Goal: Feedback & Contribution: Submit feedback/report problem

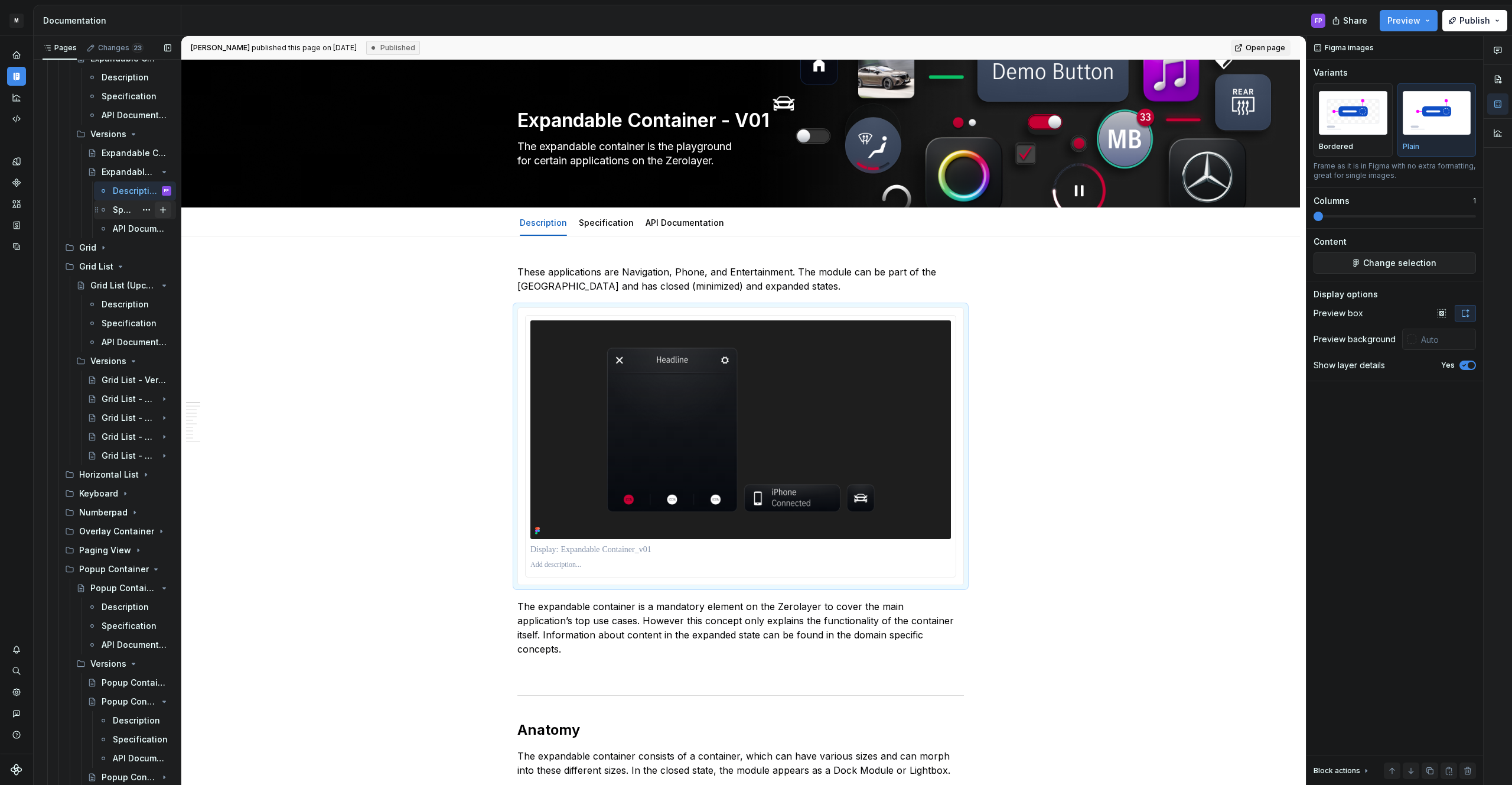
scroll to position [3007, 0]
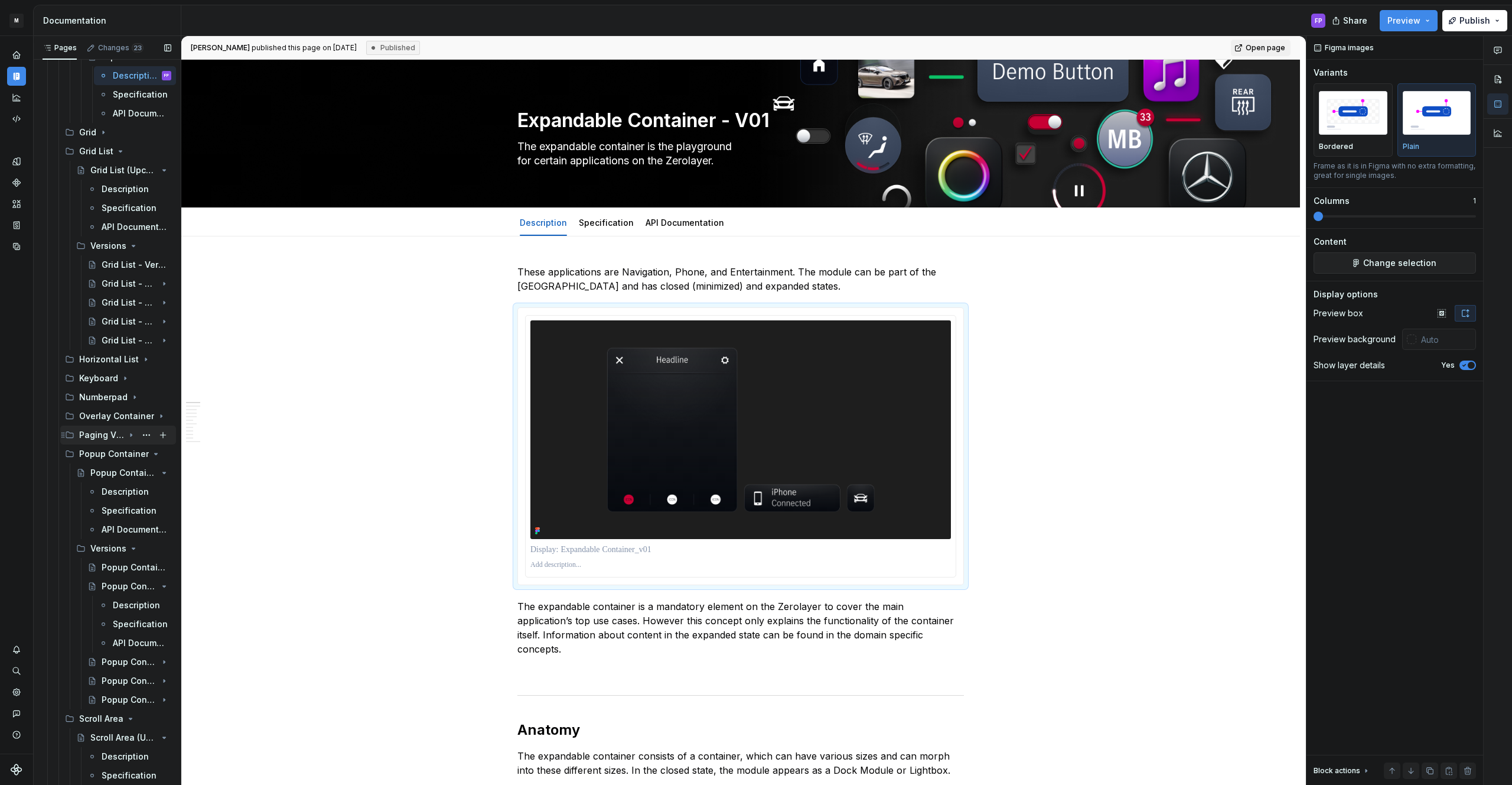
click at [126, 433] on icon "Page tree" at bounding box center [131, 435] width 9 height 9
click at [114, 467] on div "Versions" at bounding box center [107, 473] width 34 height 12
click at [114, 455] on div "Paging View (Upcoming)" at bounding box center [107, 454] width 34 height 12
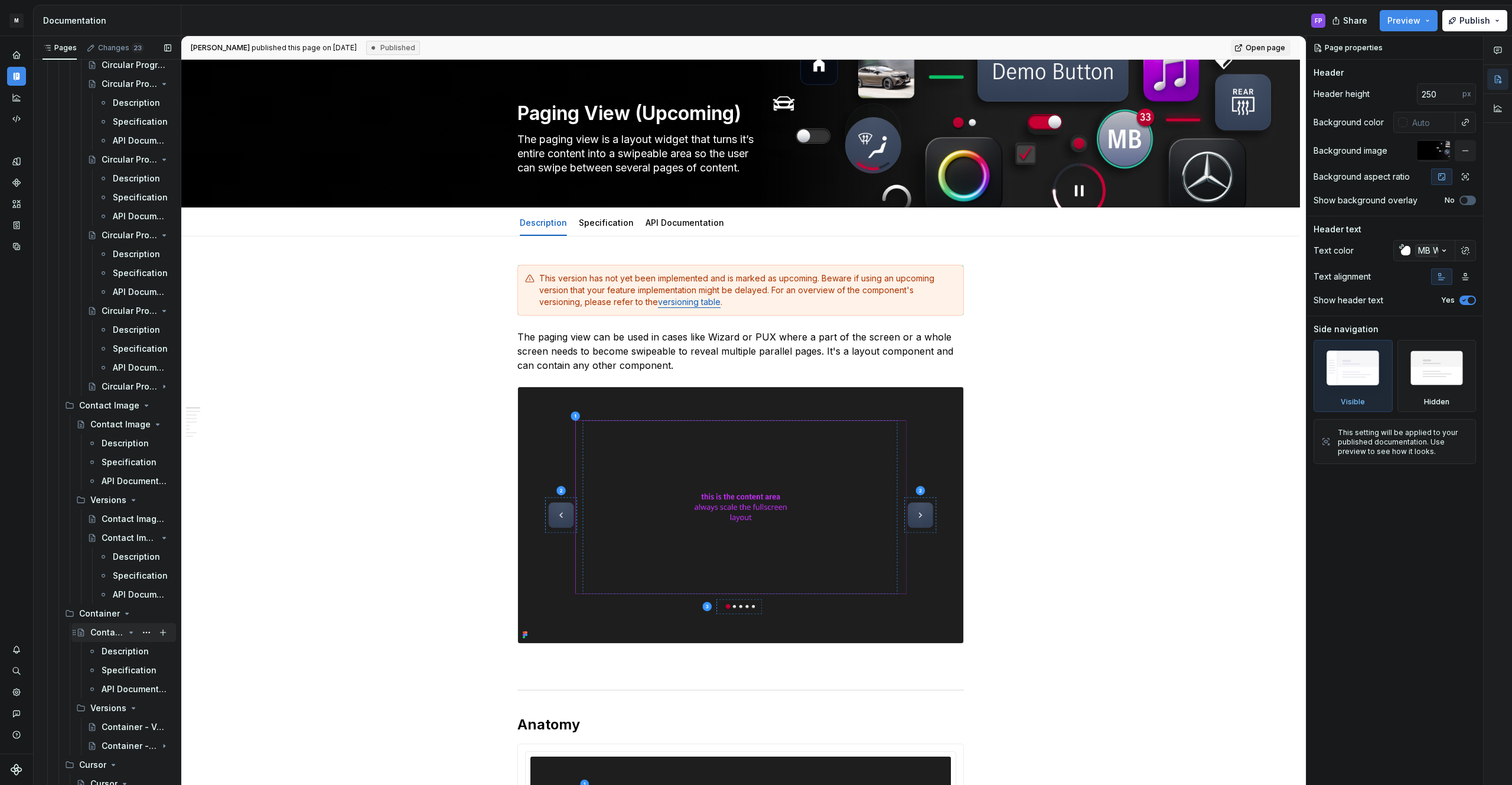
scroll to position [925, 0]
click at [110, 643] on div "Description" at bounding box center [118, 644] width 35 height 12
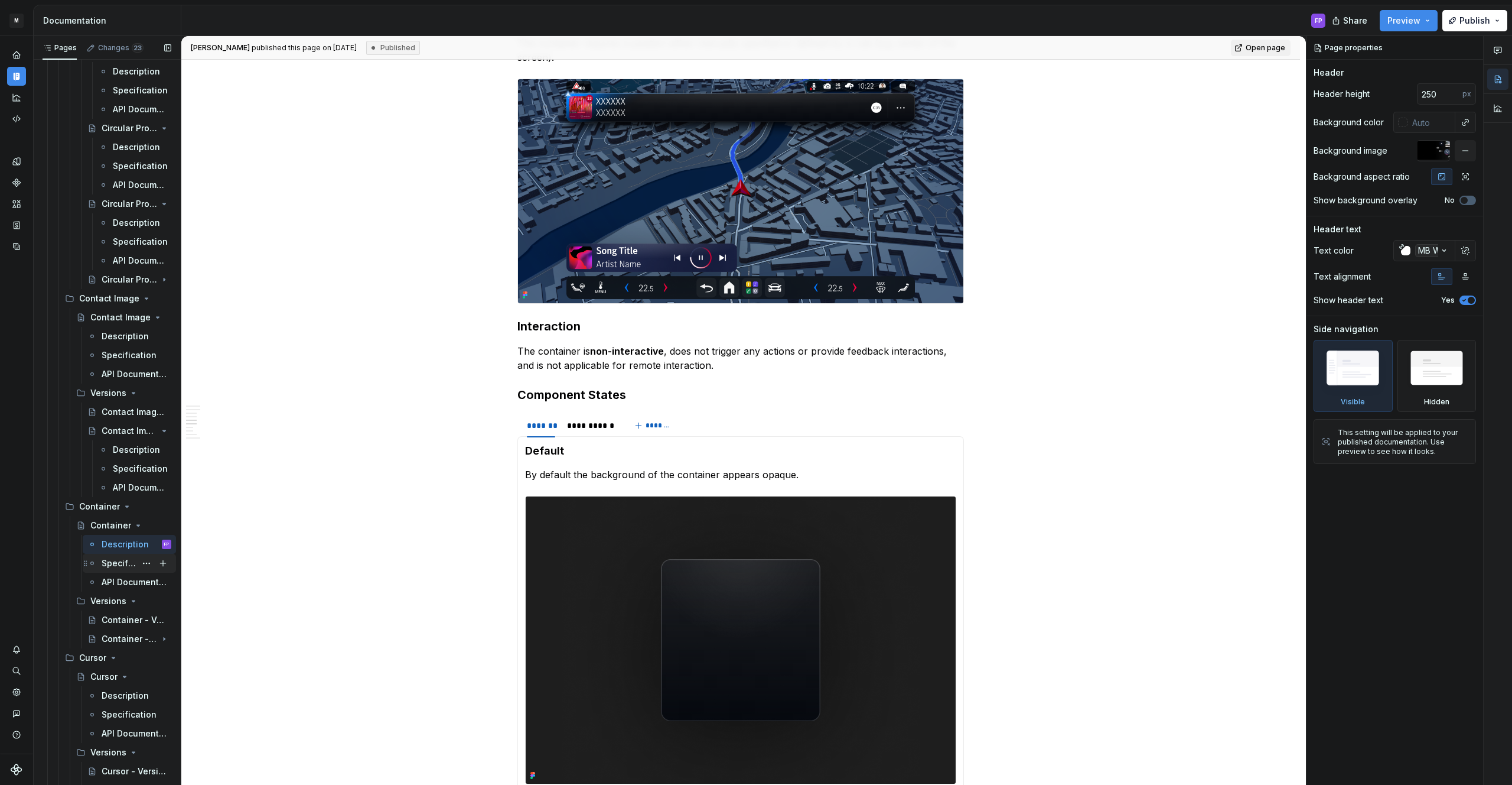
scroll to position [1559, 0]
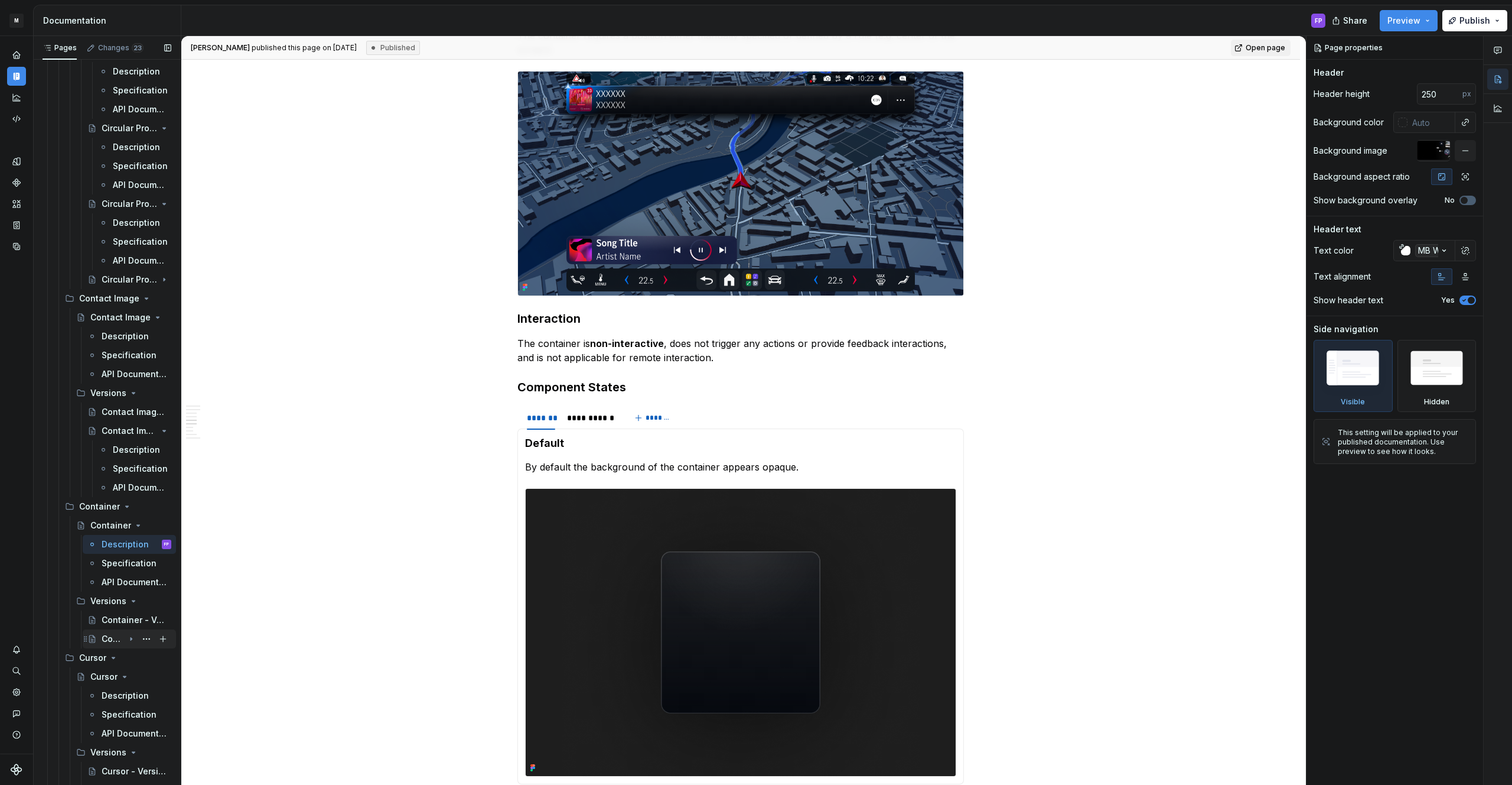
click at [109, 636] on div "Container - V01" at bounding box center [112, 638] width 23 height 12
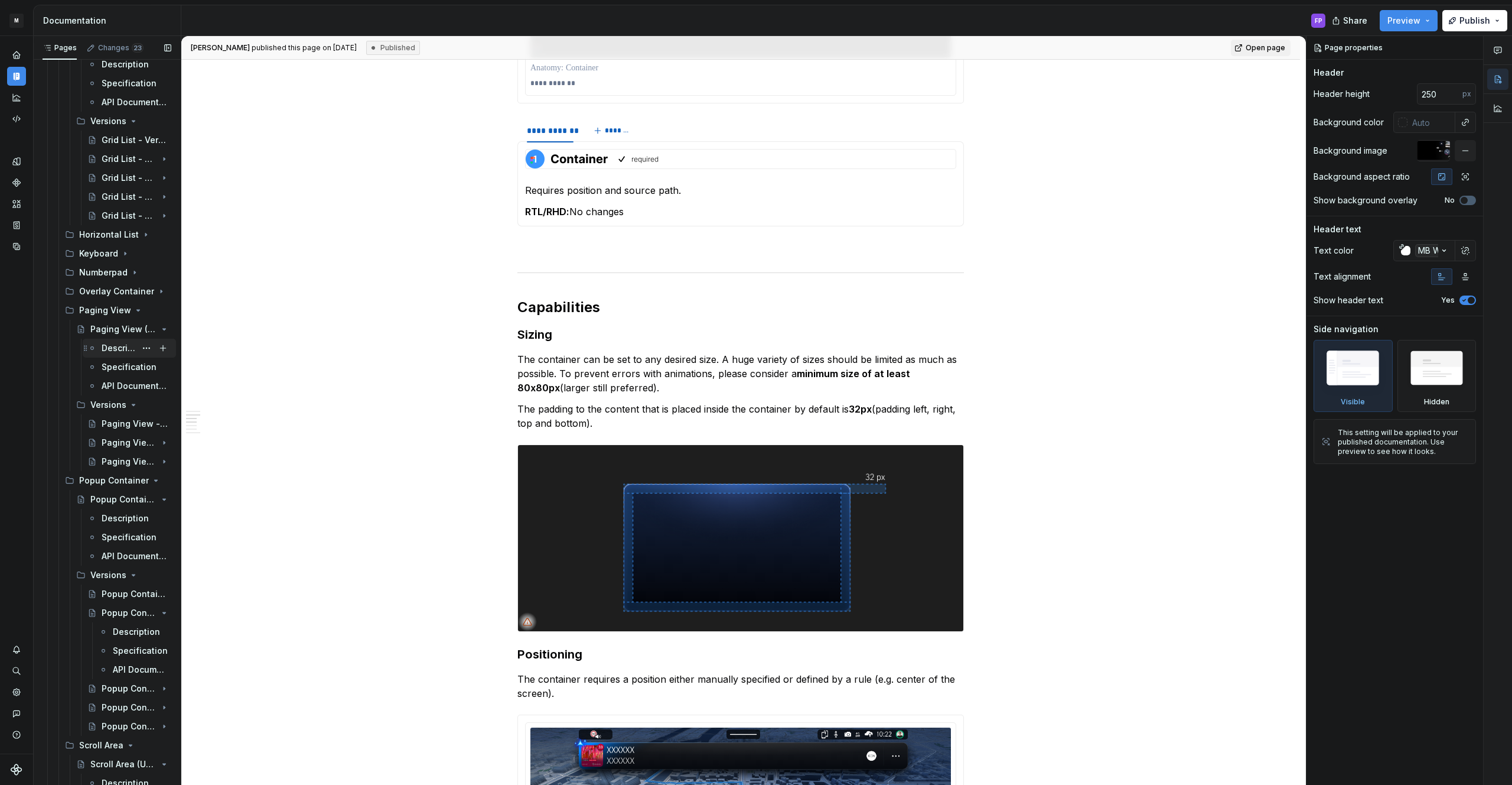
scroll to position [3184, 0]
click at [106, 423] on div "Paging View - Versions" at bounding box center [118, 427] width 35 height 12
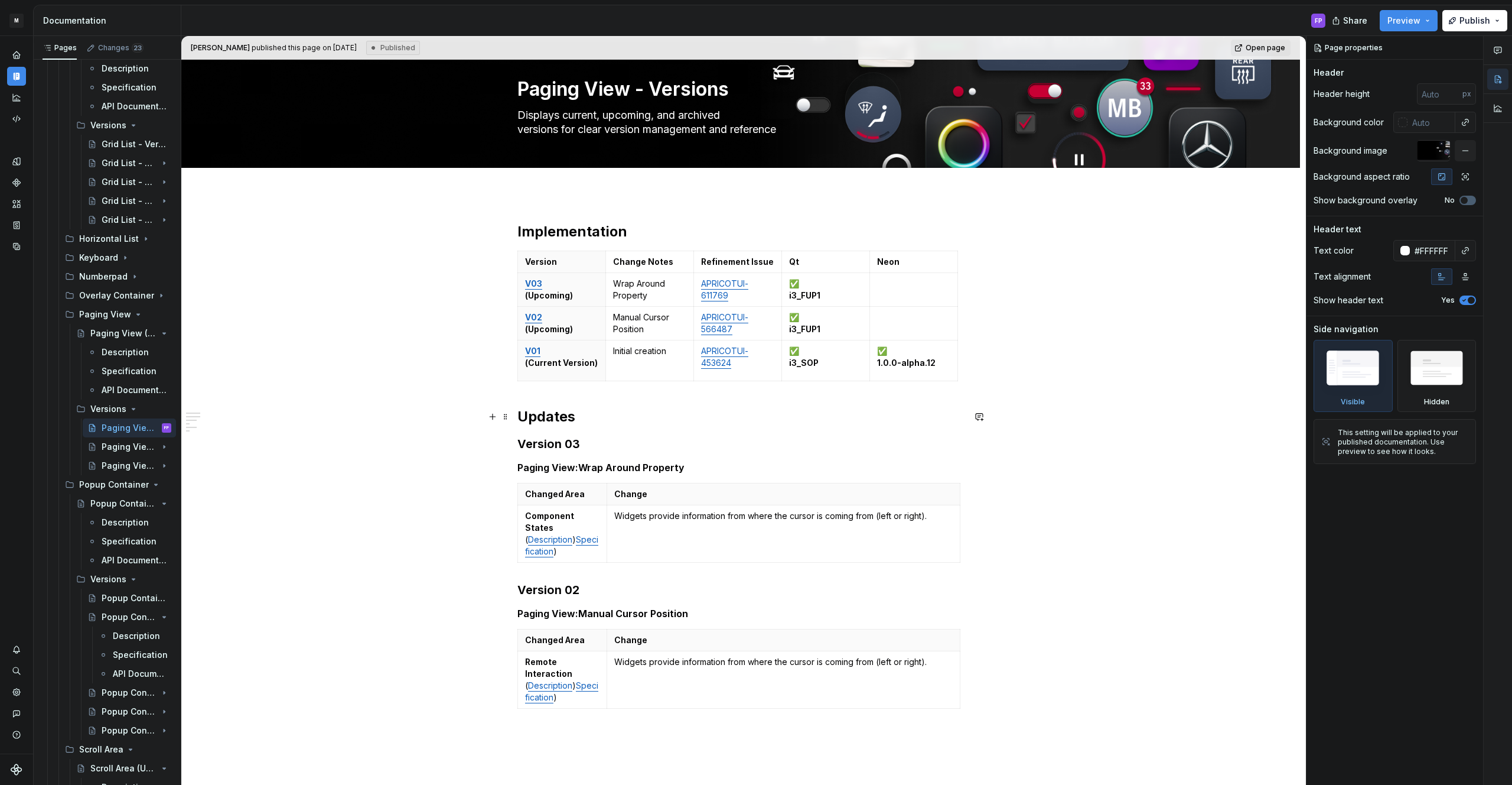
scroll to position [20, 0]
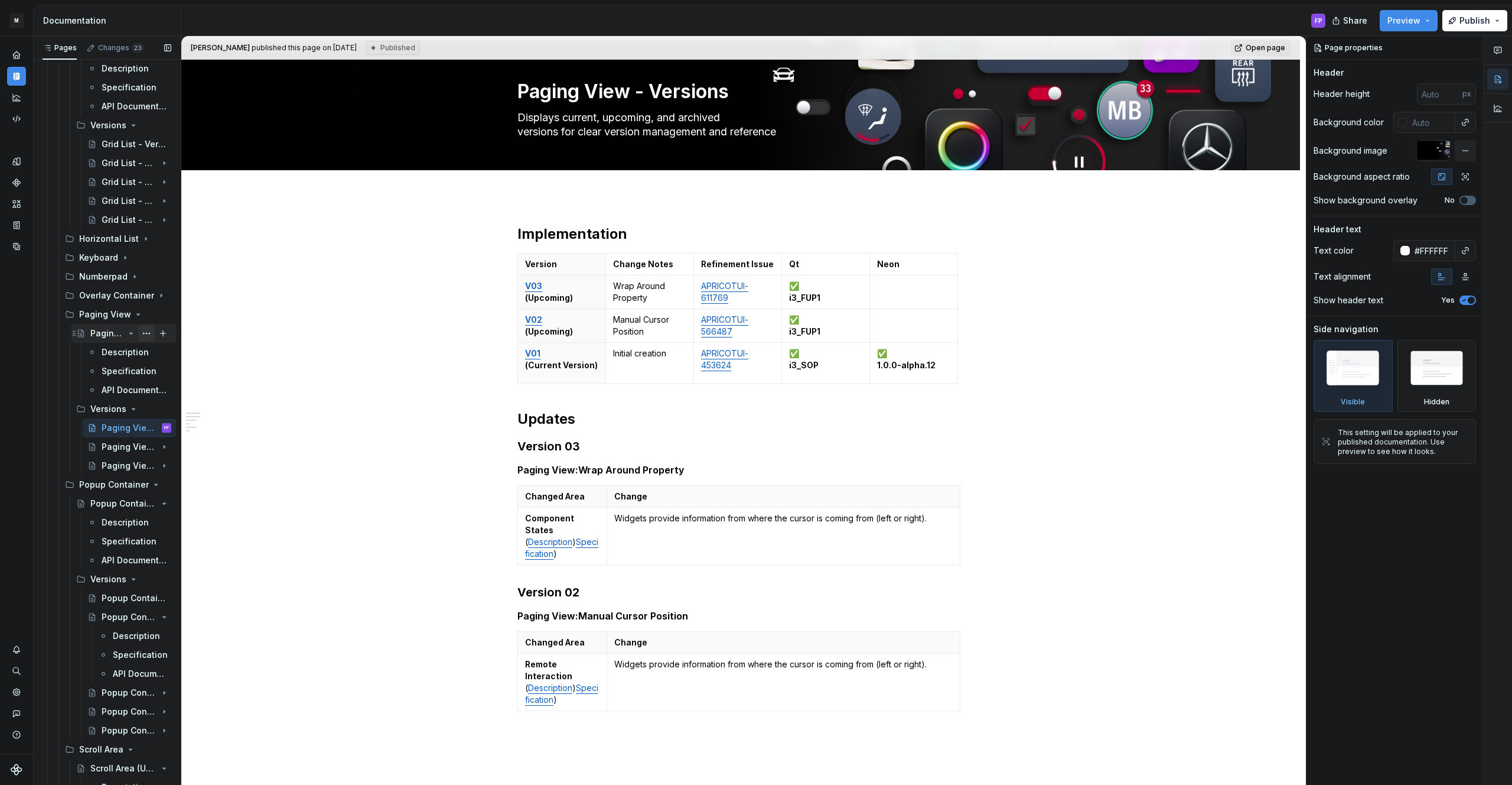
click at [147, 334] on button "Page tree" at bounding box center [146, 333] width 16 height 16
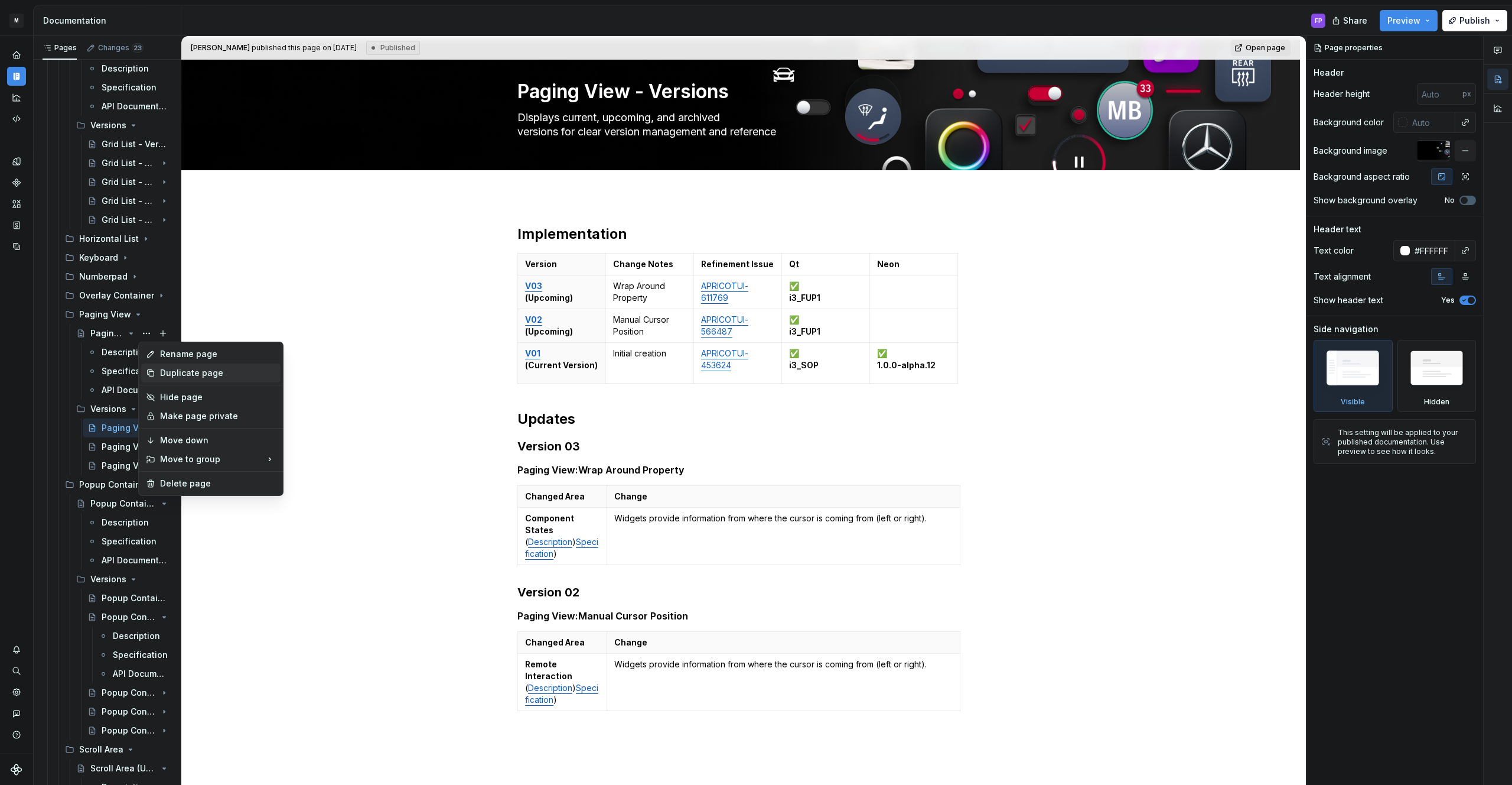
click at [177, 374] on div "Duplicate page" at bounding box center [218, 372] width 116 height 12
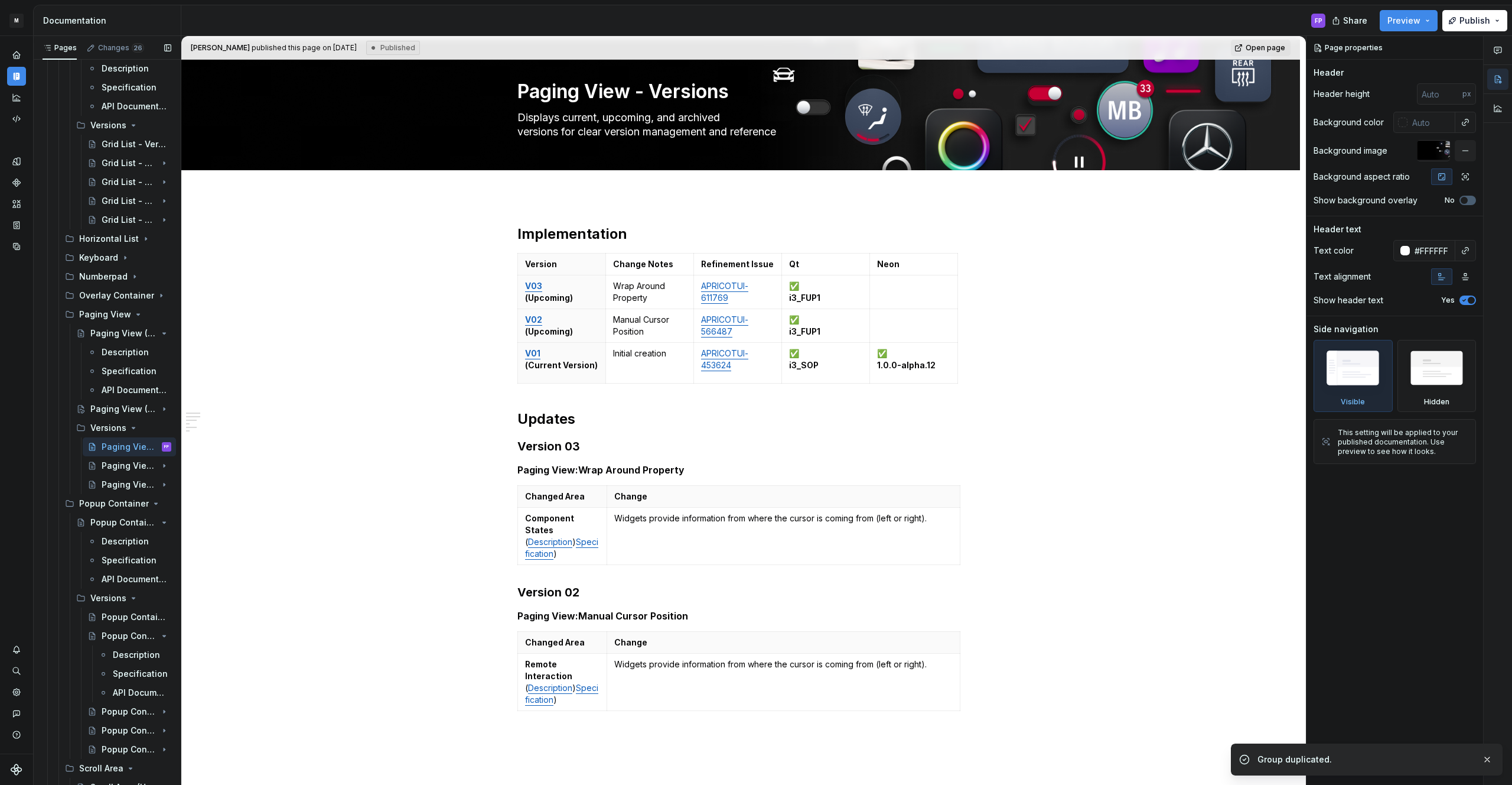
click at [0, 0] on button "Page tree" at bounding box center [0, 0] width 0 height 0
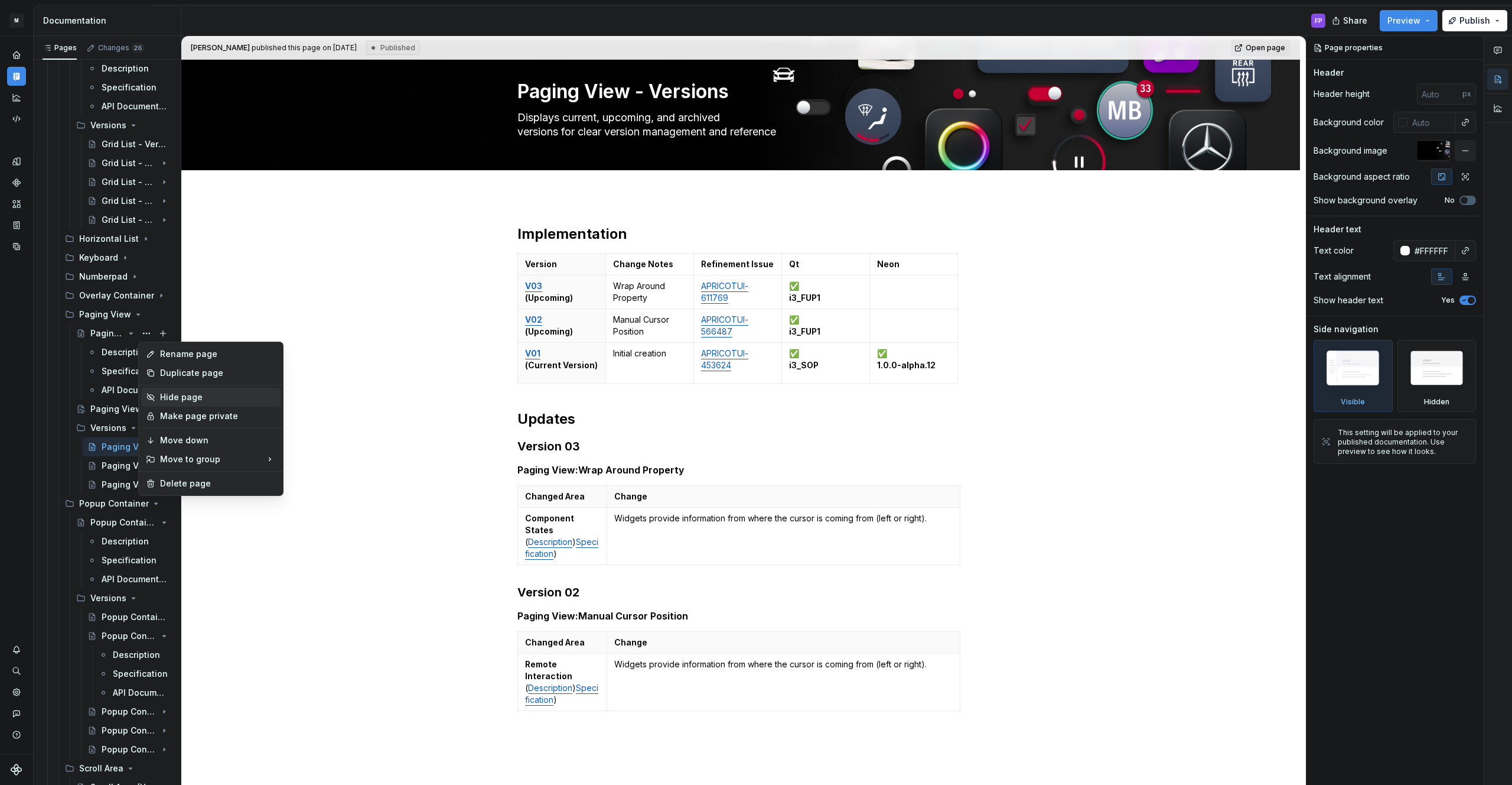
type textarea "*"
click at [176, 353] on div "Rename page" at bounding box center [218, 353] width 116 height 12
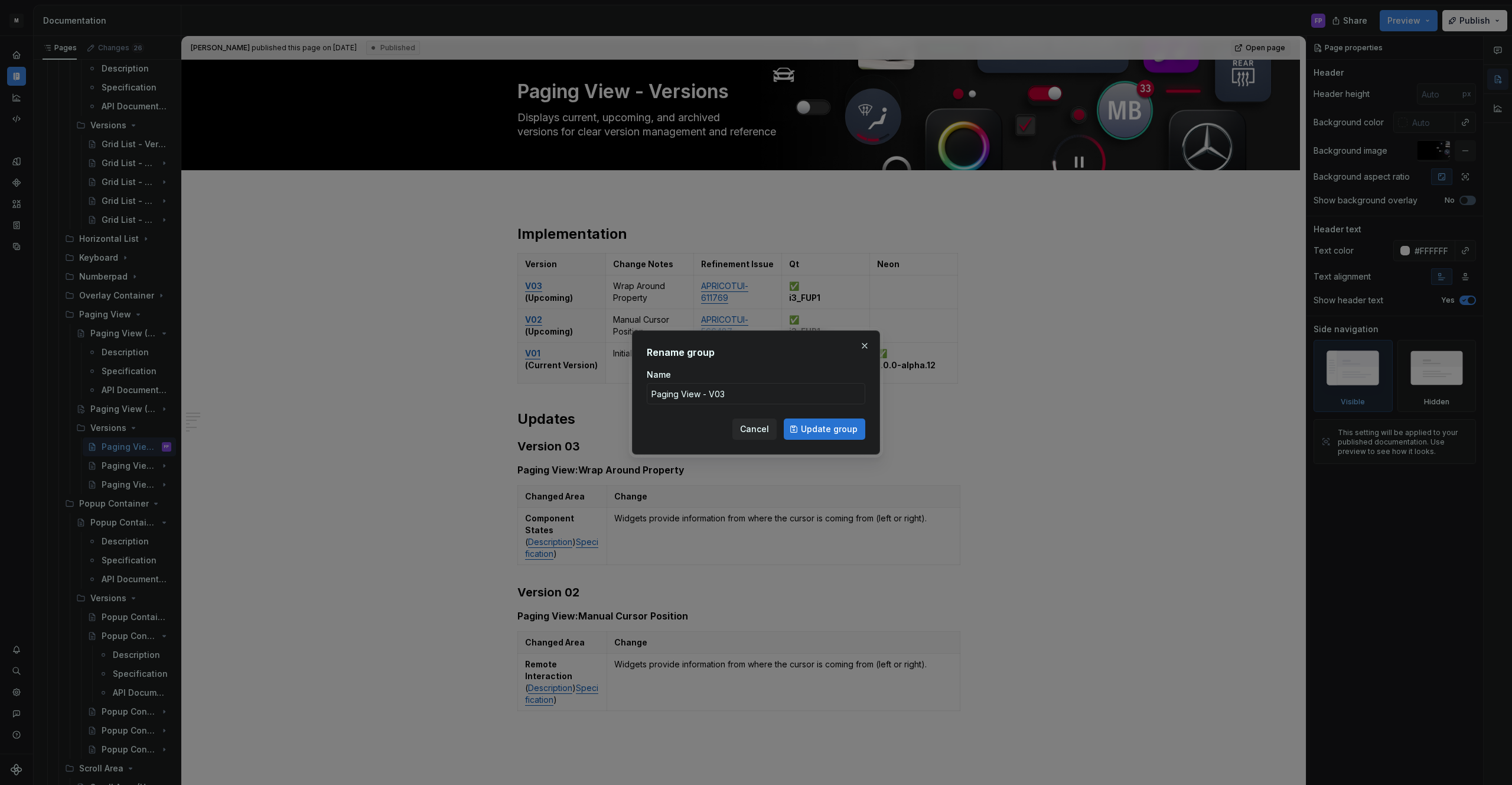
type input "Paging View - V03"
click at [820, 423] on span "Update group" at bounding box center [829, 429] width 56 height 12
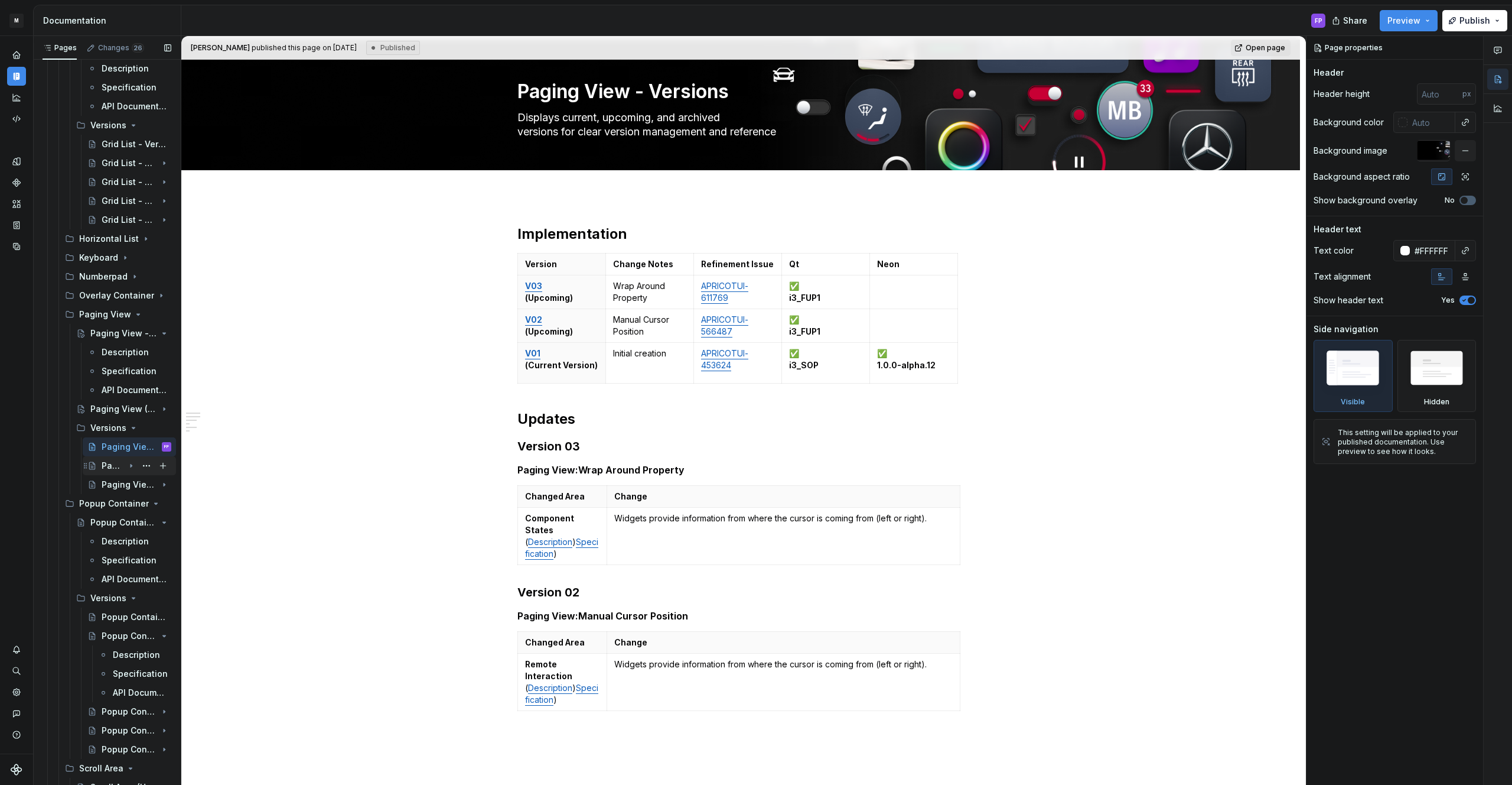
click at [105, 467] on div "Paging View - V02 (Upcoming)" at bounding box center [112, 466] width 23 height 12
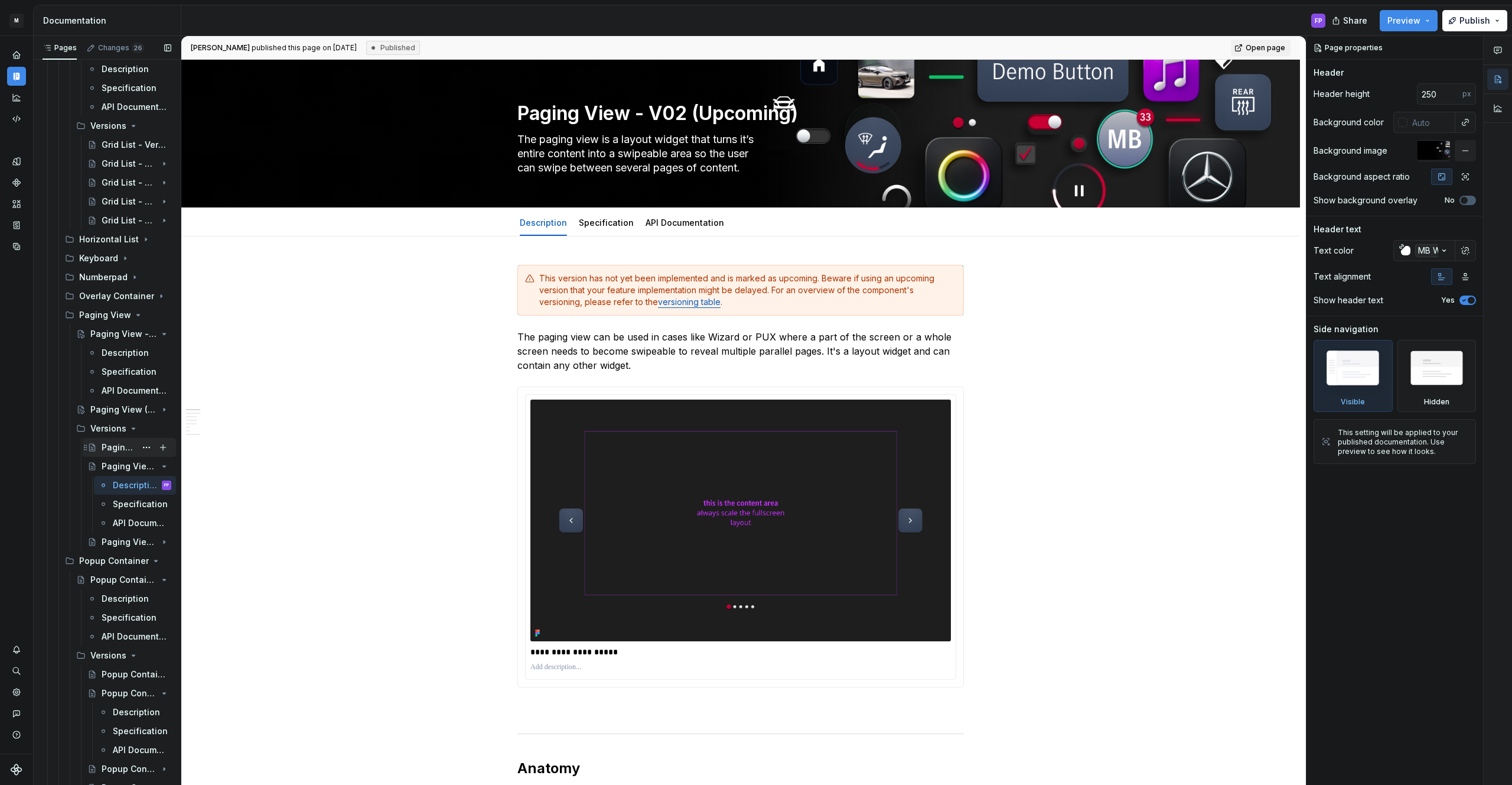
click at [123, 451] on div "Paging View - Versions" at bounding box center [118, 447] width 35 height 12
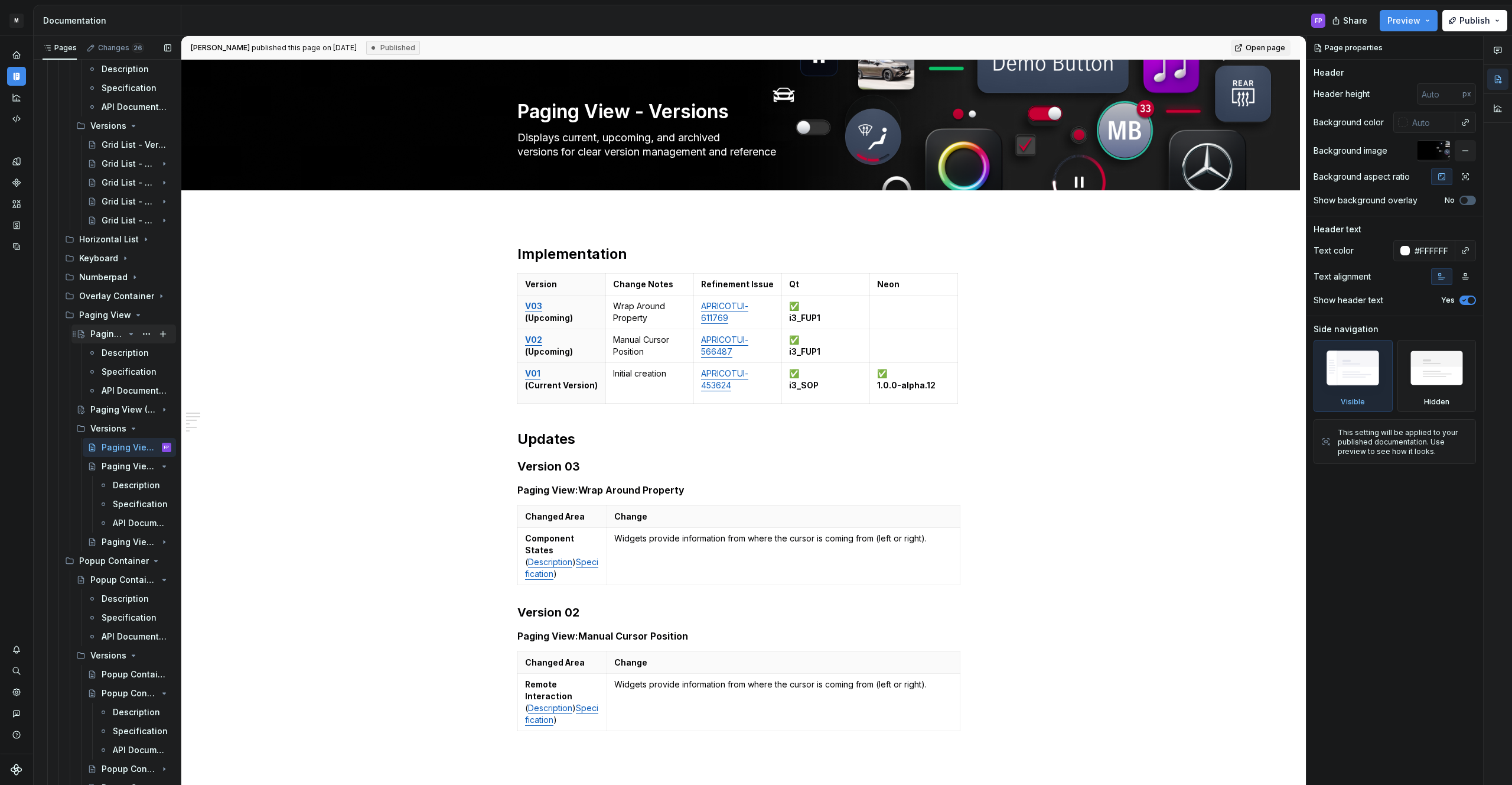
click at [106, 338] on div "Paging View - V03" at bounding box center [107, 334] width 34 height 12
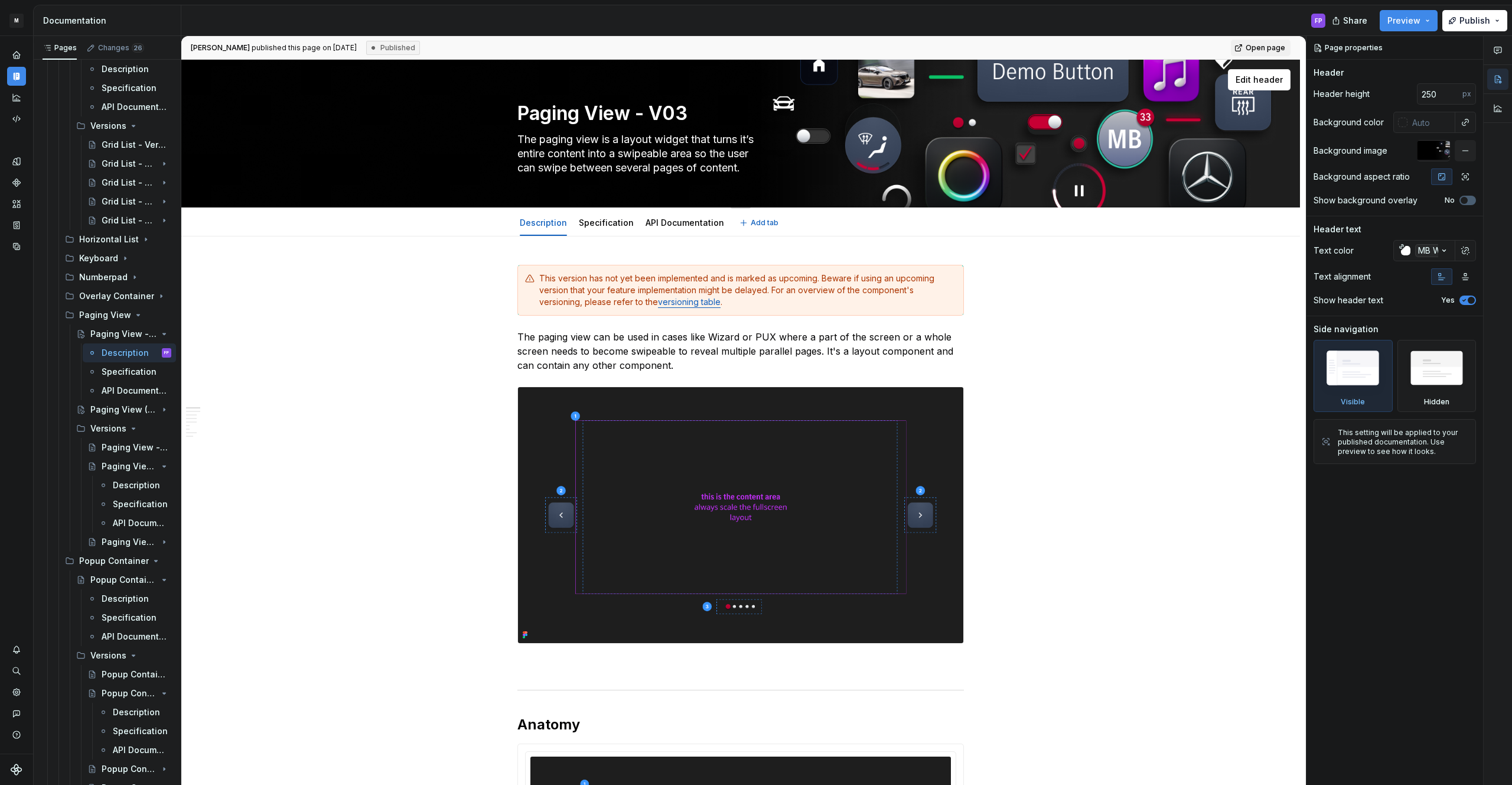
click at [687, 114] on textarea "Paging View - V03" at bounding box center [738, 113] width 446 height 28
click at [716, 113] on textarea "Paging View - V03" at bounding box center [738, 113] width 446 height 28
type textarea "*"
type textarea "Paging View - V03"
type textarea "*"
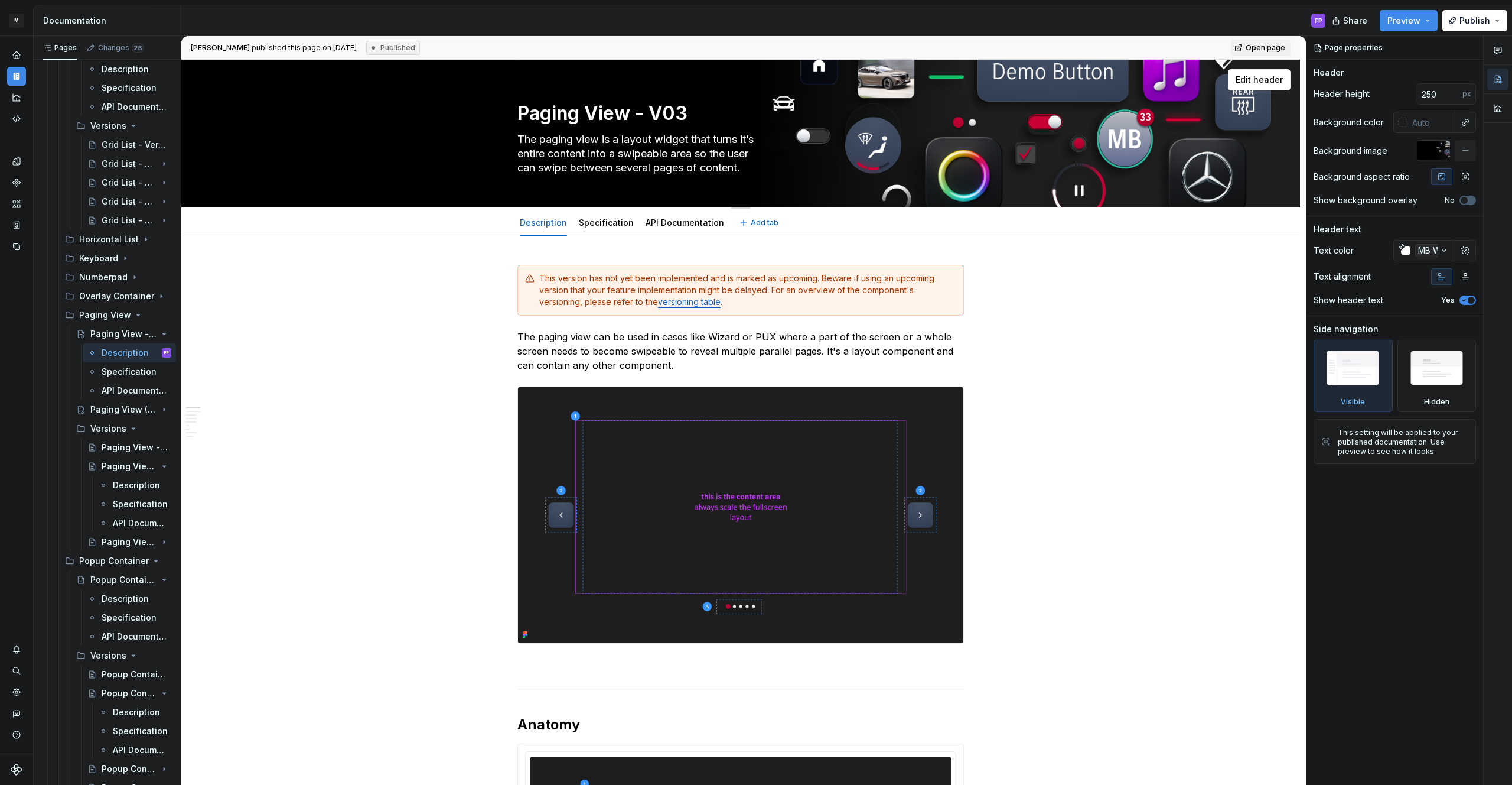
type textarea "Paging View - V03 ("
type textarea "*"
type textarea "Paging View - V03 (U"
type textarea "*"
type textarea "Paging View - V03 (Up"
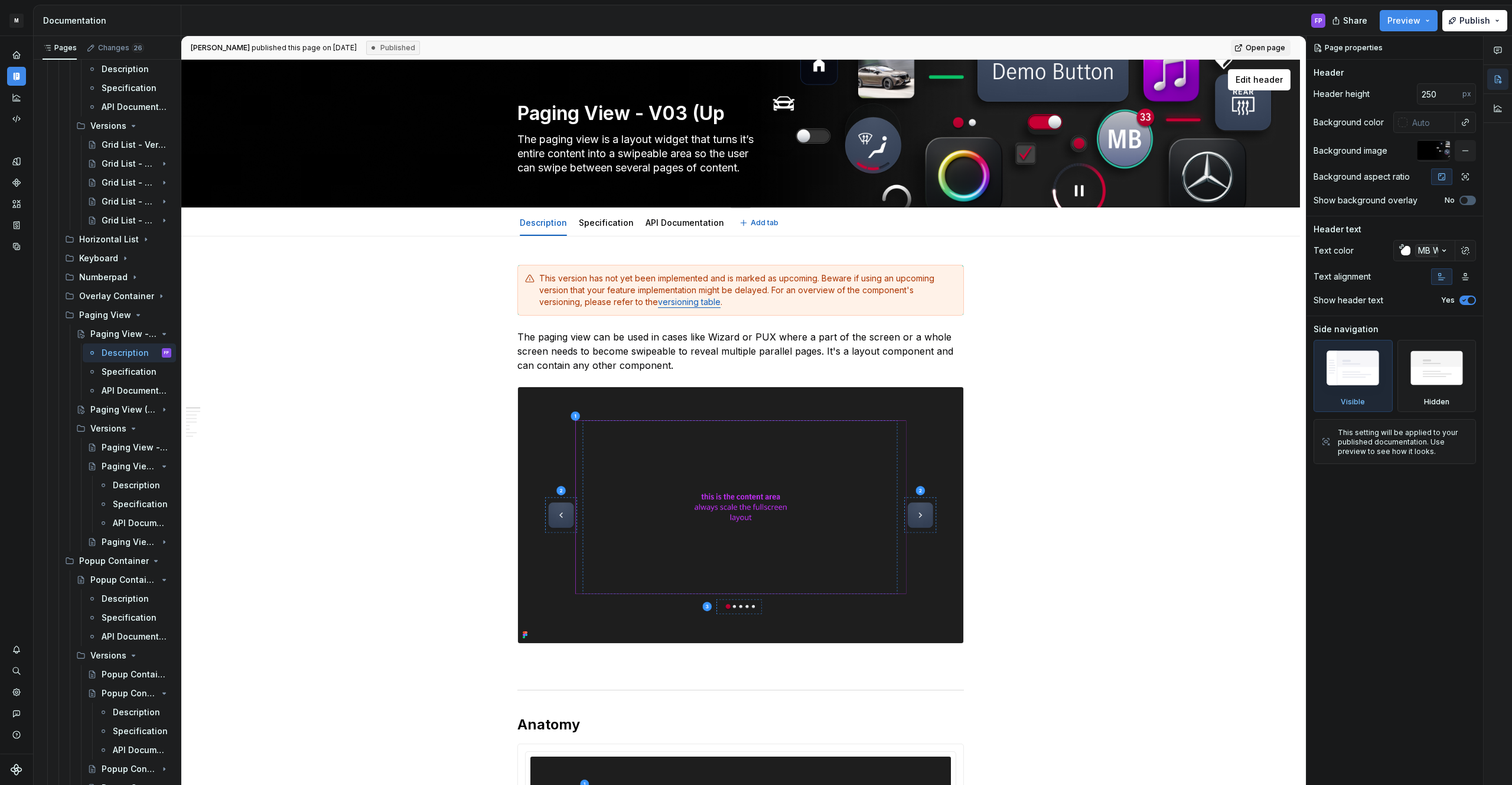
type textarea "*"
type textarea "Paging View - V03 (Upc"
type textarea "*"
type textarea "Paging View - V03 (Upco"
type textarea "*"
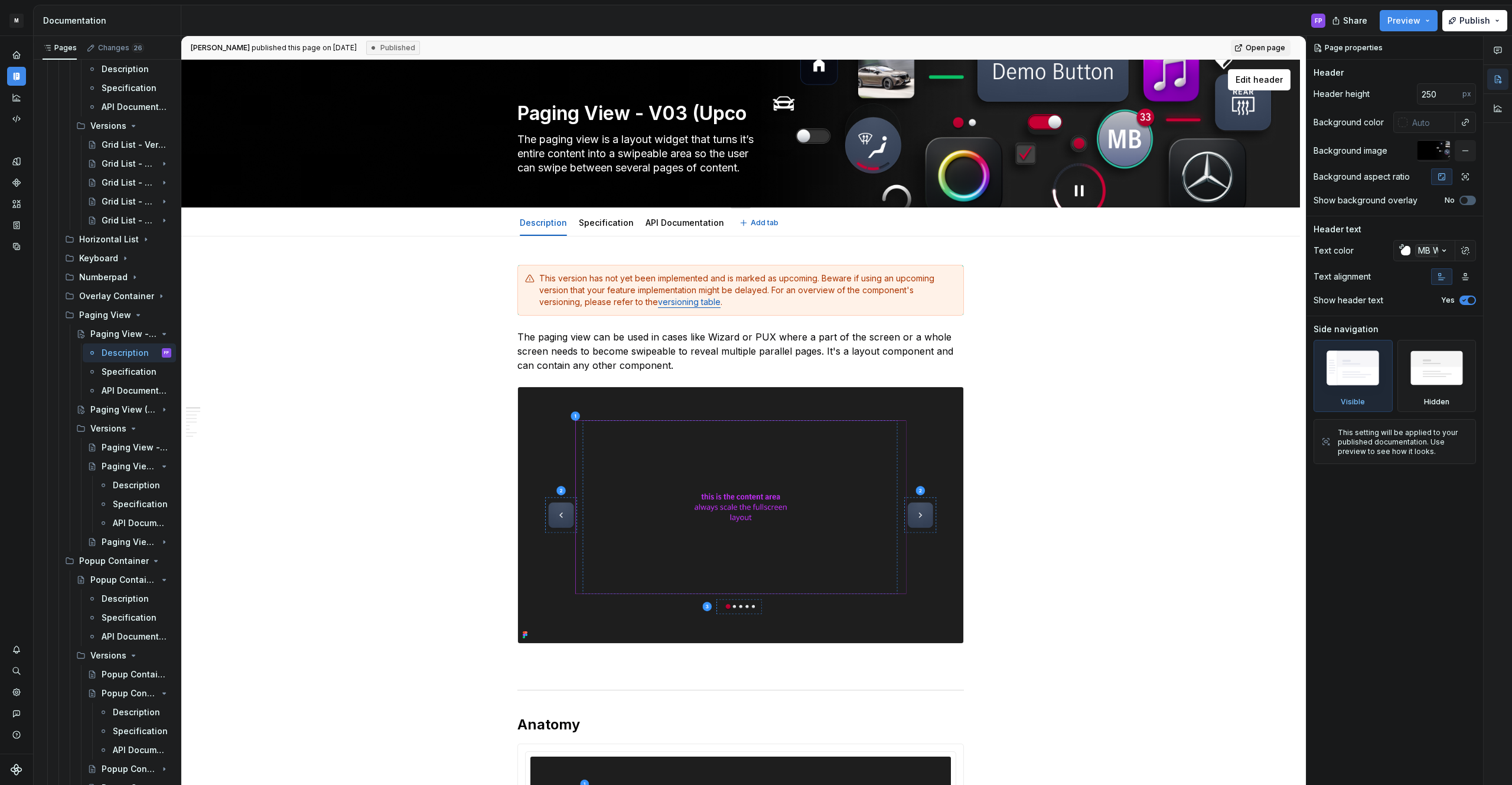
type textarea "Paging View - V03 (Upcom"
type textarea "*"
type textarea "Paging View - V03 (Upcomi"
type textarea "*"
type textarea "Paging View - V03 (Upcomin"
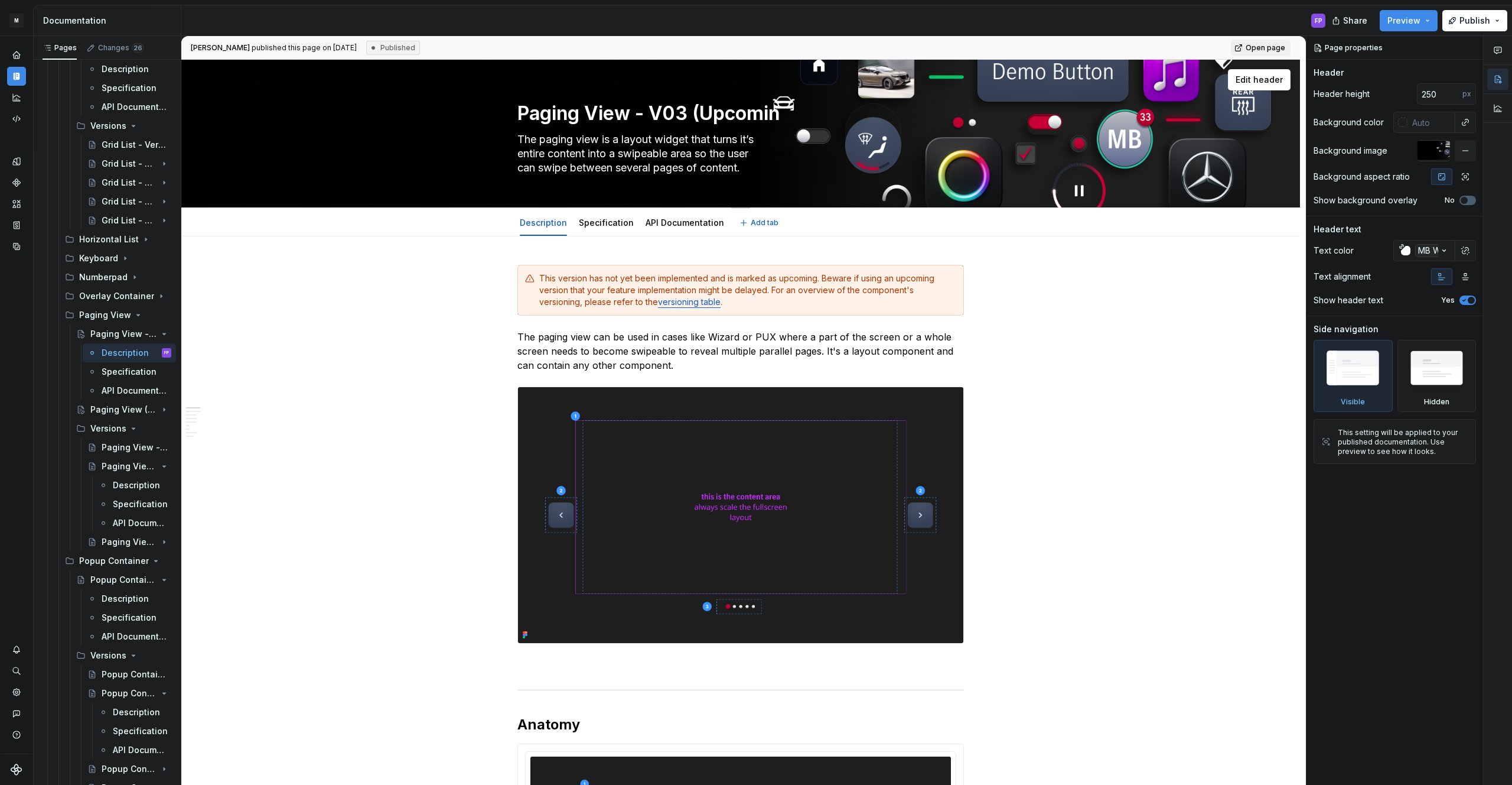
type textarea "*"
type textarea "Paging View - V03 (Upcoming"
type textarea "*"
type textarea "Paging View - V03 (Upcoming)"
type textarea "*"
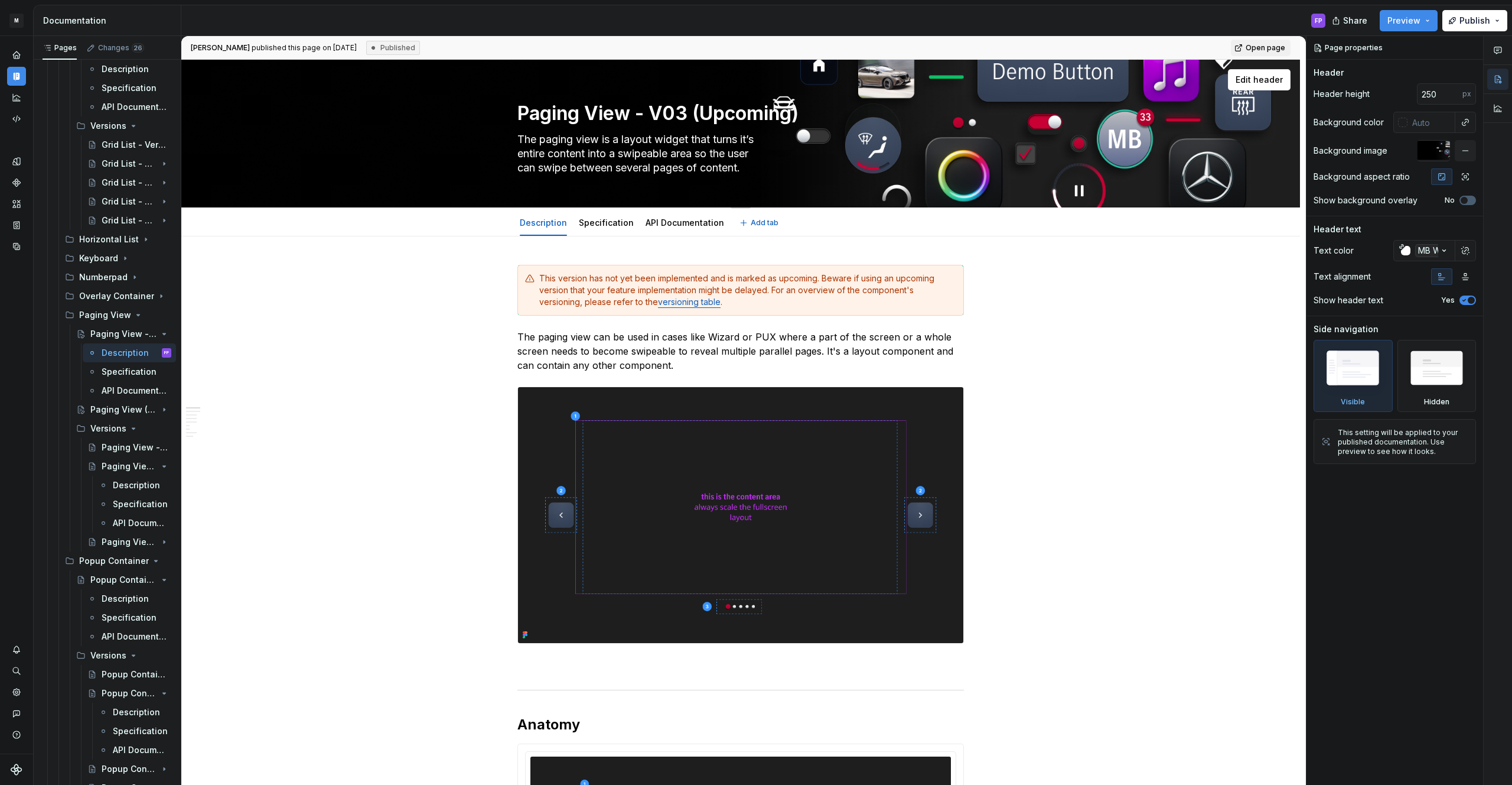
type textarea "Paging View - V03 (Upcoming)"
type textarea "*"
type textarea "Paging View - V03 (Upcoming)"
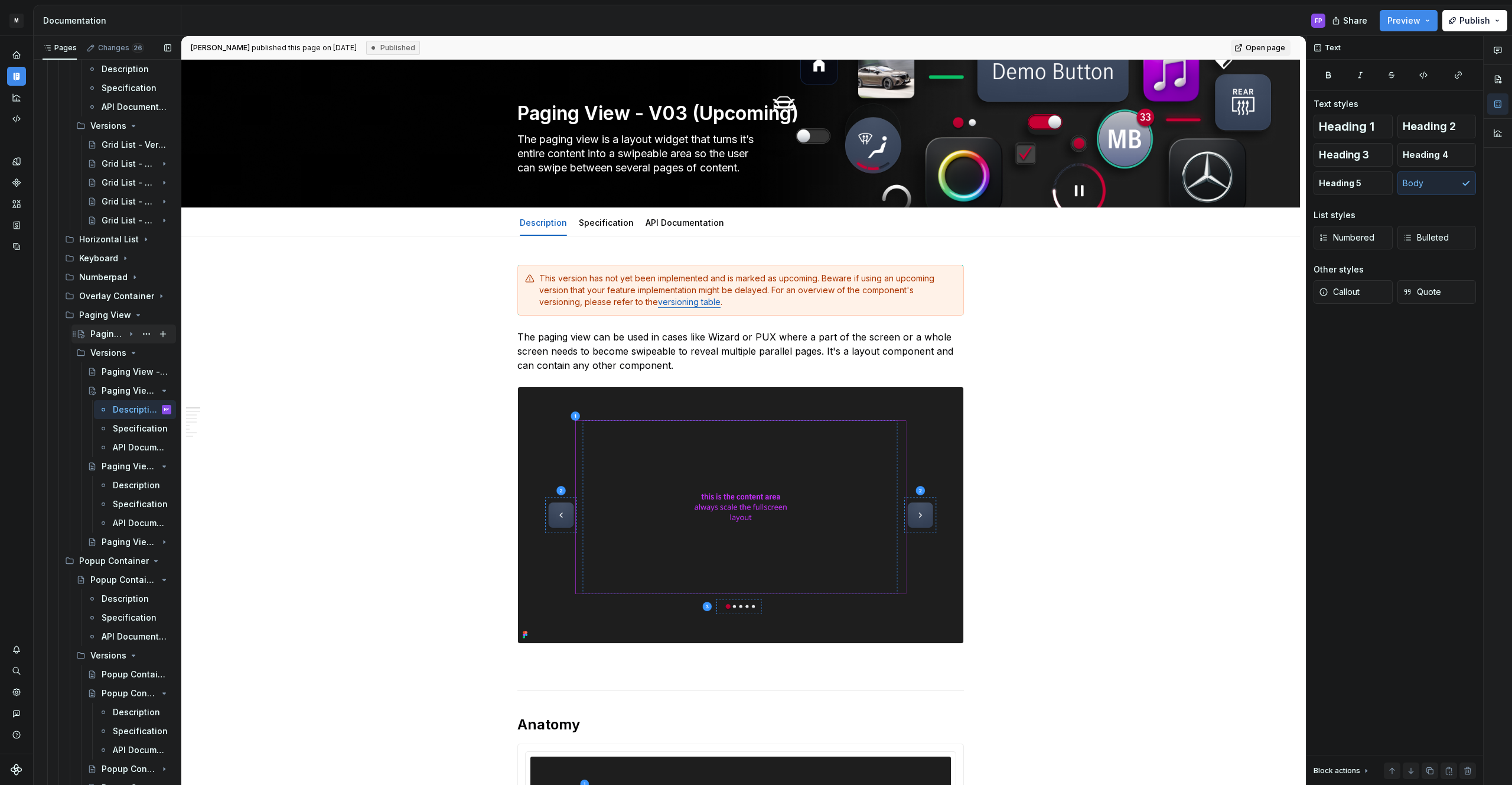
click at [110, 333] on div "Paging View (Upcoming)" at bounding box center [107, 334] width 34 height 12
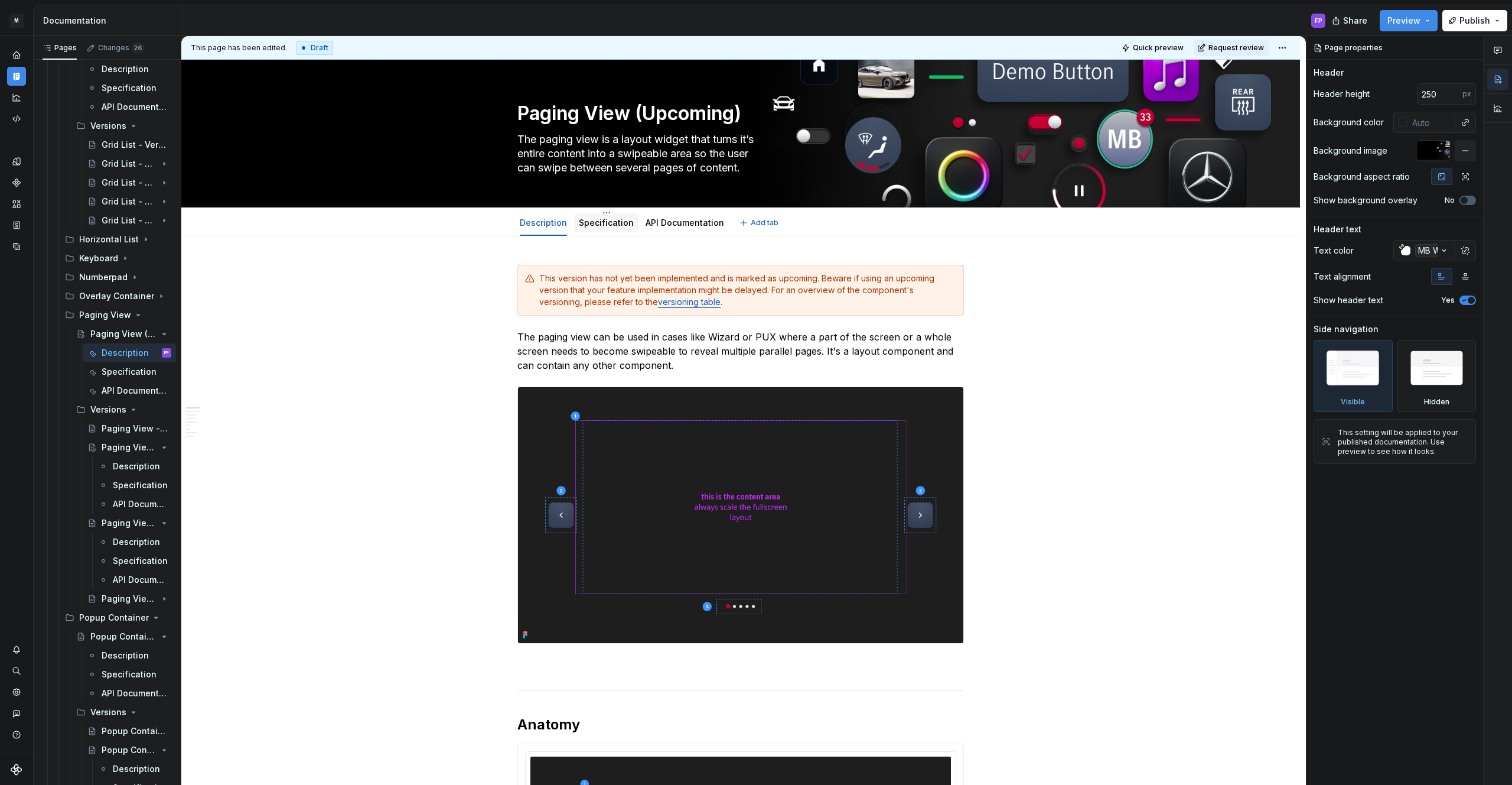
click at [596, 212] on div "Specification" at bounding box center [607, 222] width 64 height 21
click at [591, 218] on link "Specification" at bounding box center [607, 222] width 55 height 10
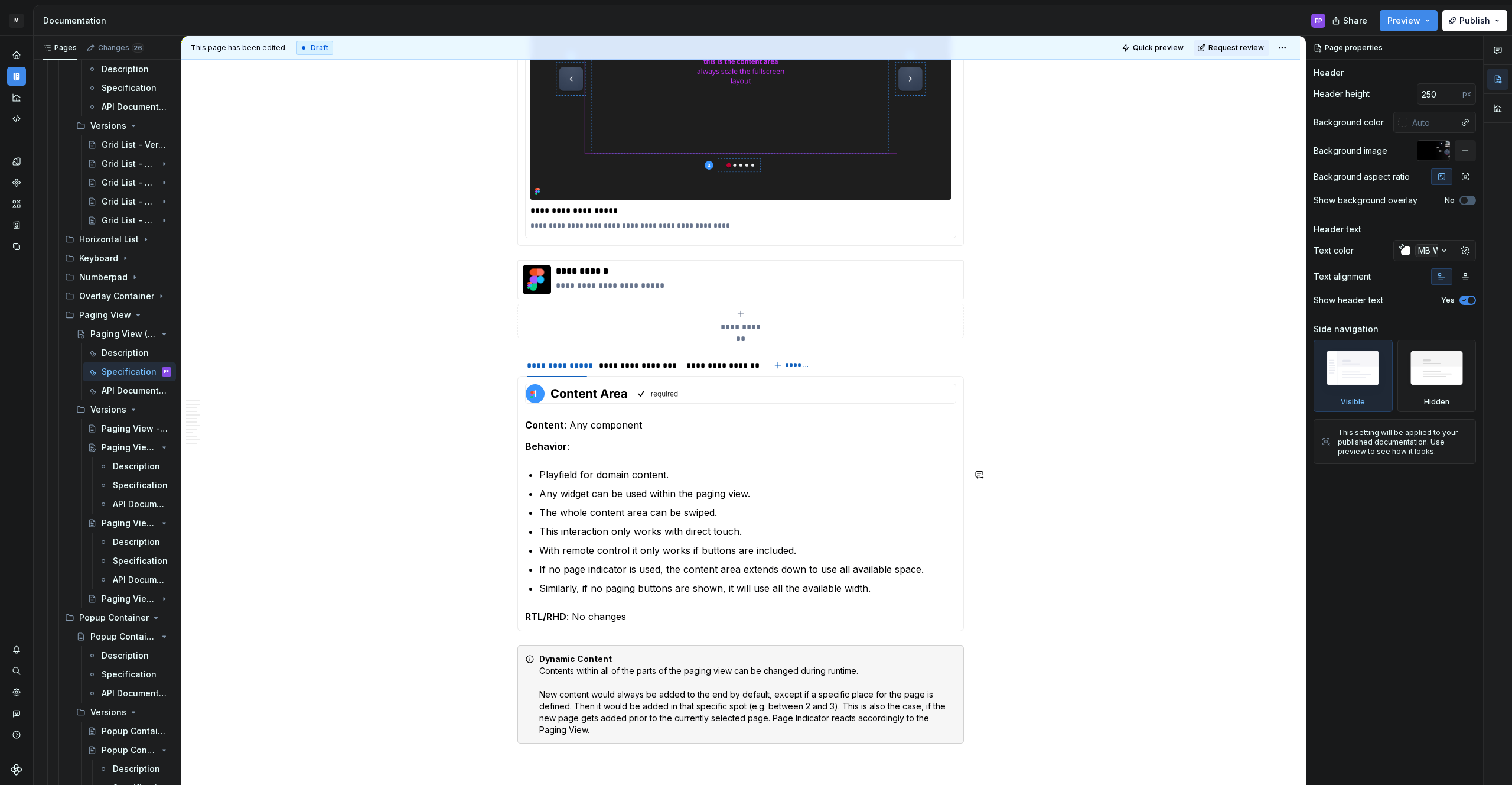
scroll to position [391, 0]
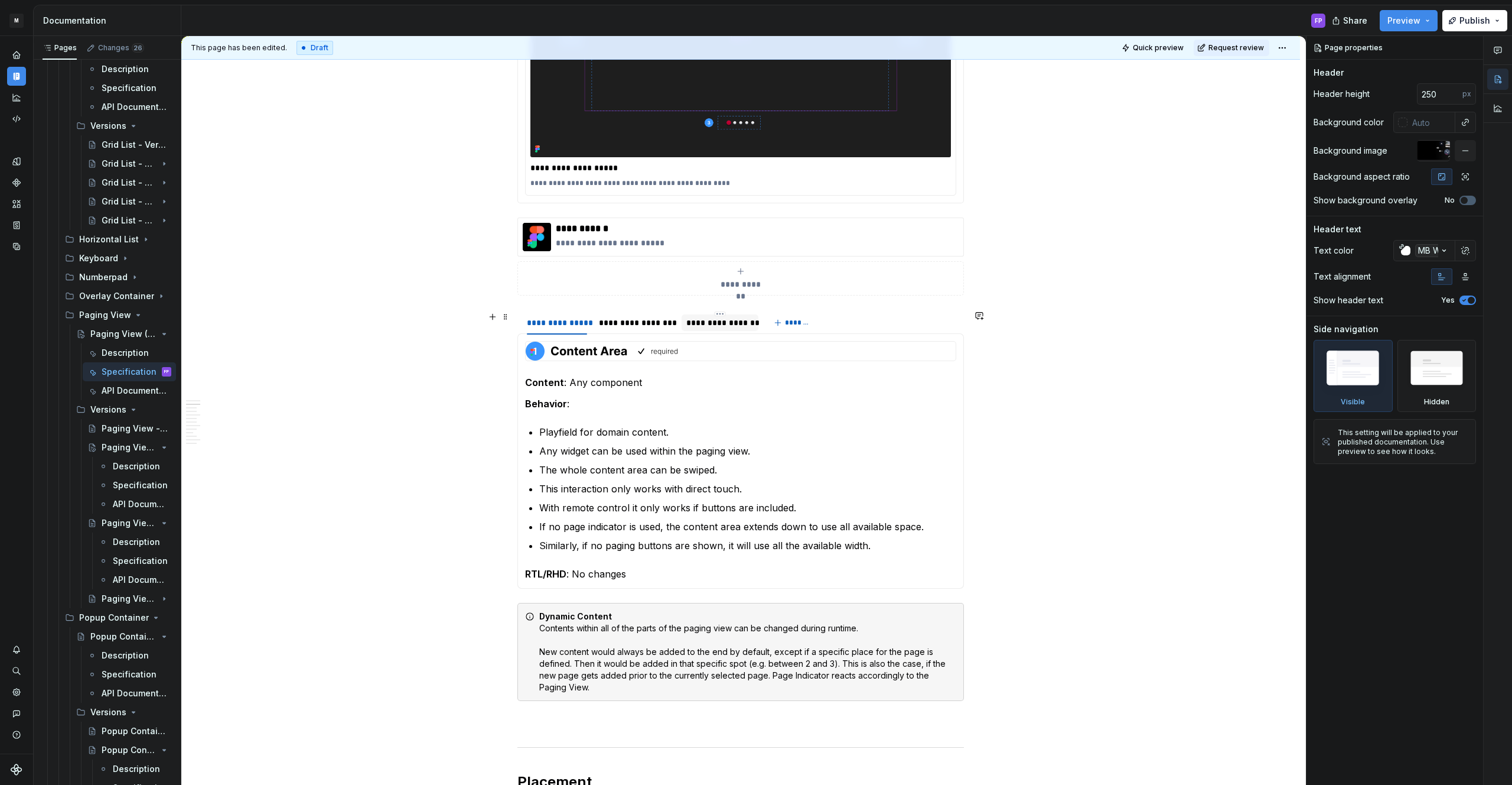
click at [697, 327] on div "**********" at bounding box center [720, 322] width 67 height 12
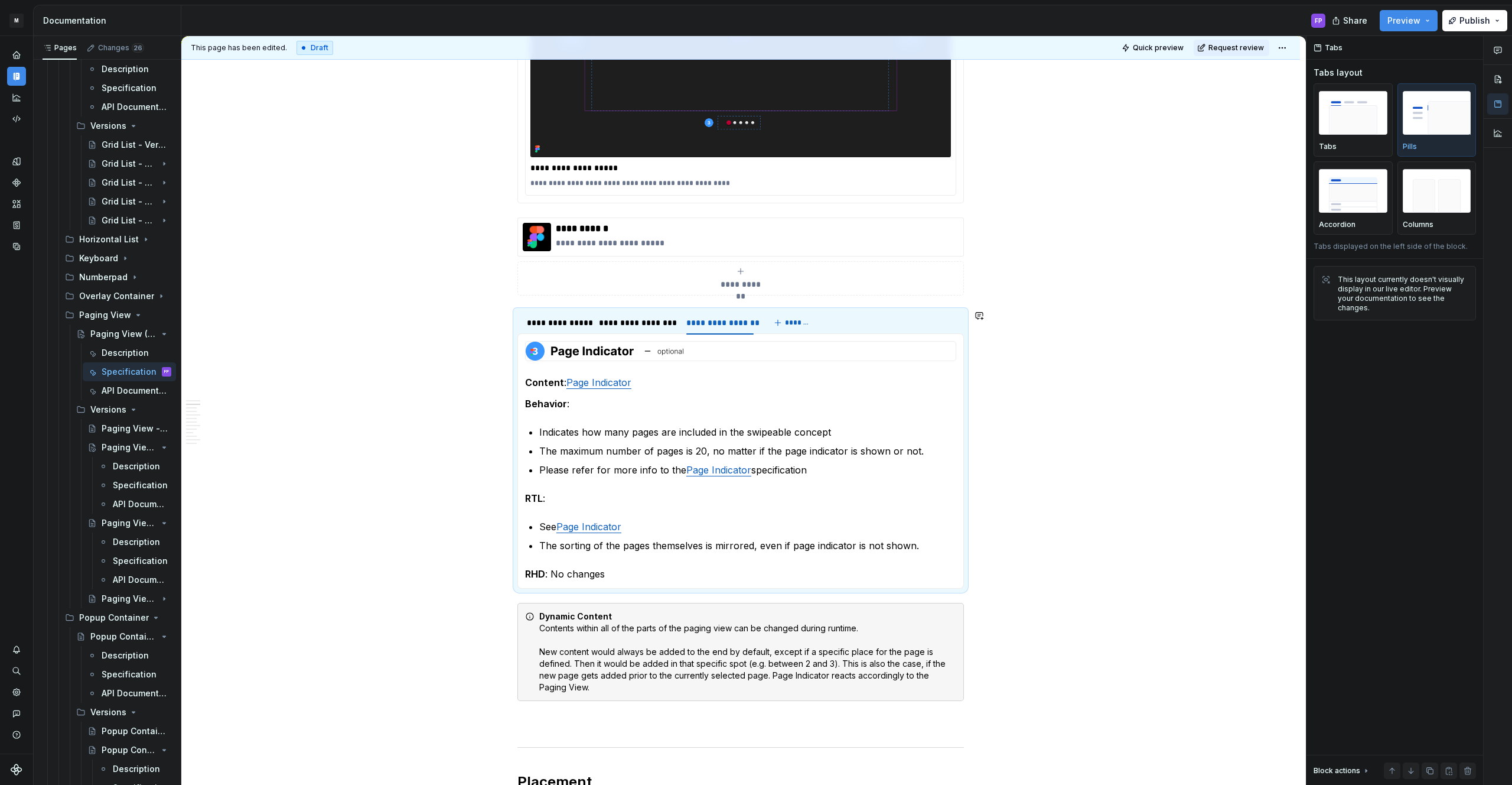
click at [646, 335] on div "Content : Any component Behavior : Playfield for domain content. Any widget can…" at bounding box center [740, 461] width 446 height 255
click at [646, 330] on div "**********" at bounding box center [636, 322] width 85 height 16
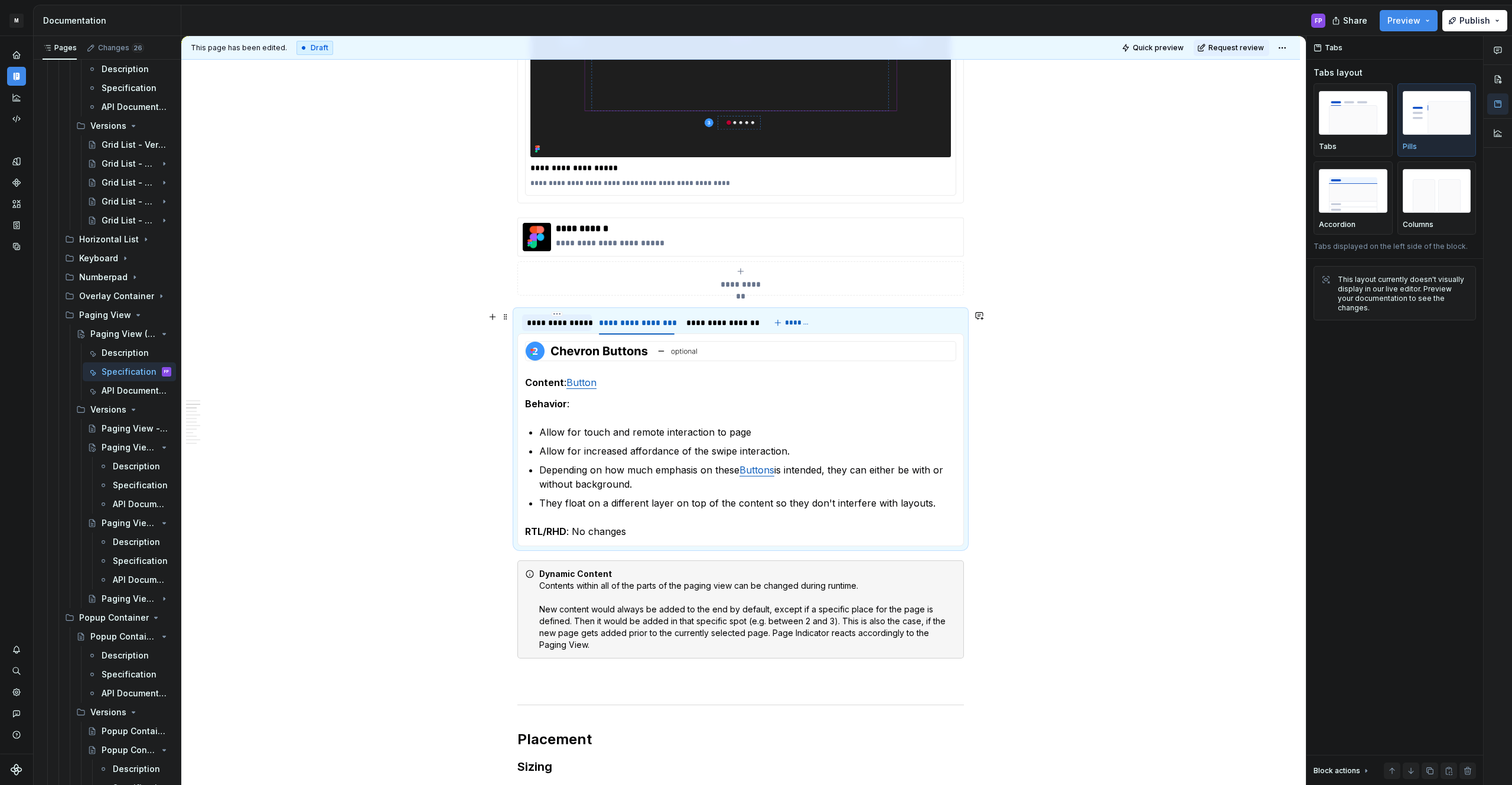
click at [546, 327] on div "**********" at bounding box center [556, 322] width 60 height 12
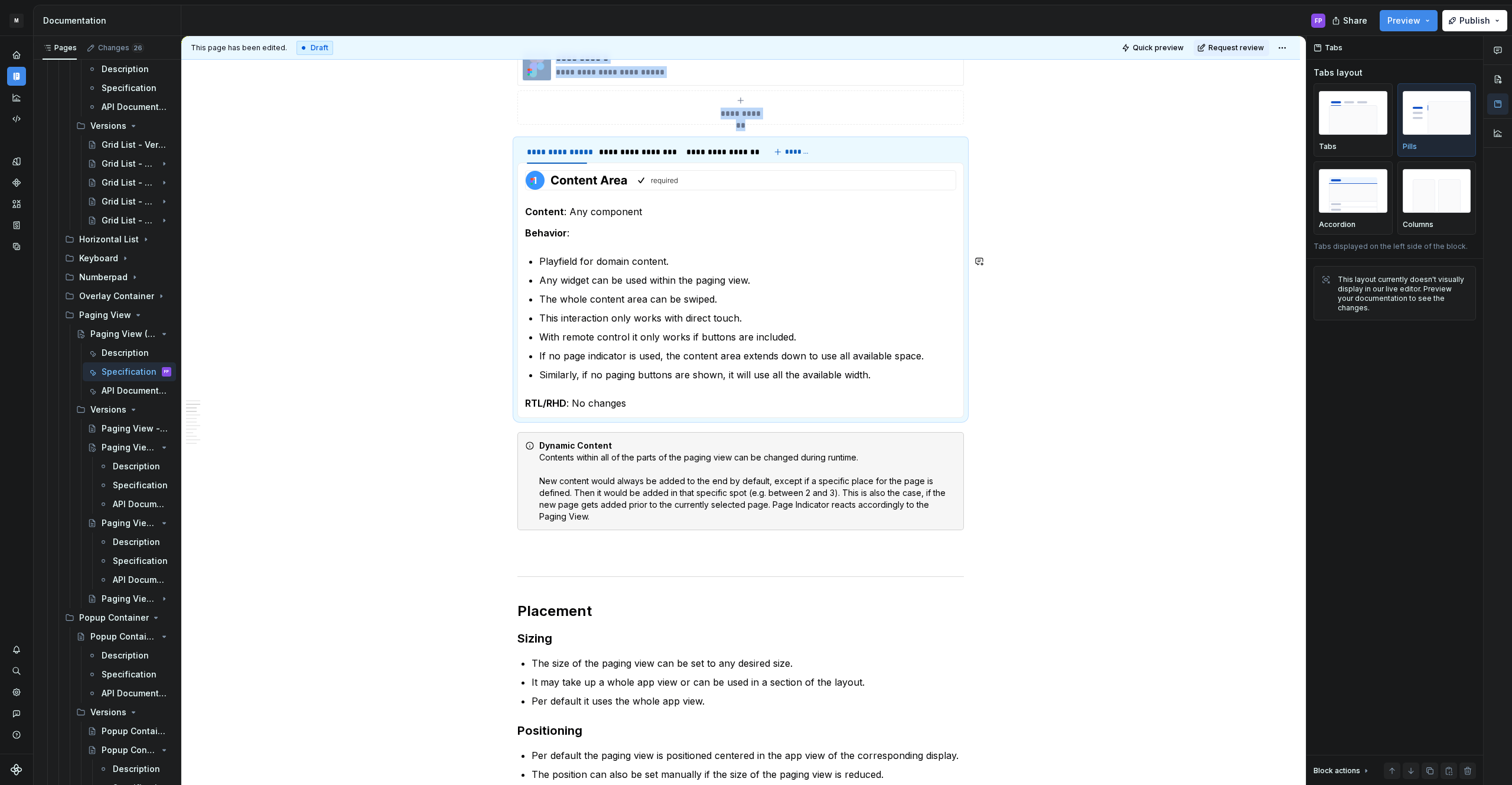
scroll to position [557, 0]
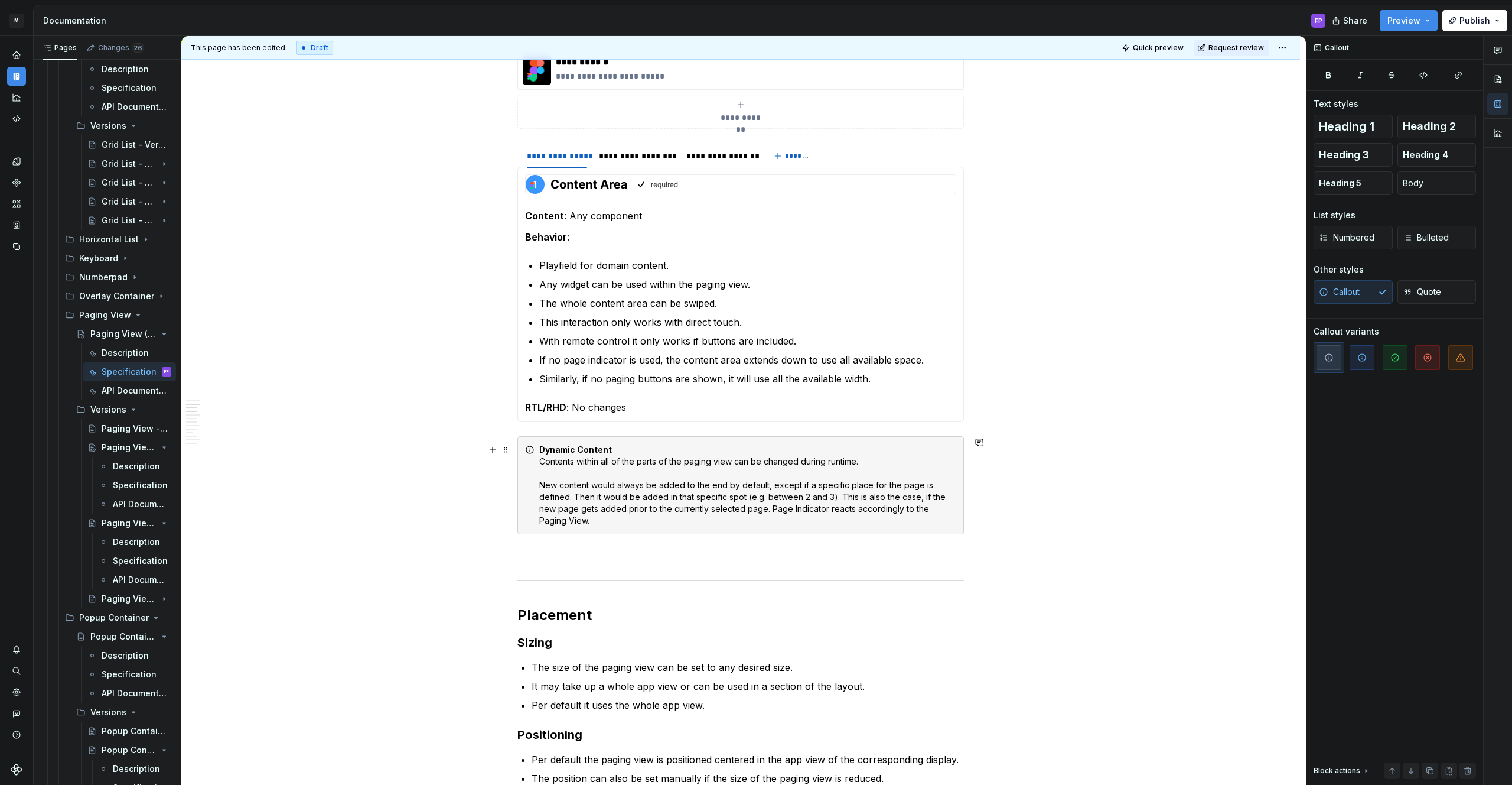
click at [559, 477] on div "Dynamic Content Contents within all of the parts of the paging view can be chan…" at bounding box center [747, 484] width 417 height 82
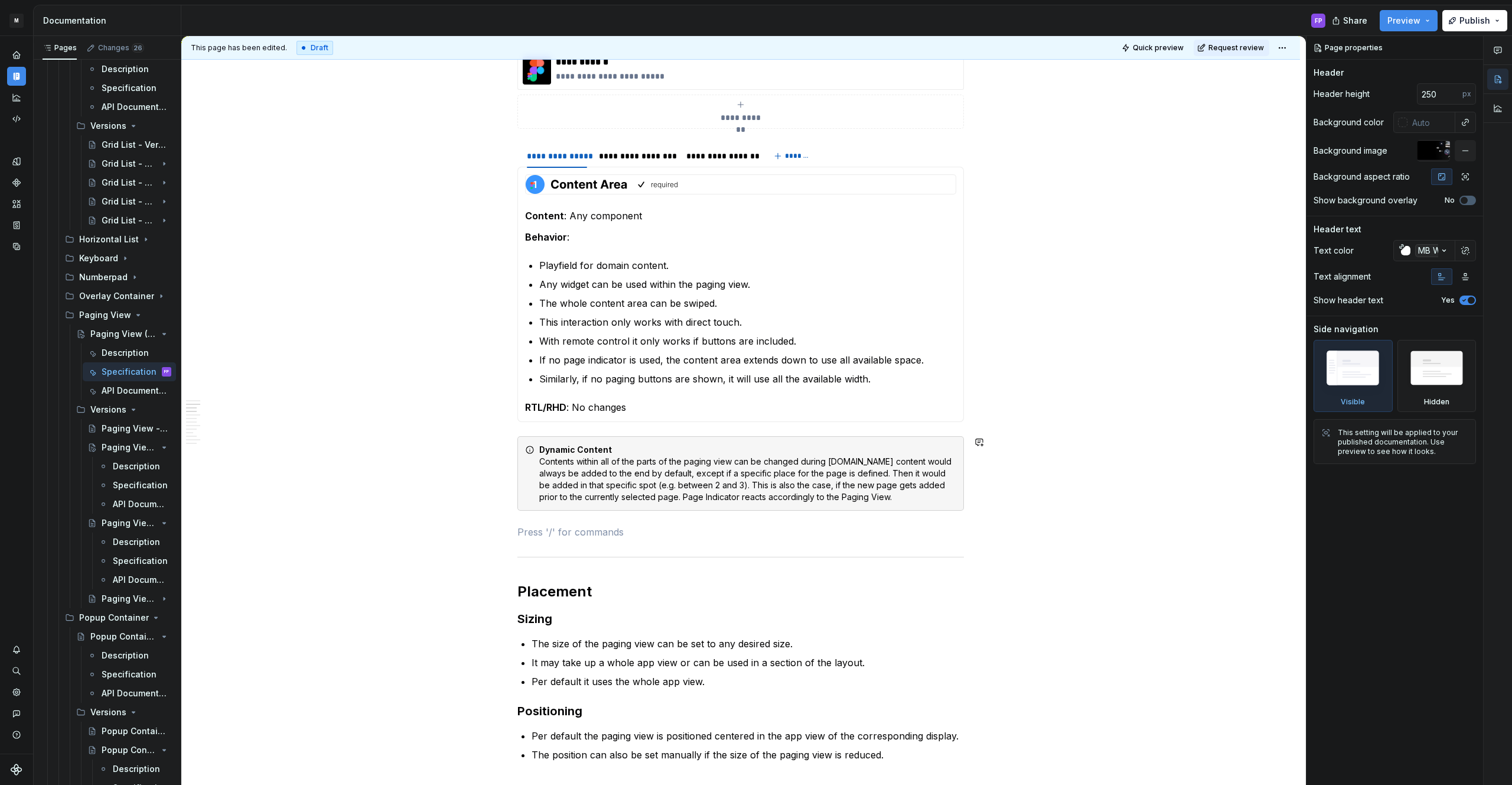
type textarea "*"
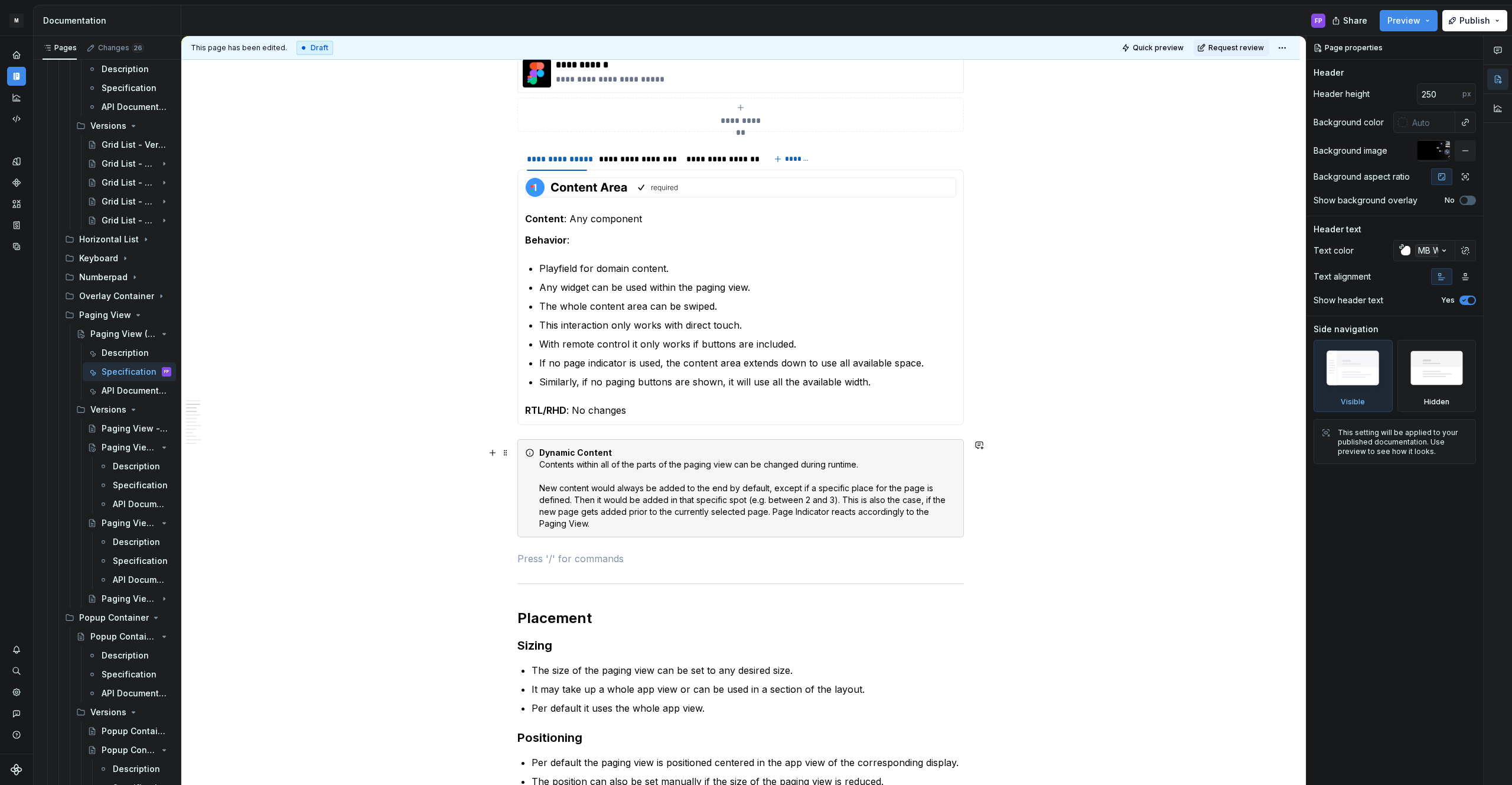
click at [643, 525] on div "Dynamic Content Contents within all of the parts of the paging view can be chan…" at bounding box center [747, 487] width 417 height 82
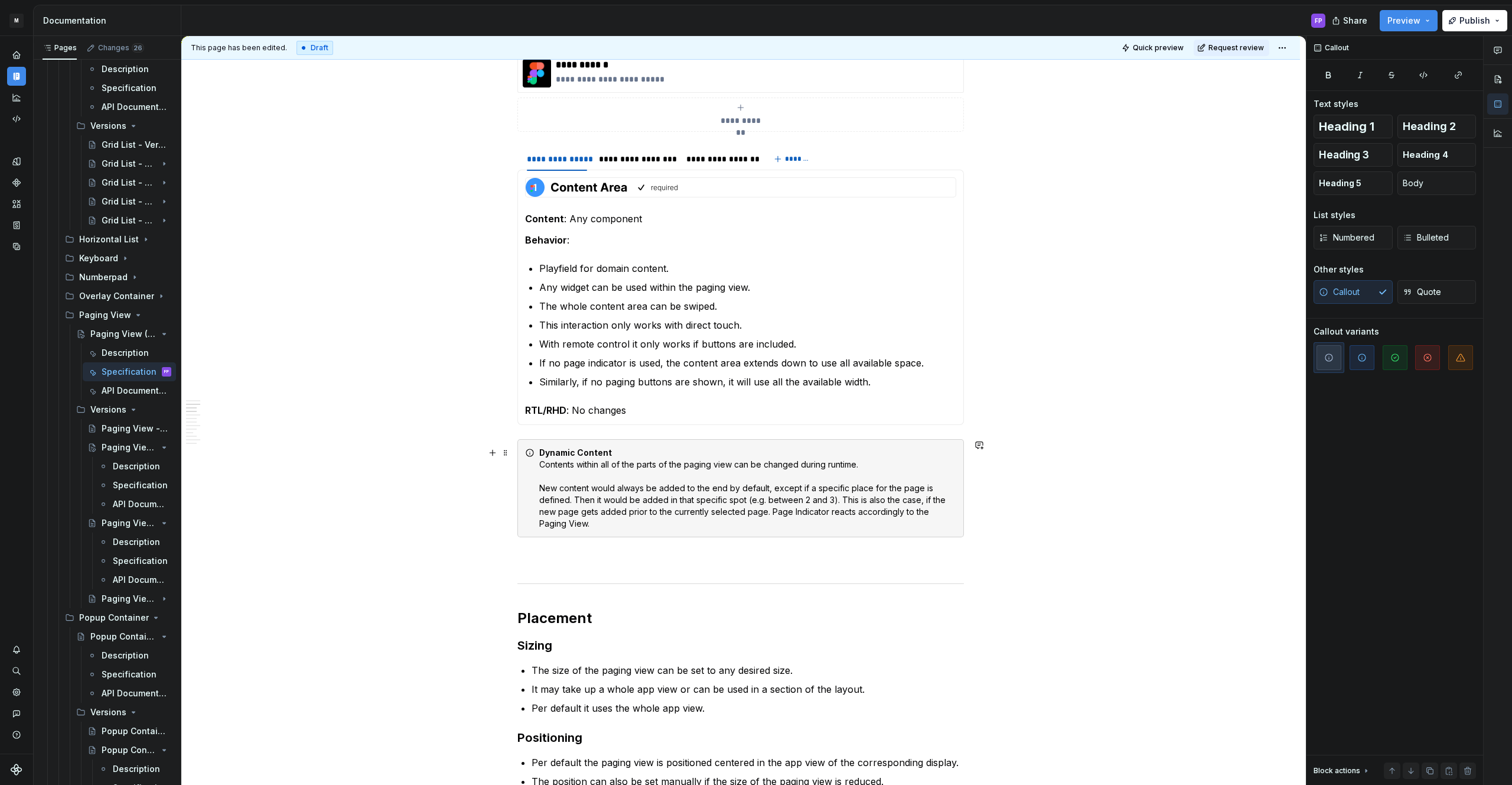
drag, startPoint x: 542, startPoint y: 488, endPoint x: 581, endPoint y: 479, distance: 40.0
click at [543, 488] on div "Dynamic Content Contents within all of the parts of the paging view can be chan…" at bounding box center [747, 487] width 417 height 82
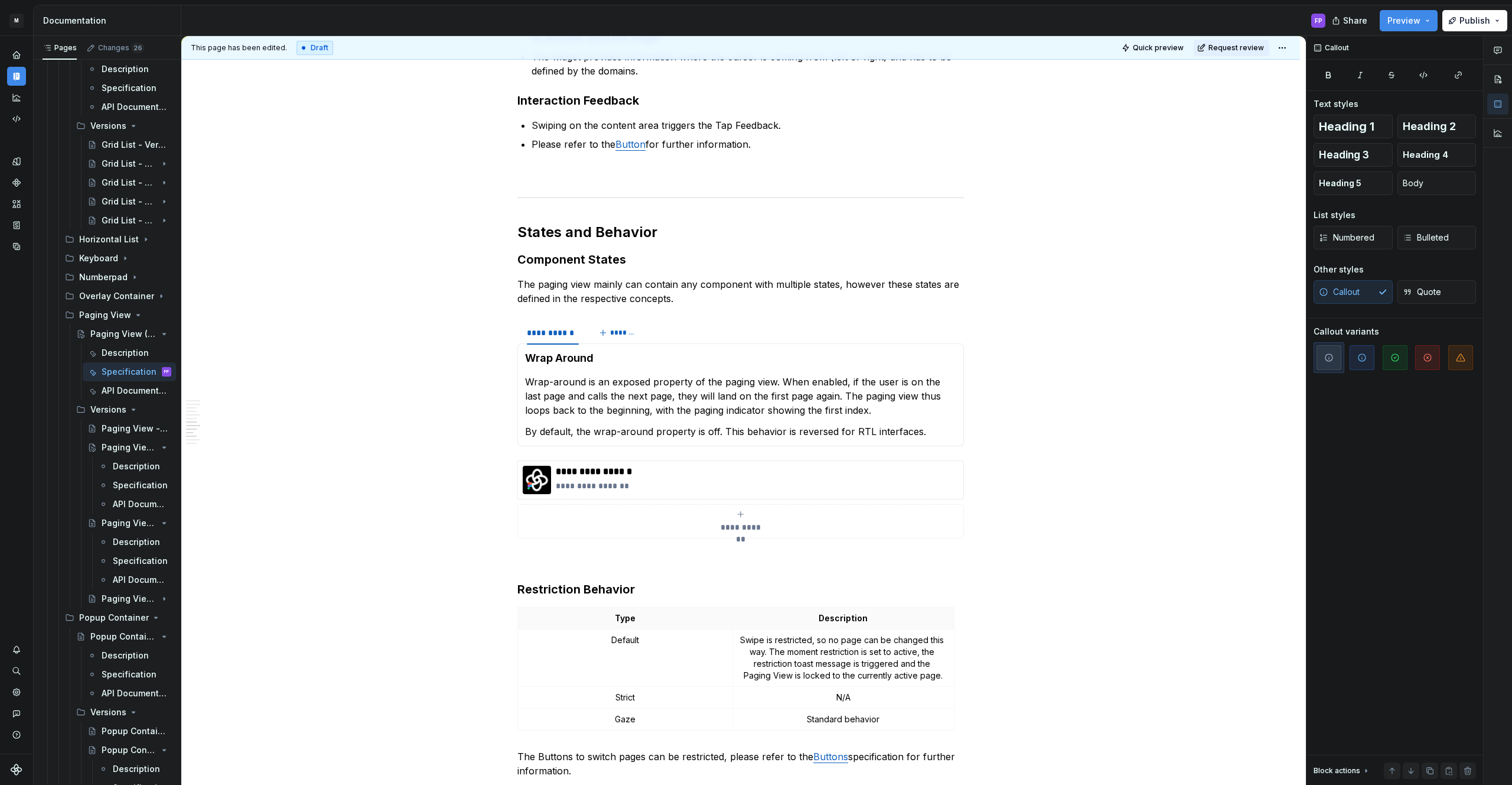
scroll to position [691, 0]
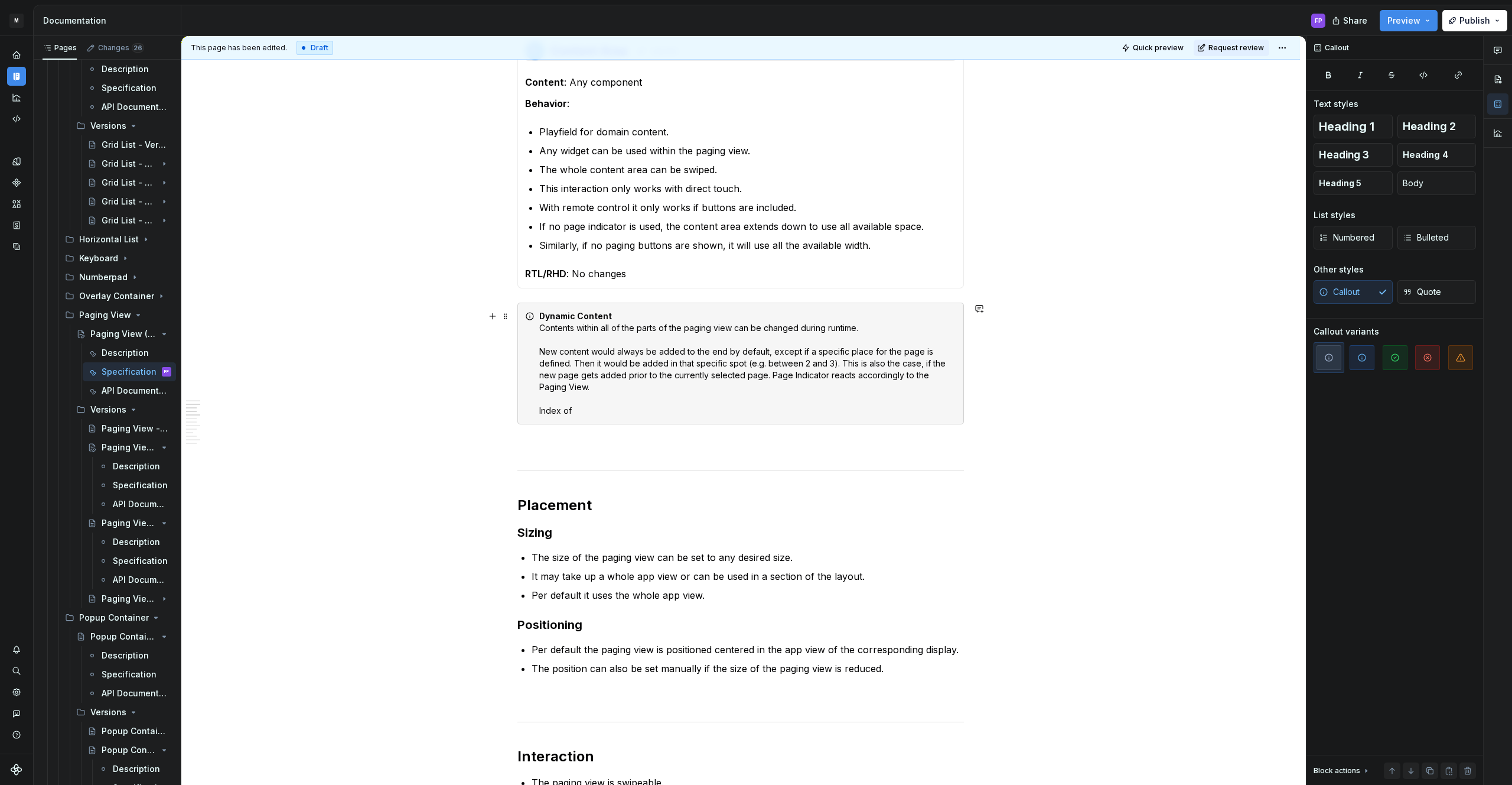
click at [603, 403] on div "Dynamic Content Contents within all of the parts of the paging view can be chan…" at bounding box center [747, 363] width 417 height 106
click at [607, 410] on div "Dynamic Content Contents within all of the parts of the paging view can be chan…" at bounding box center [747, 363] width 417 height 106
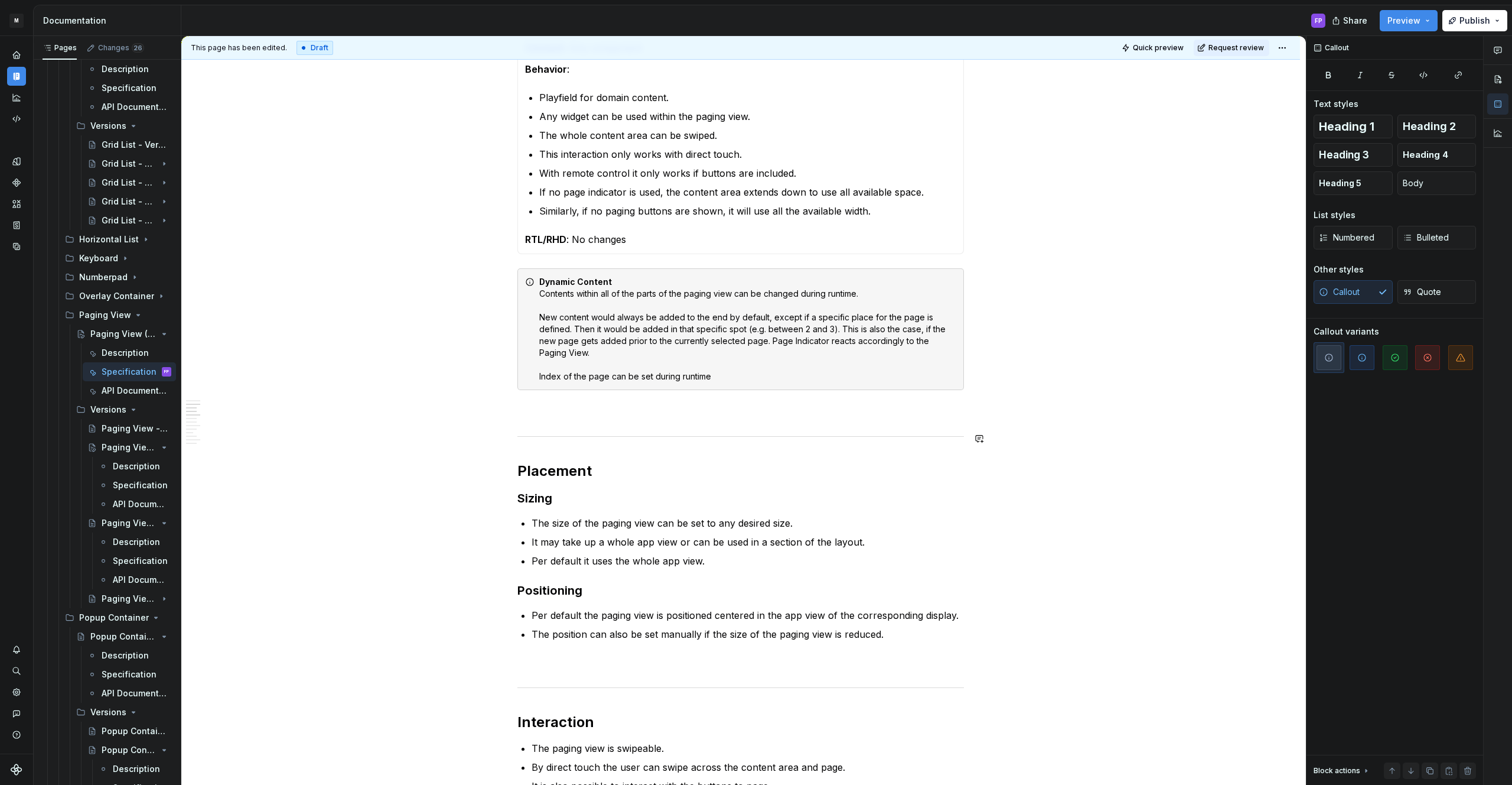
click at [738, 375] on div "Dynamic Content Contents within all of the parts of the paging view can be chan…" at bounding box center [747, 328] width 417 height 106
click at [978, 462] on button "button" at bounding box center [978, 470] width 16 height 16
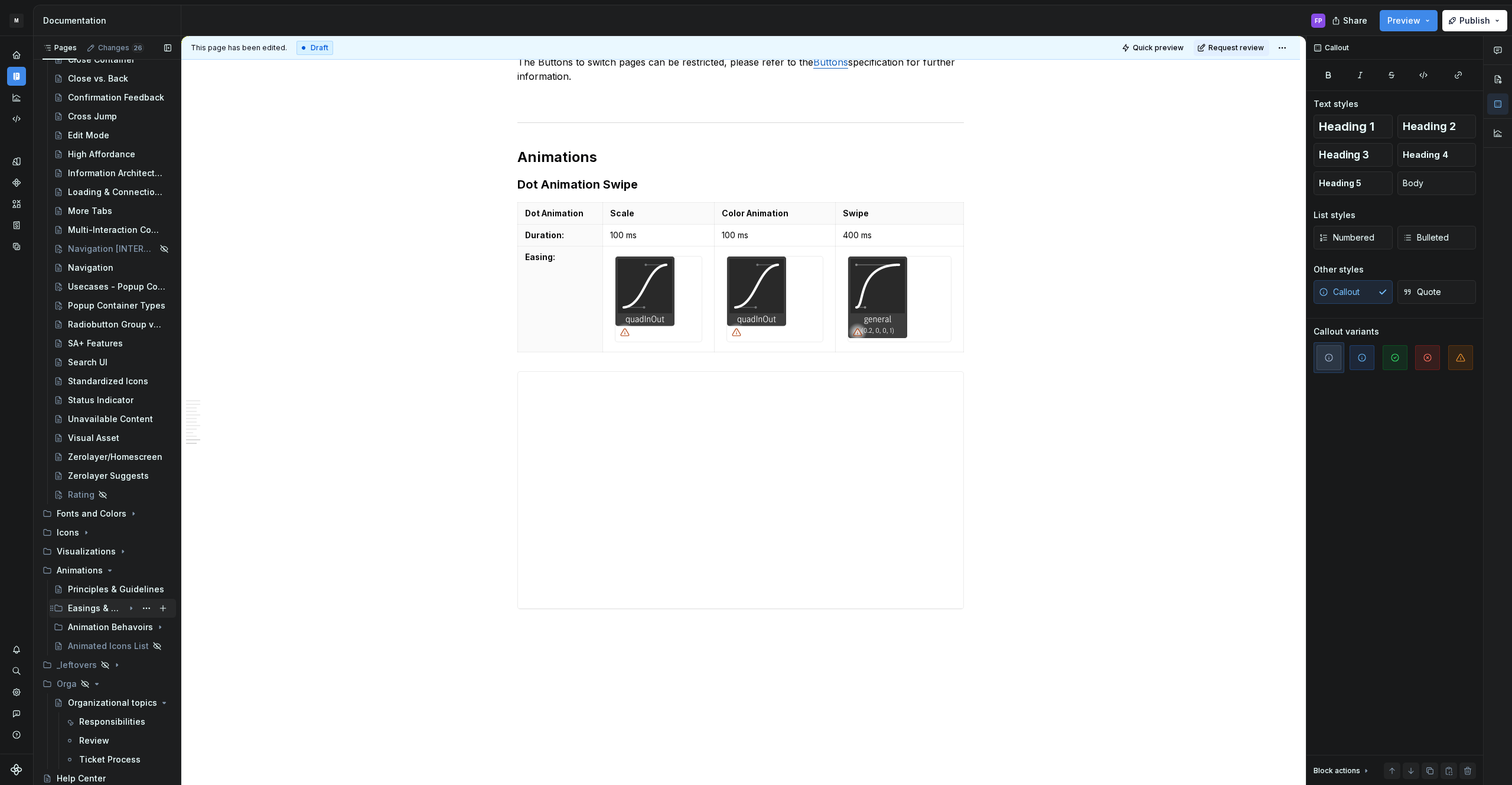
scroll to position [4721, 0]
click at [128, 632] on icon "Page tree" at bounding box center [131, 630] width 9 height 9
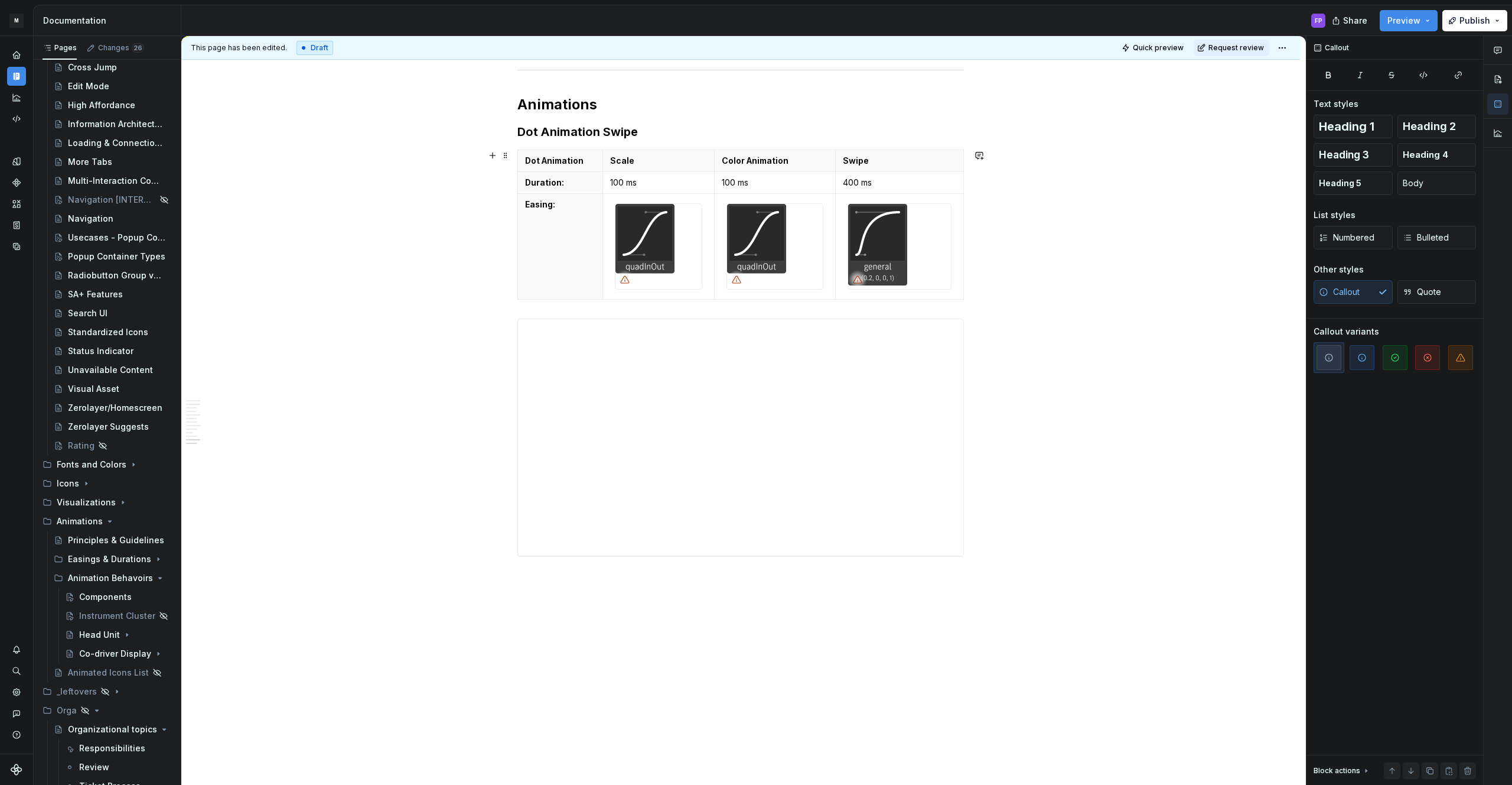
scroll to position [2419, 0]
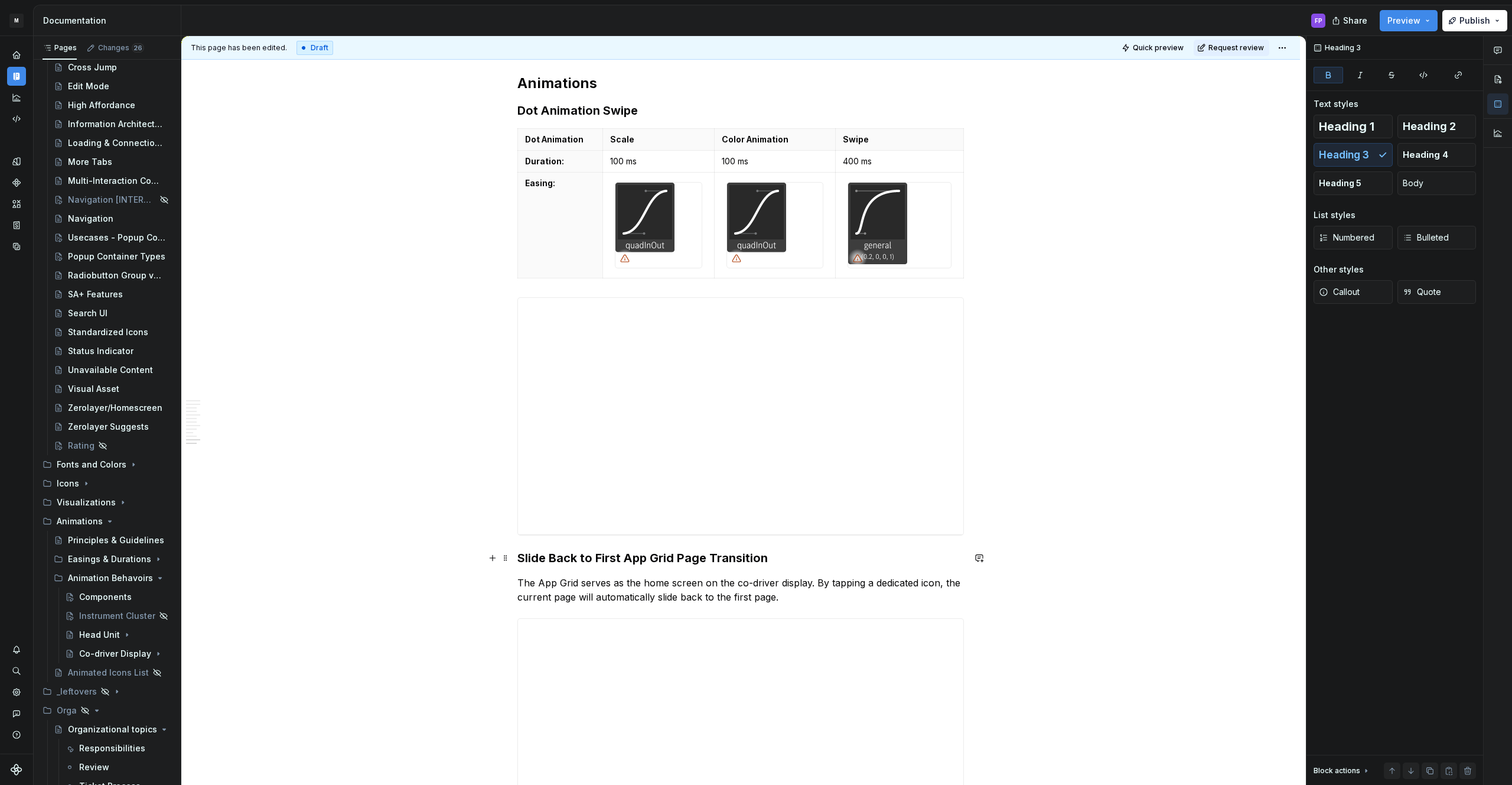
click at [782, 558] on h3 "Slide Back to First App Grid Page Transition" at bounding box center [740, 557] width 446 height 16
click at [814, 584] on p "The App Grid serves as the home screen on the co-driver display. By tapping a d…" at bounding box center [740, 590] width 446 height 28
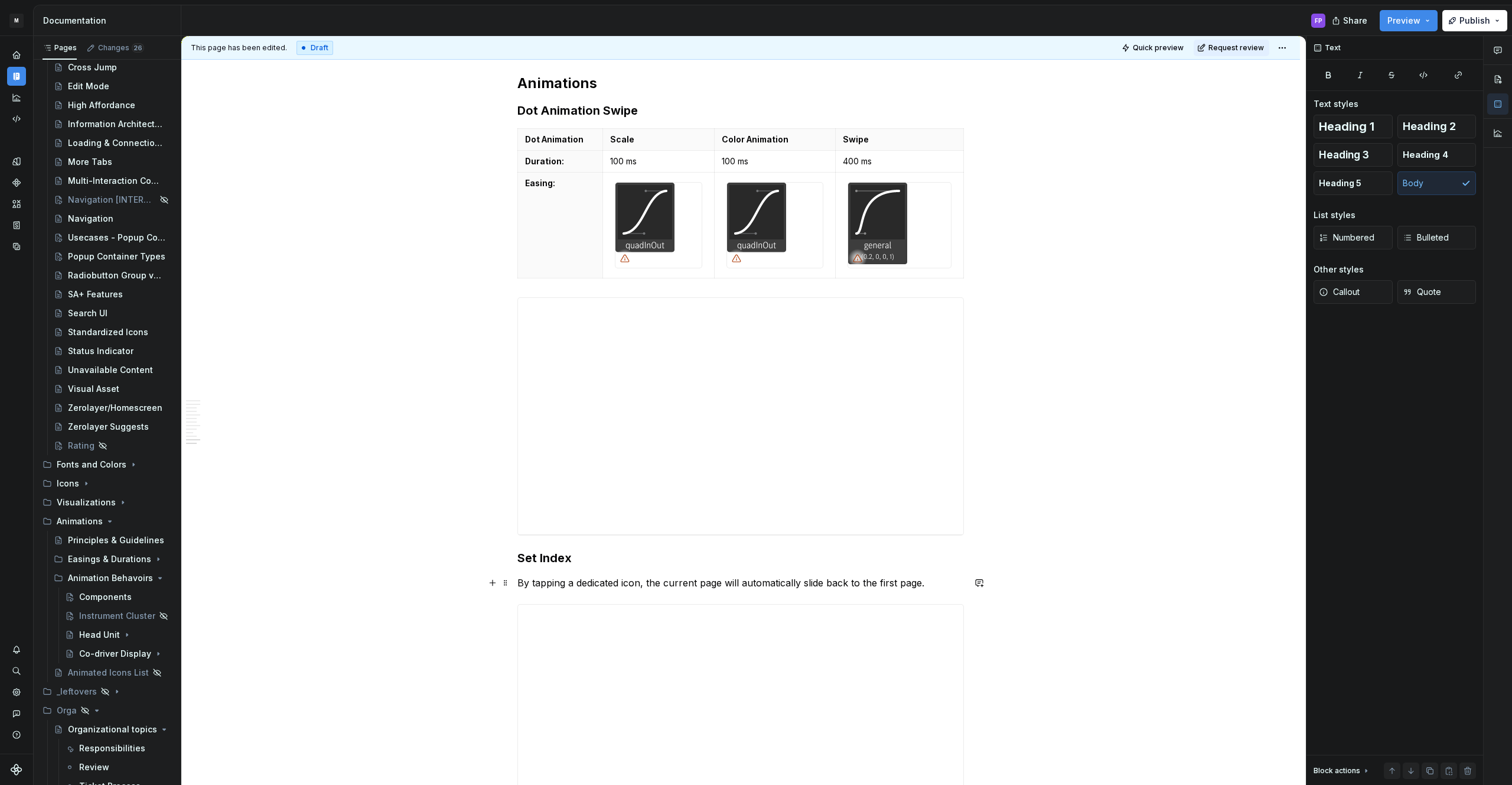
click at [643, 586] on p "By tapping a dedicated icon, the current page will automatically slide back to …" at bounding box center [740, 582] width 446 height 14
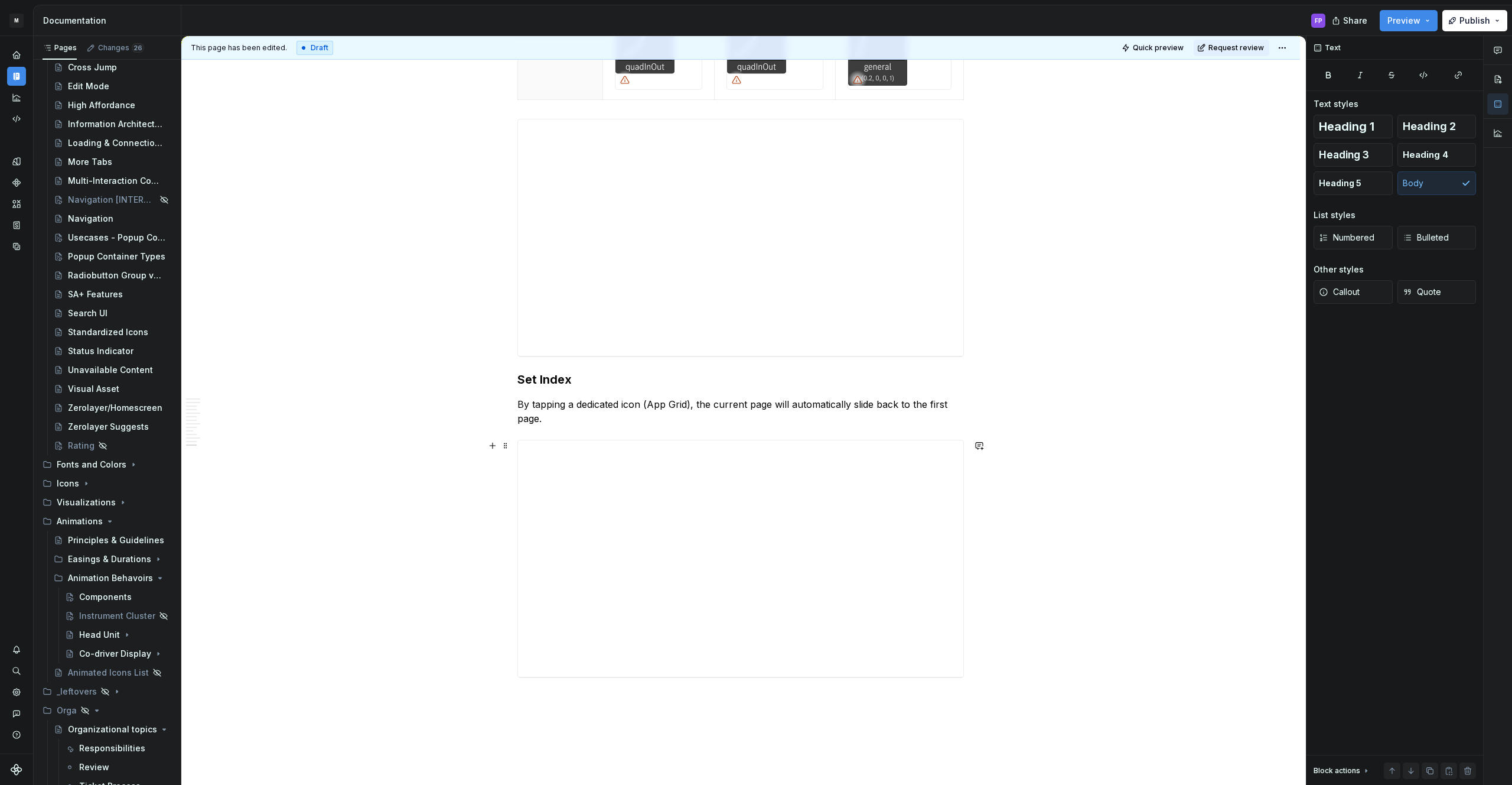
scroll to position [2601, 0]
click at [585, 379] on h3 "Set Index" at bounding box center [740, 374] width 446 height 16
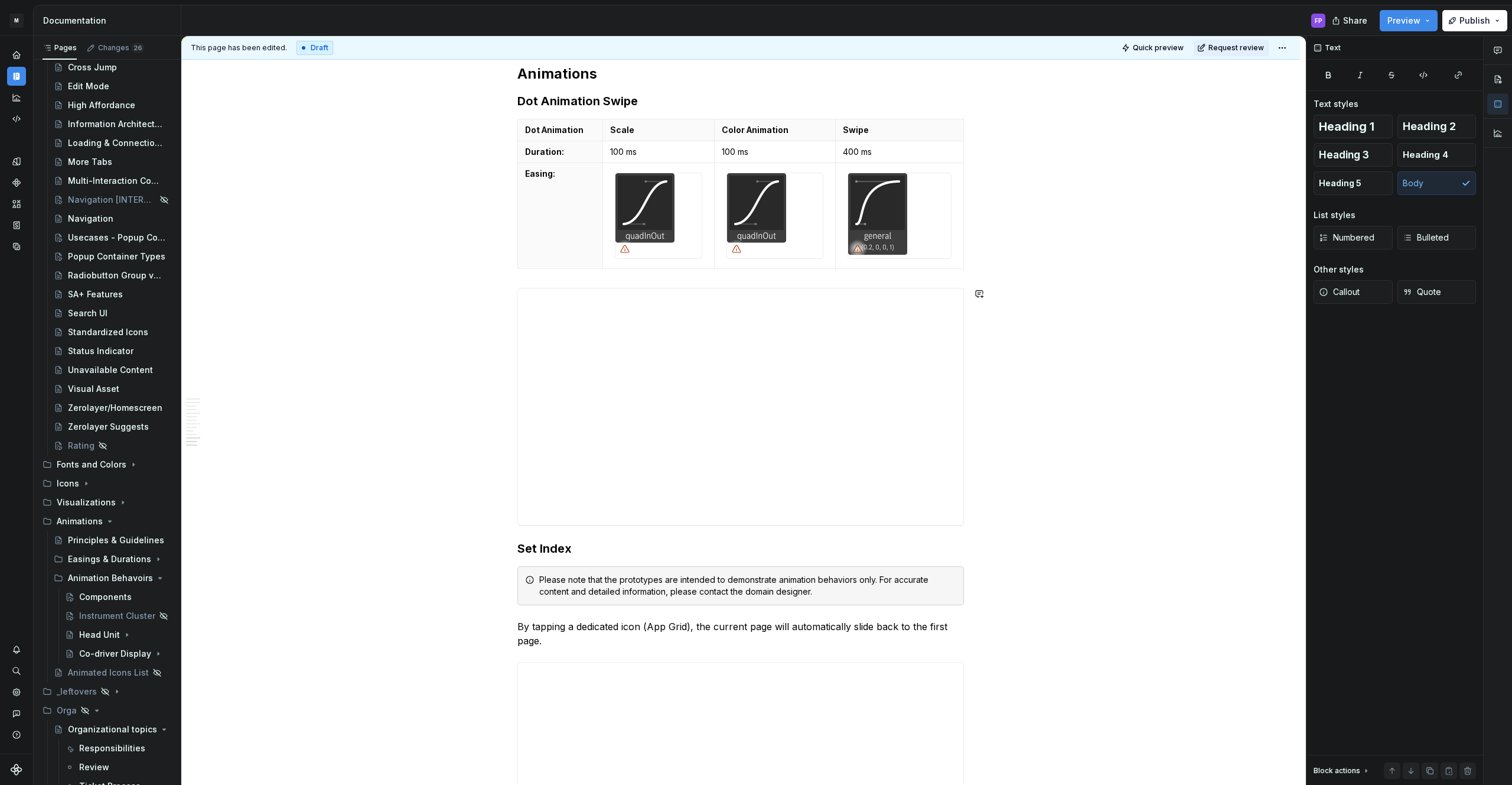
scroll to position [2432, 0]
click at [589, 546] on h3 "Set Index" at bounding box center [740, 544] width 446 height 16
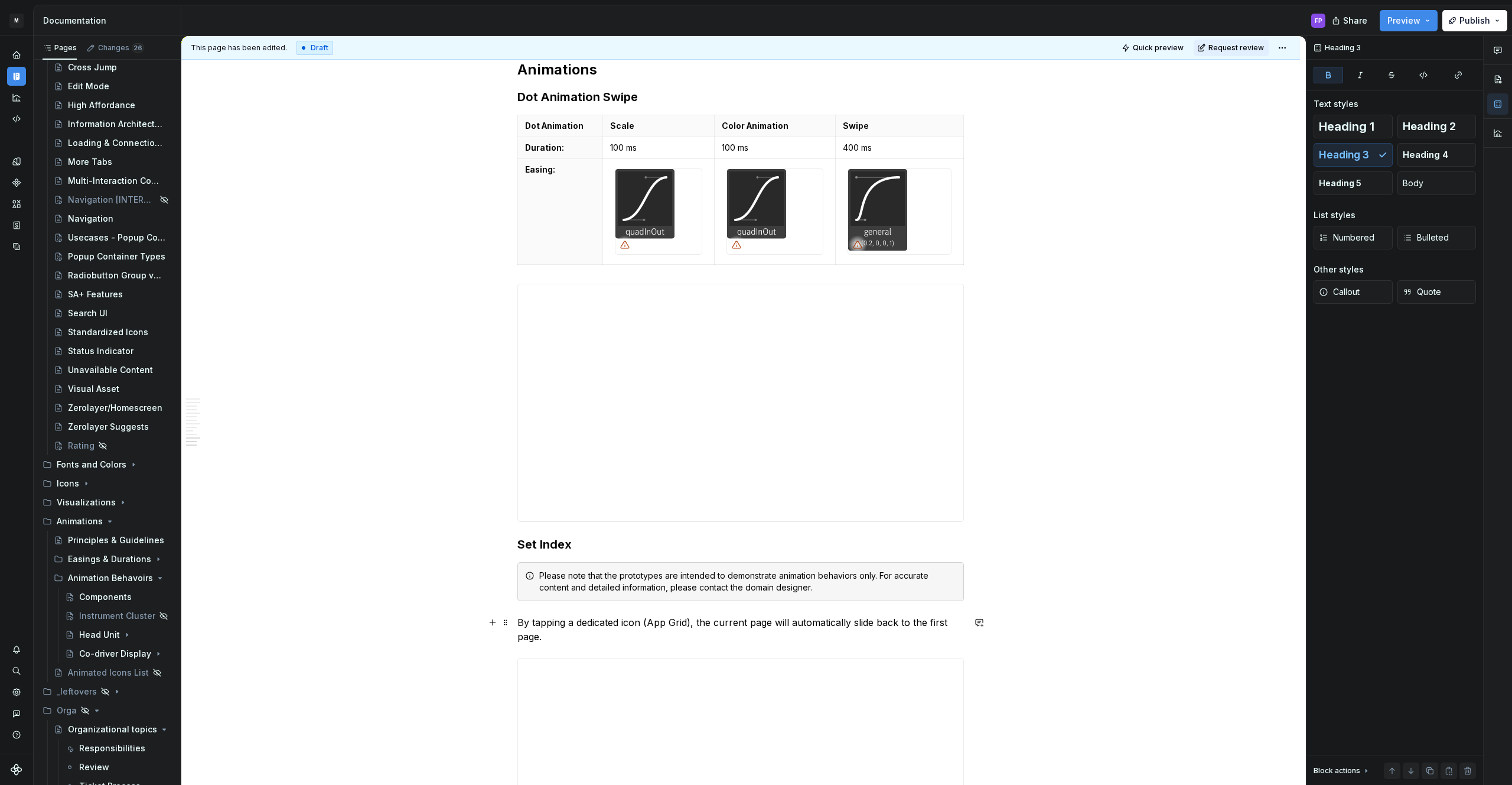
click at [607, 633] on p "By tapping a dedicated icon (App Grid), the current page will automatically sli…" at bounding box center [740, 630] width 446 height 28
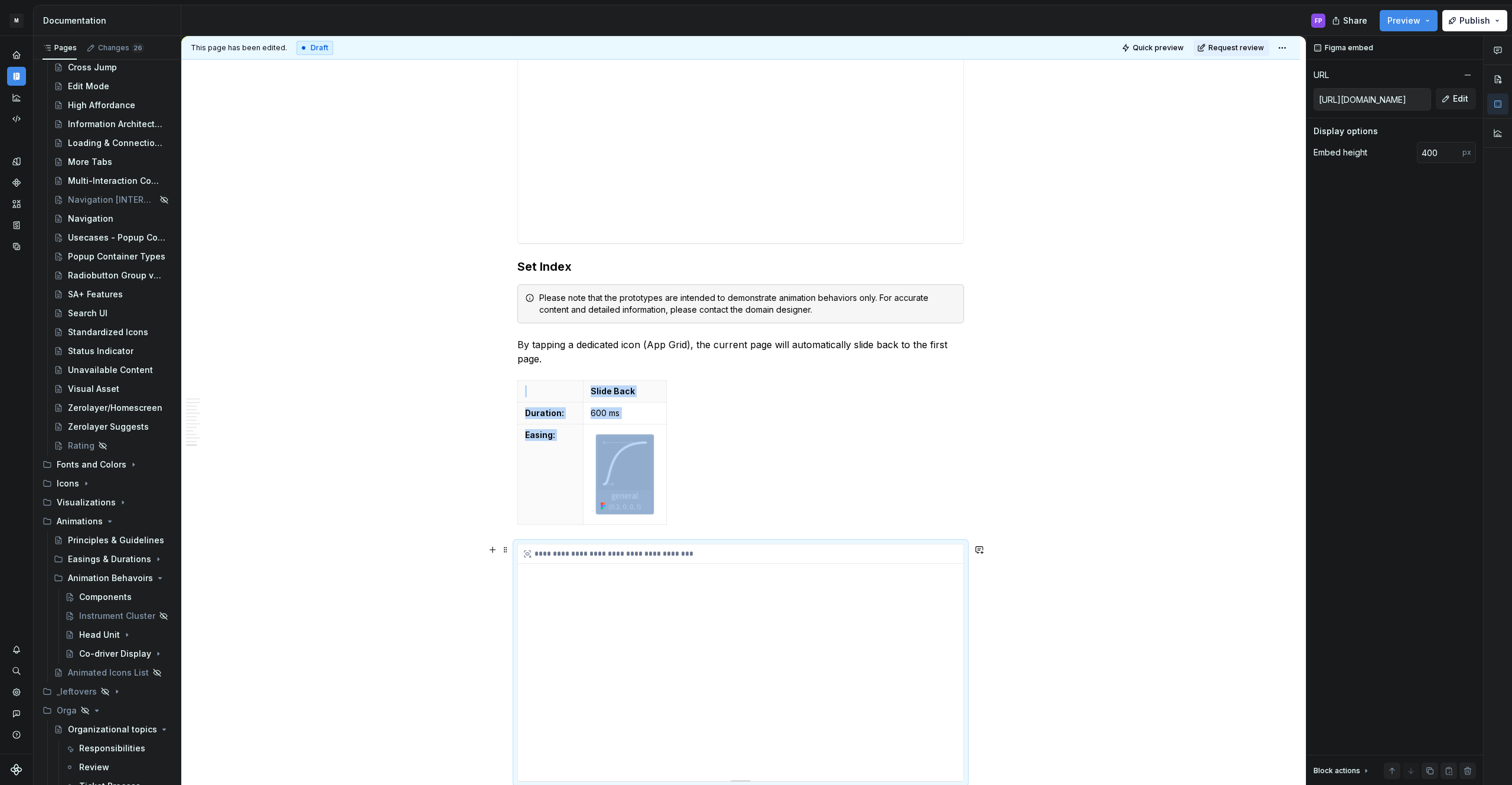
scroll to position [2709, 0]
click at [614, 443] on img at bounding box center [625, 475] width 58 height 80
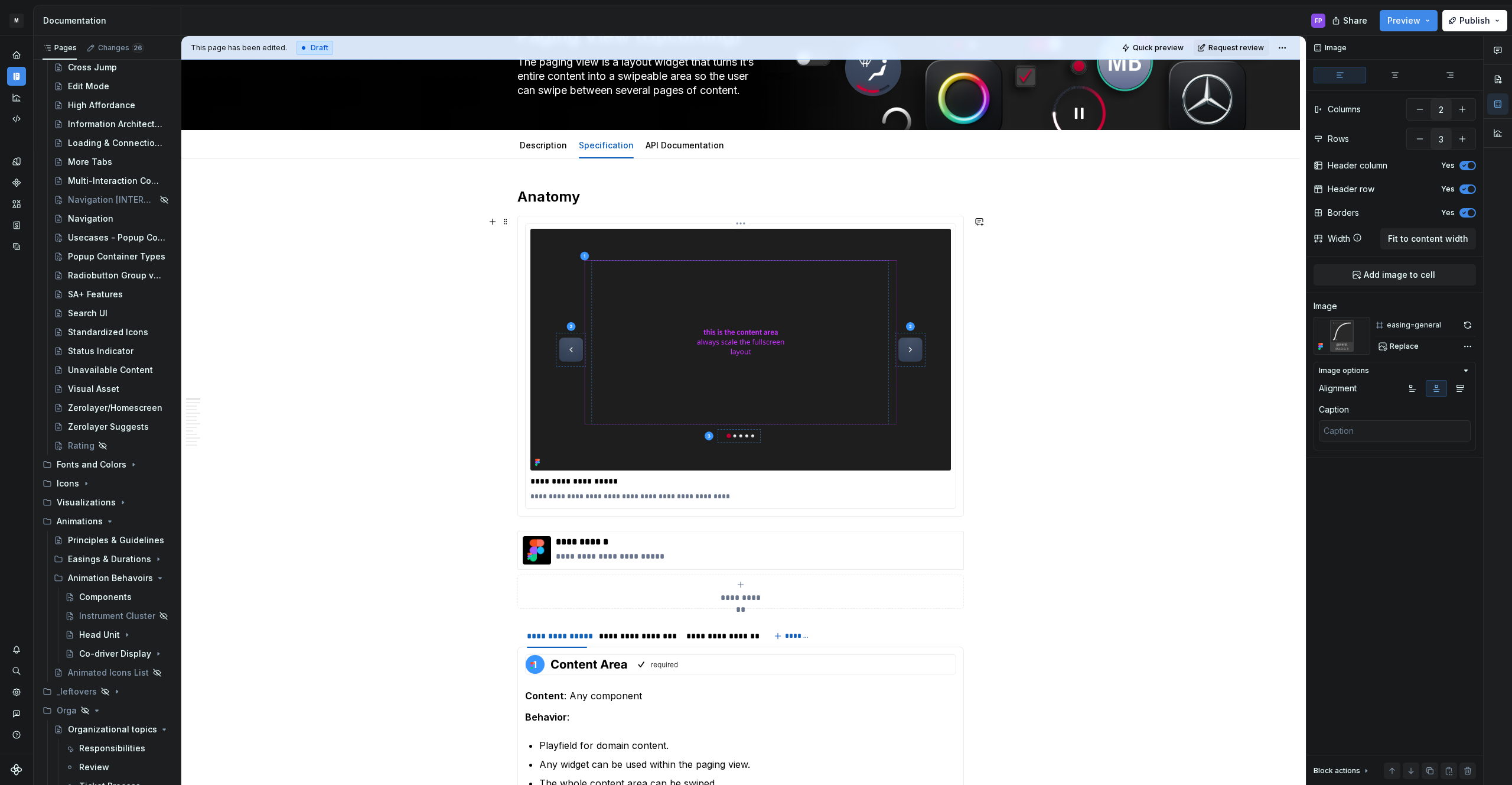
scroll to position [0, 0]
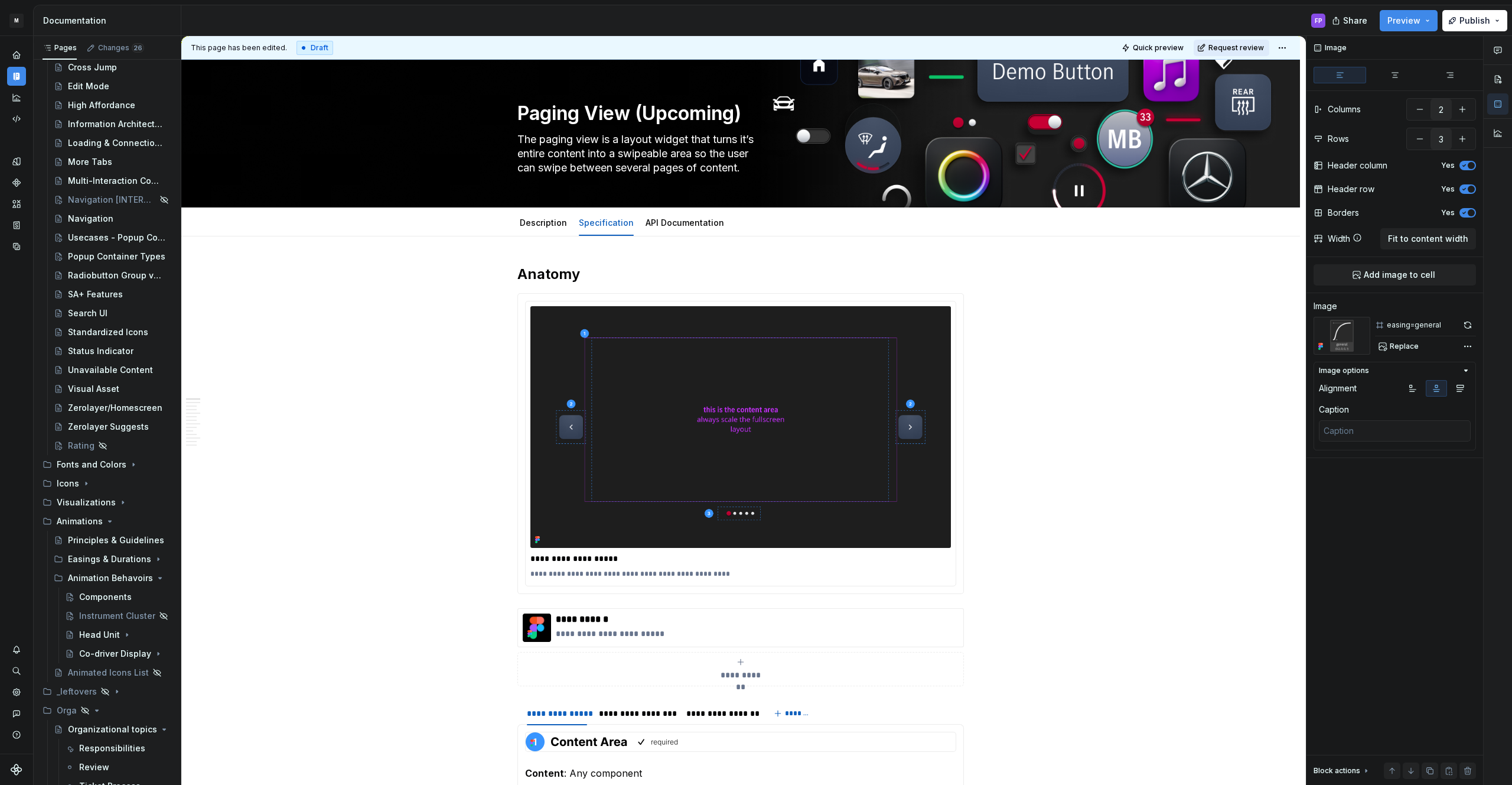
click at [1229, 46] on span "Request review" at bounding box center [1236, 48] width 56 height 9
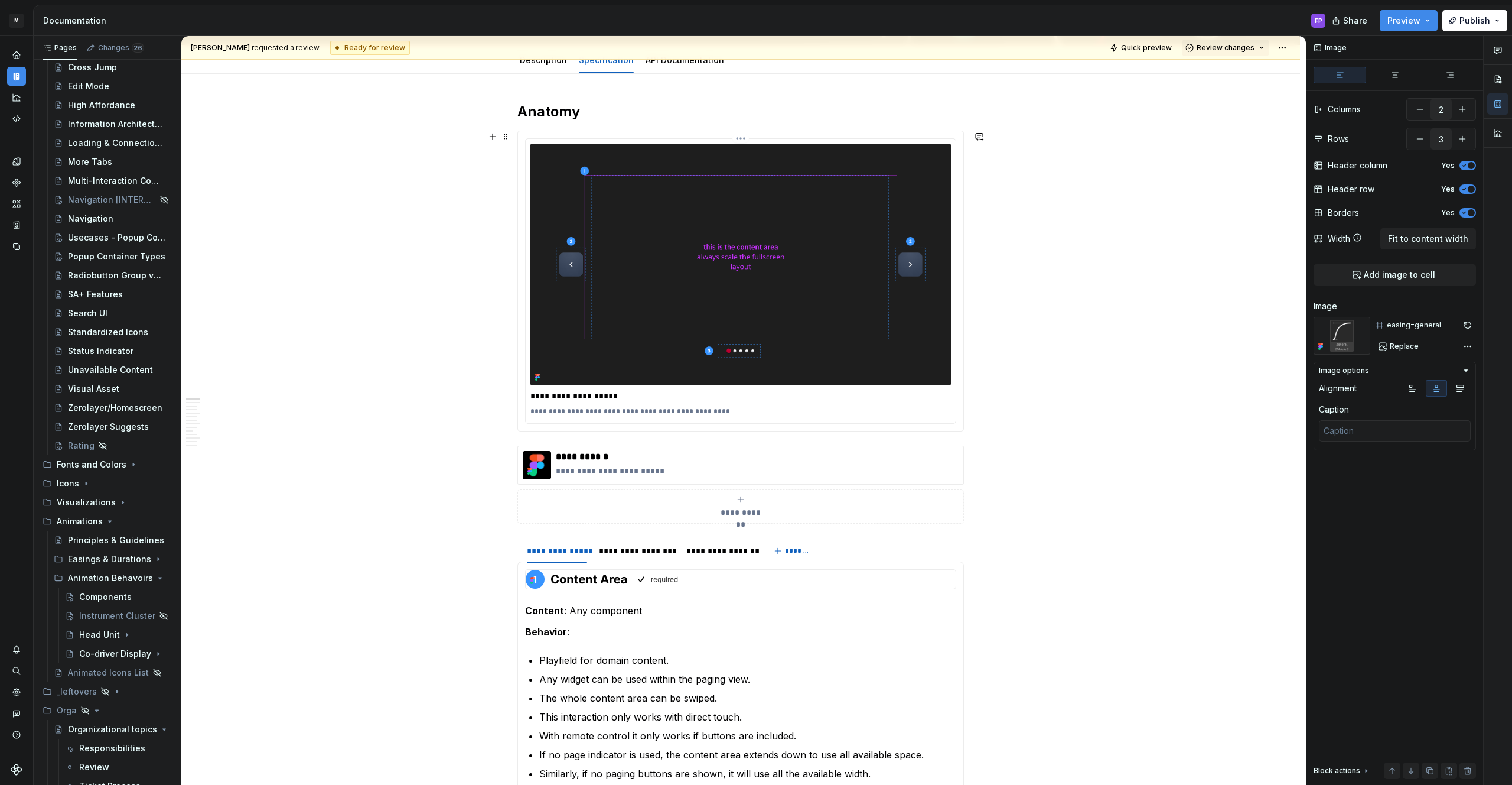
scroll to position [113, 0]
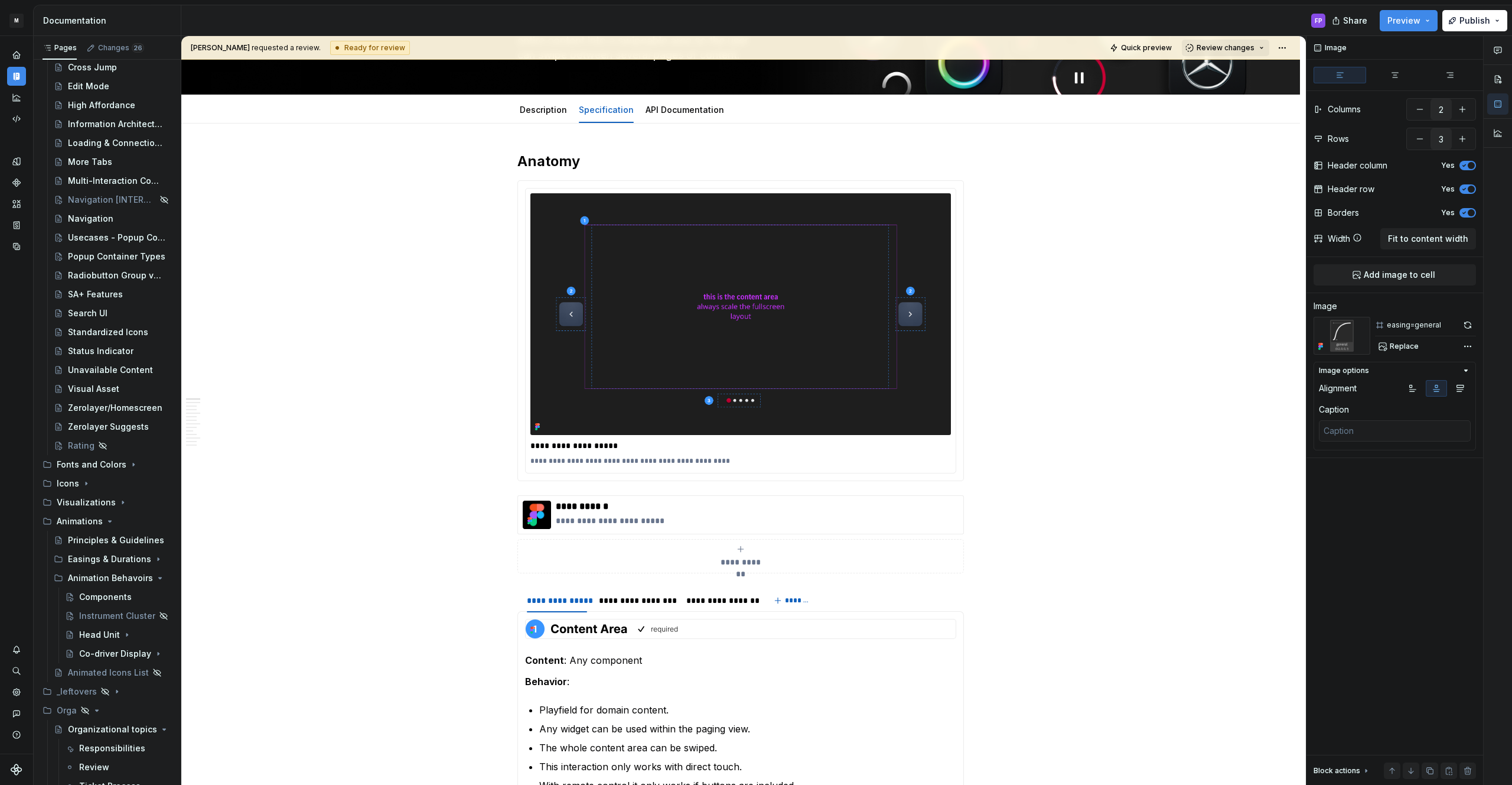
click at [1224, 53] on button "Review changes" at bounding box center [1225, 47] width 87 height 16
click at [536, 111] on link "Description" at bounding box center [543, 109] width 47 height 10
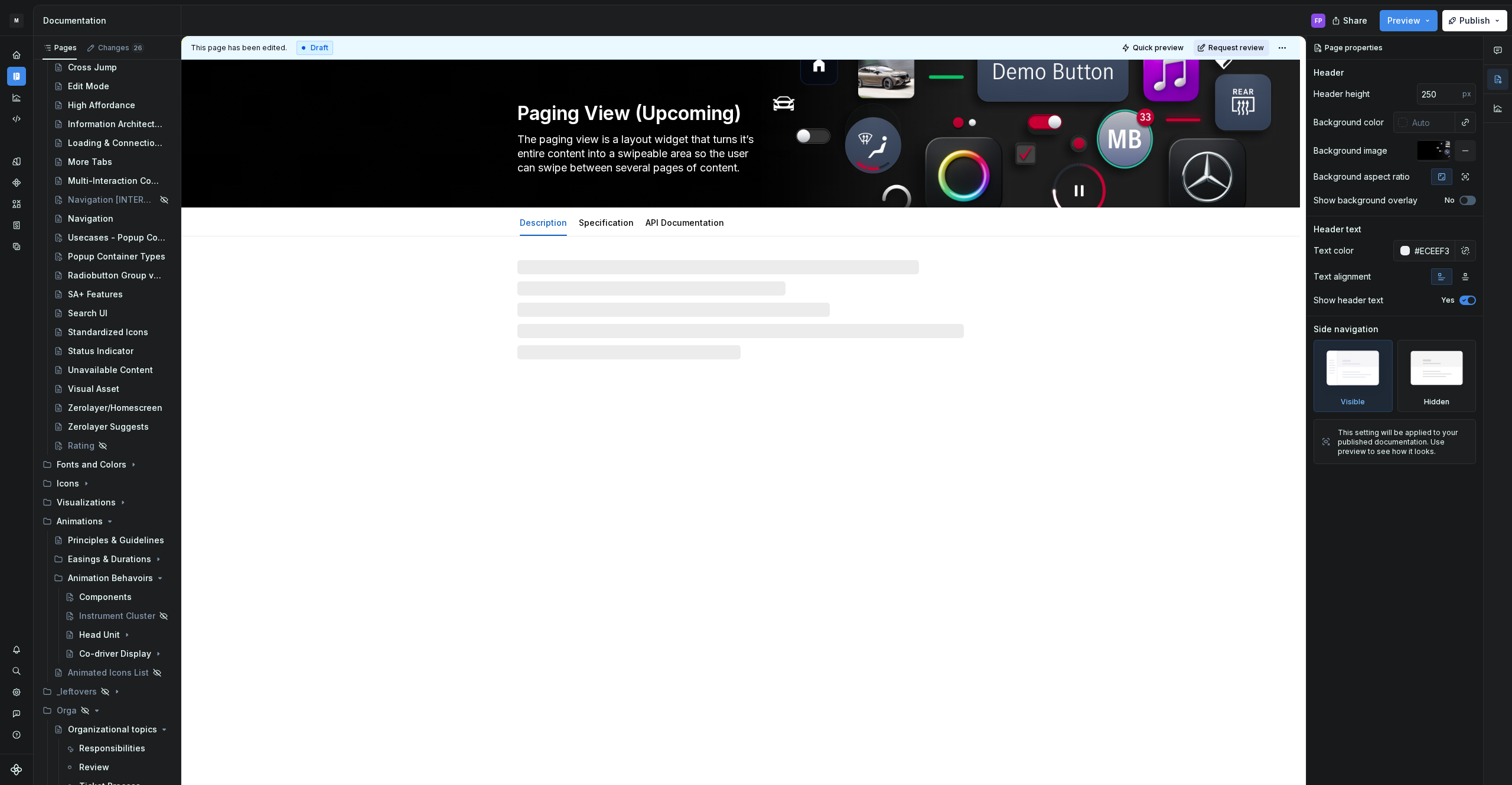
click at [1250, 48] on span "Request review" at bounding box center [1236, 48] width 56 height 9
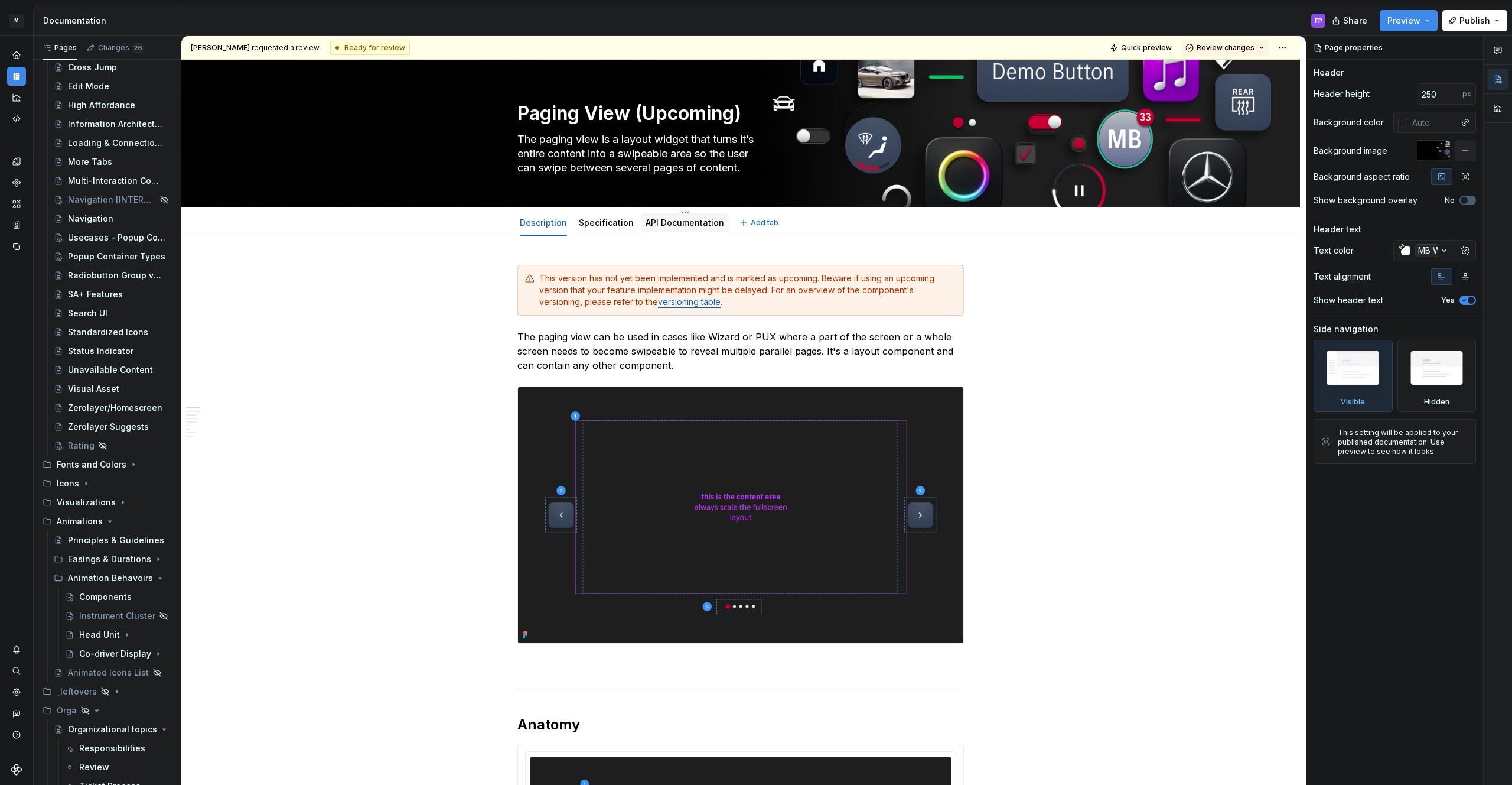
drag, startPoint x: 678, startPoint y: 224, endPoint x: 694, endPoint y: 223, distance: 16.0
click at [679, 224] on link "API Documentation" at bounding box center [685, 222] width 78 height 10
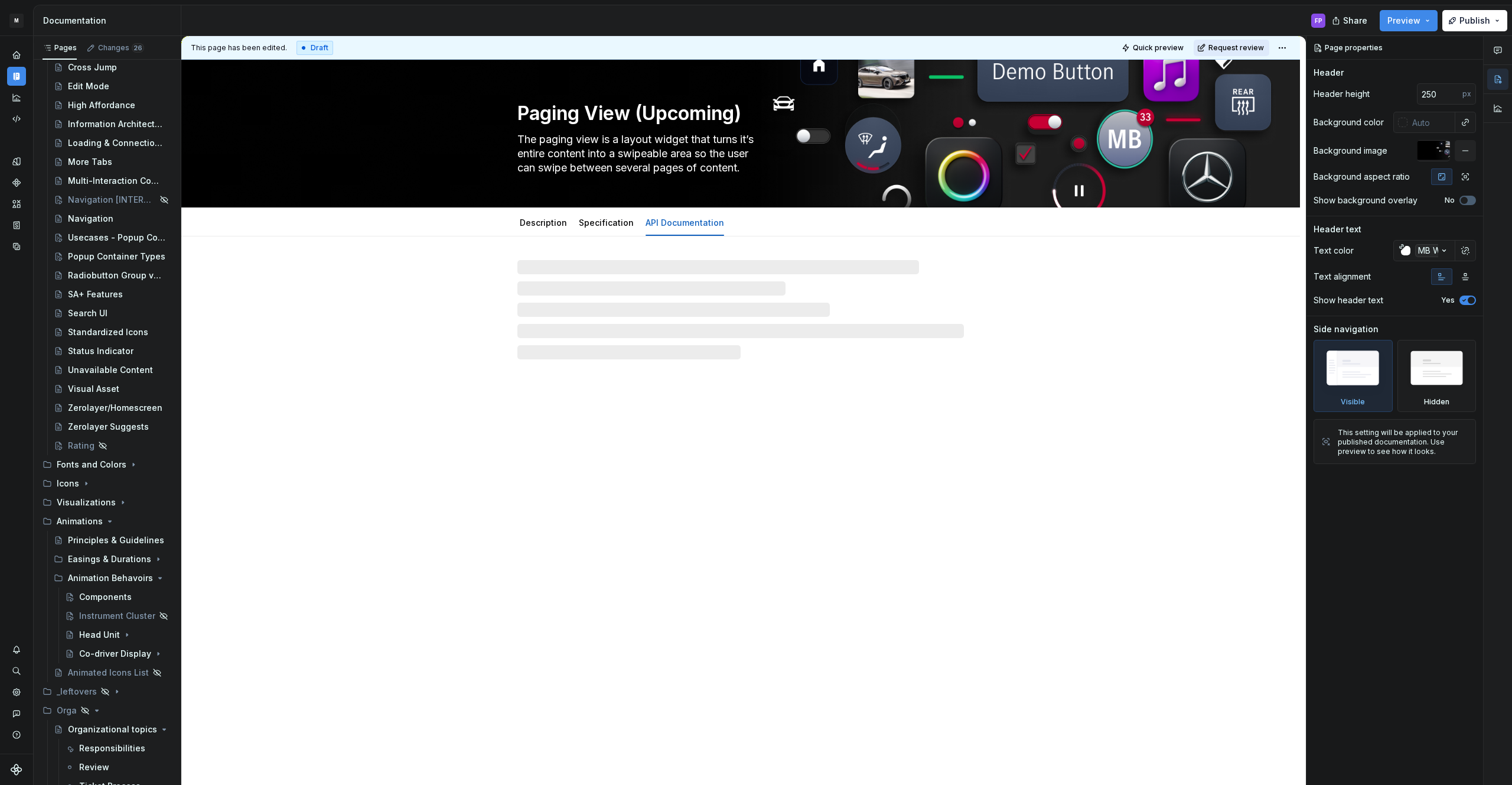
click at [1219, 47] on span "Request review" at bounding box center [1236, 48] width 56 height 9
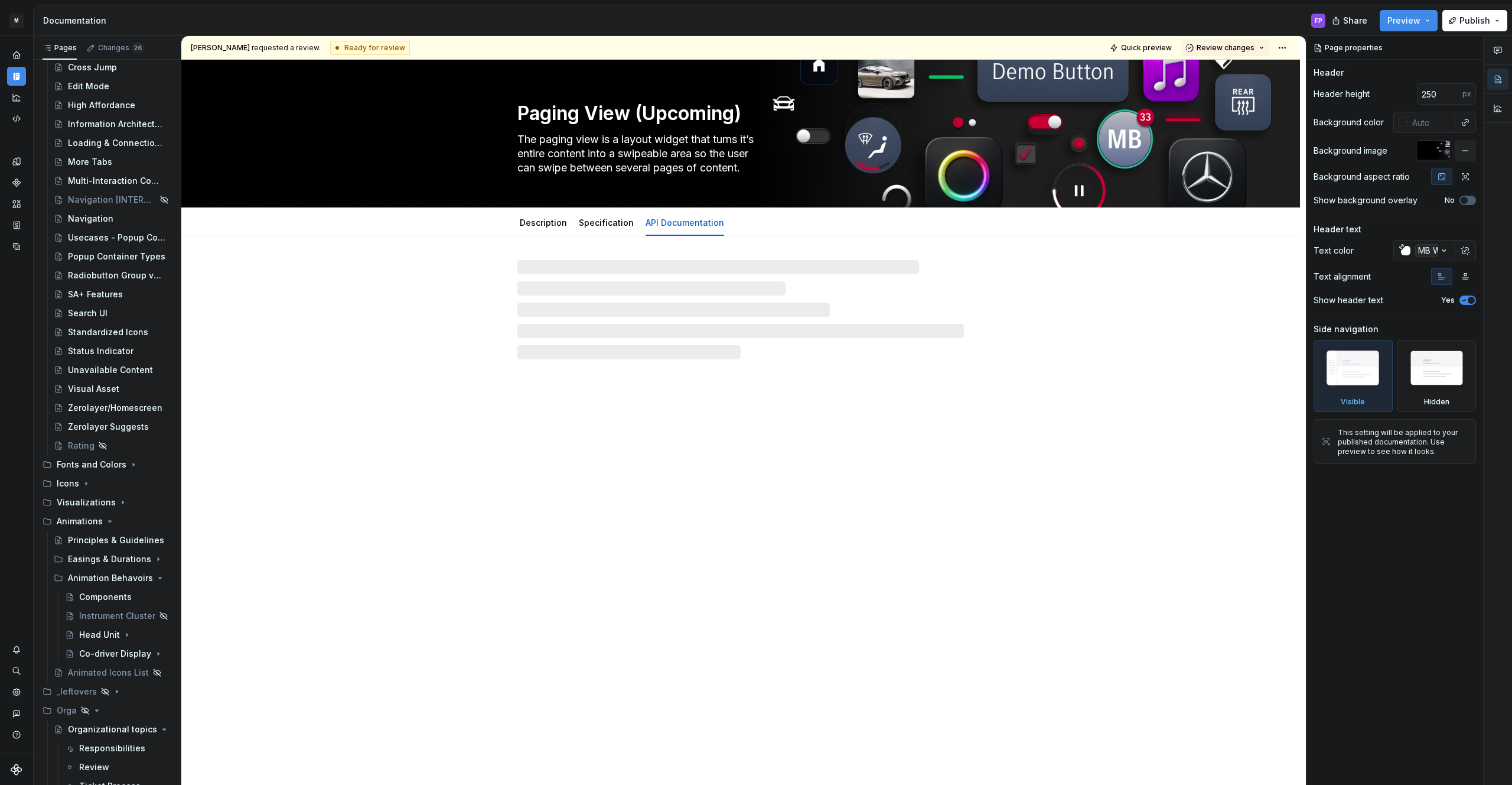
click at [1219, 47] on span "Review changes" at bounding box center [1226, 48] width 58 height 9
drag, startPoint x: 1222, startPoint y: 68, endPoint x: 944, endPoint y: 35, distance: 280.0
click at [1220, 68] on div "Approve" at bounding box center [1264, 71] width 104 height 12
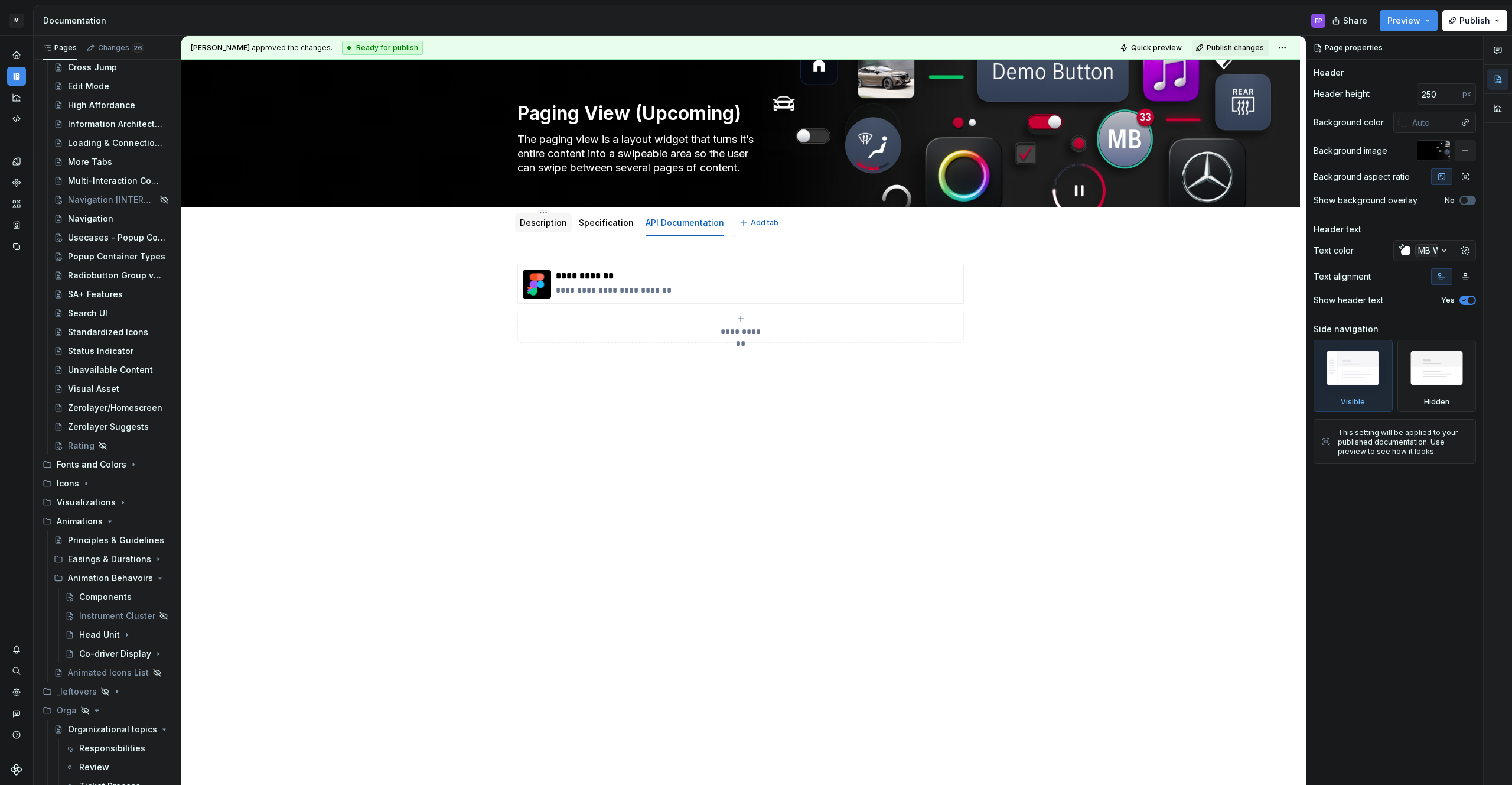
click at [544, 224] on link "Description" at bounding box center [543, 222] width 47 height 10
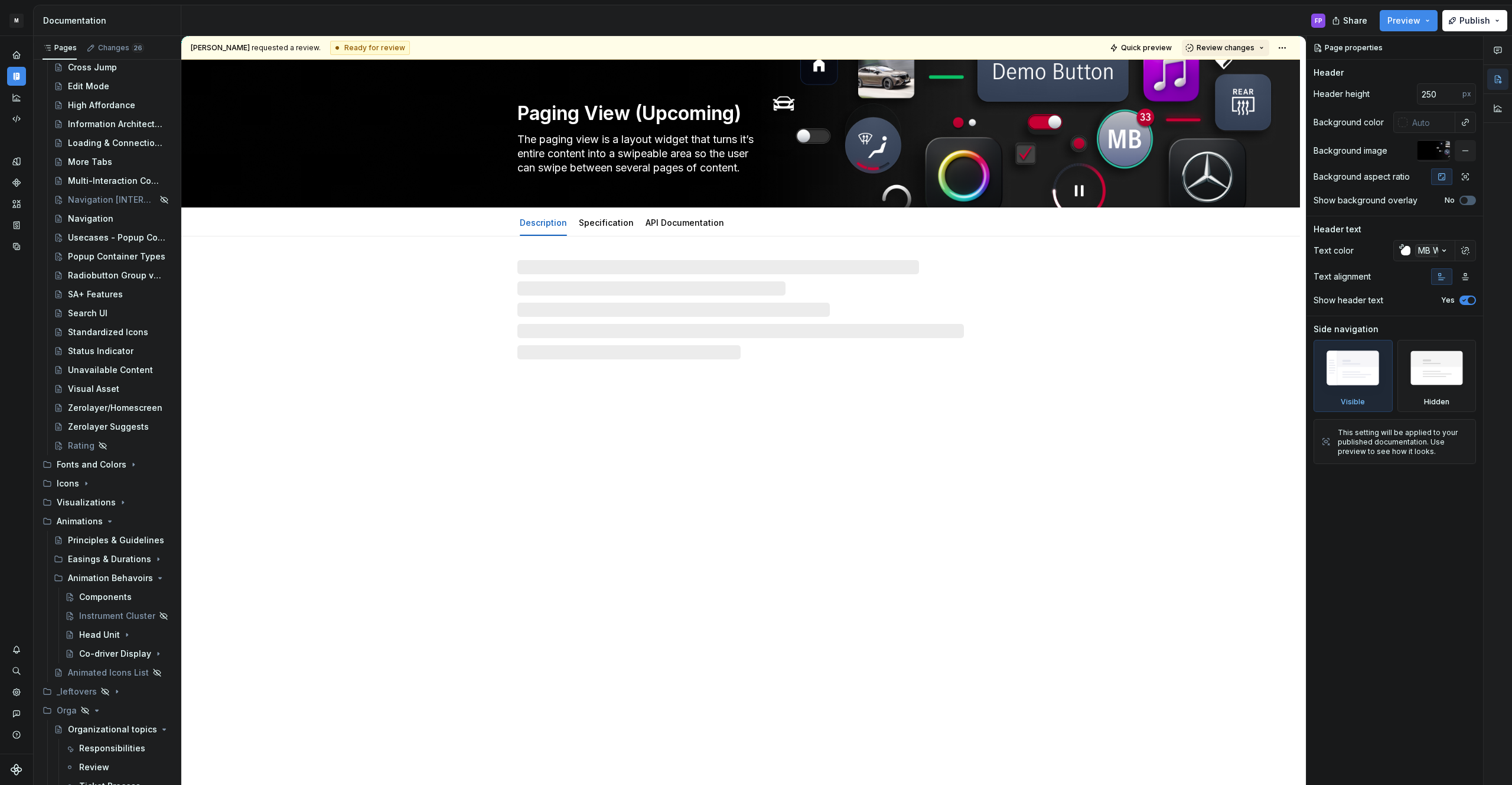
click at [1245, 46] on span "Review changes" at bounding box center [1226, 48] width 58 height 9
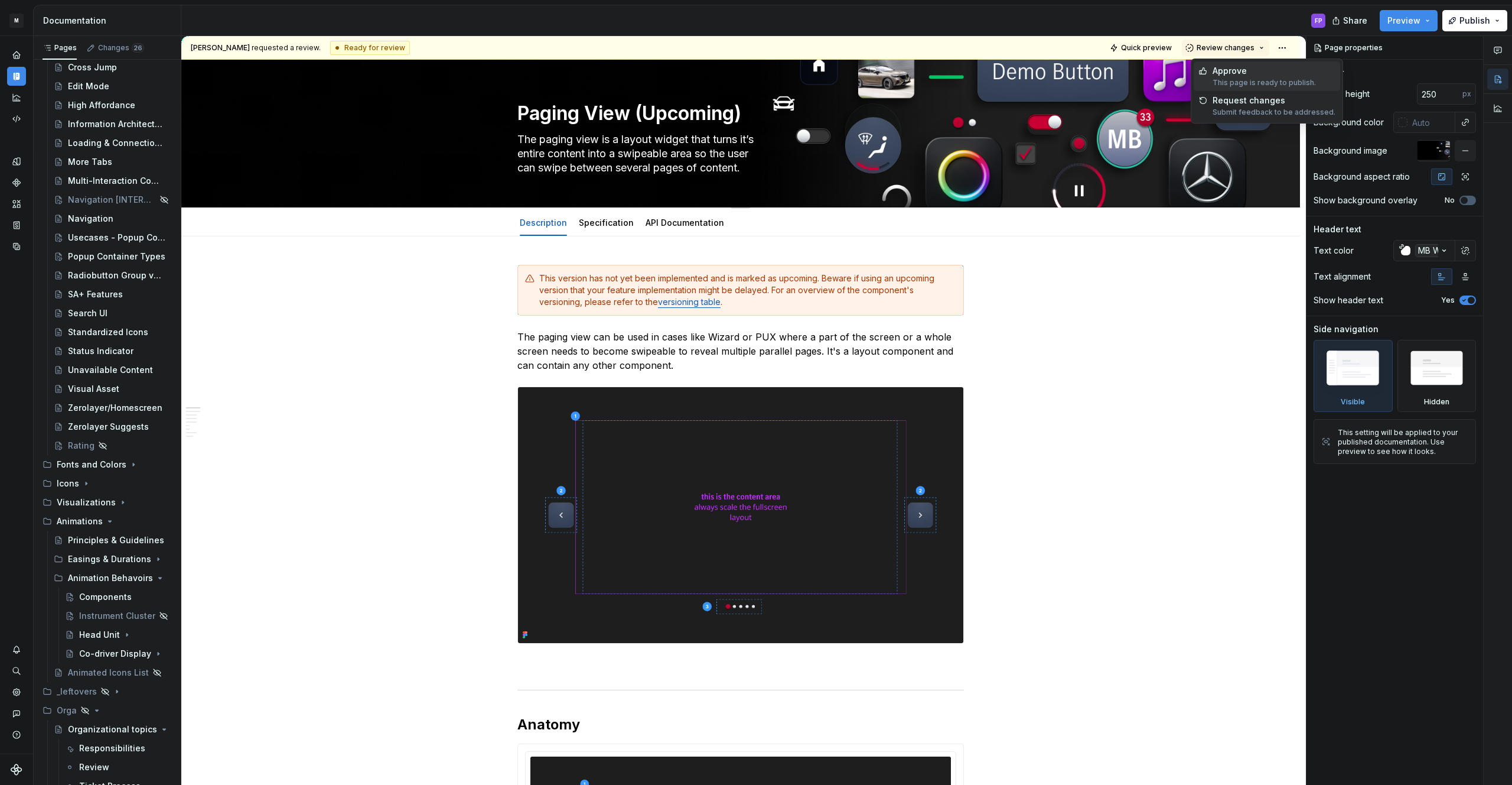
drag, startPoint x: 1233, startPoint y: 69, endPoint x: 1222, endPoint y: 85, distance: 19.4
click at [1233, 69] on div "Approve" at bounding box center [1264, 71] width 104 height 12
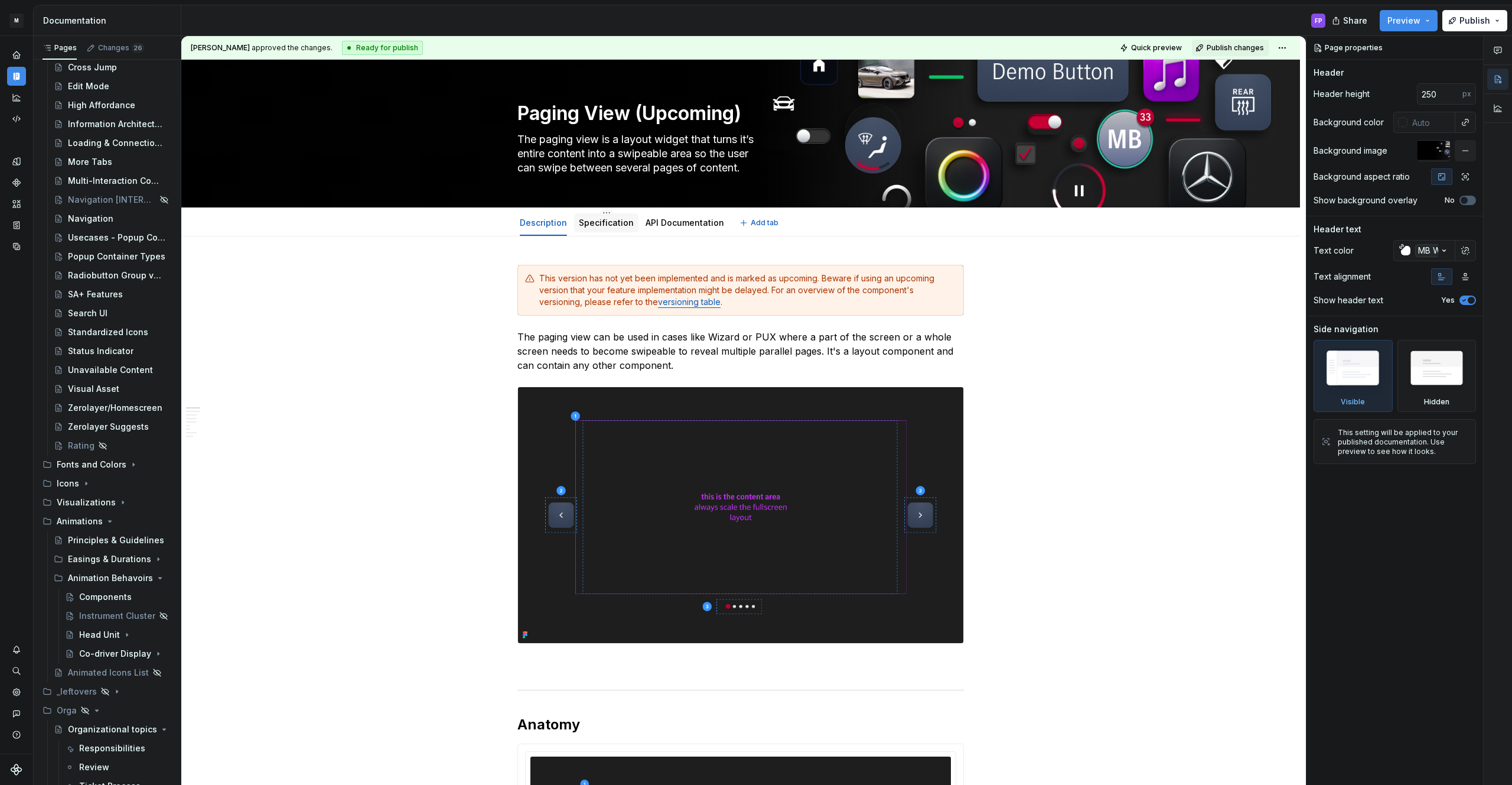
click at [604, 226] on link "Specification" at bounding box center [607, 222] width 55 height 10
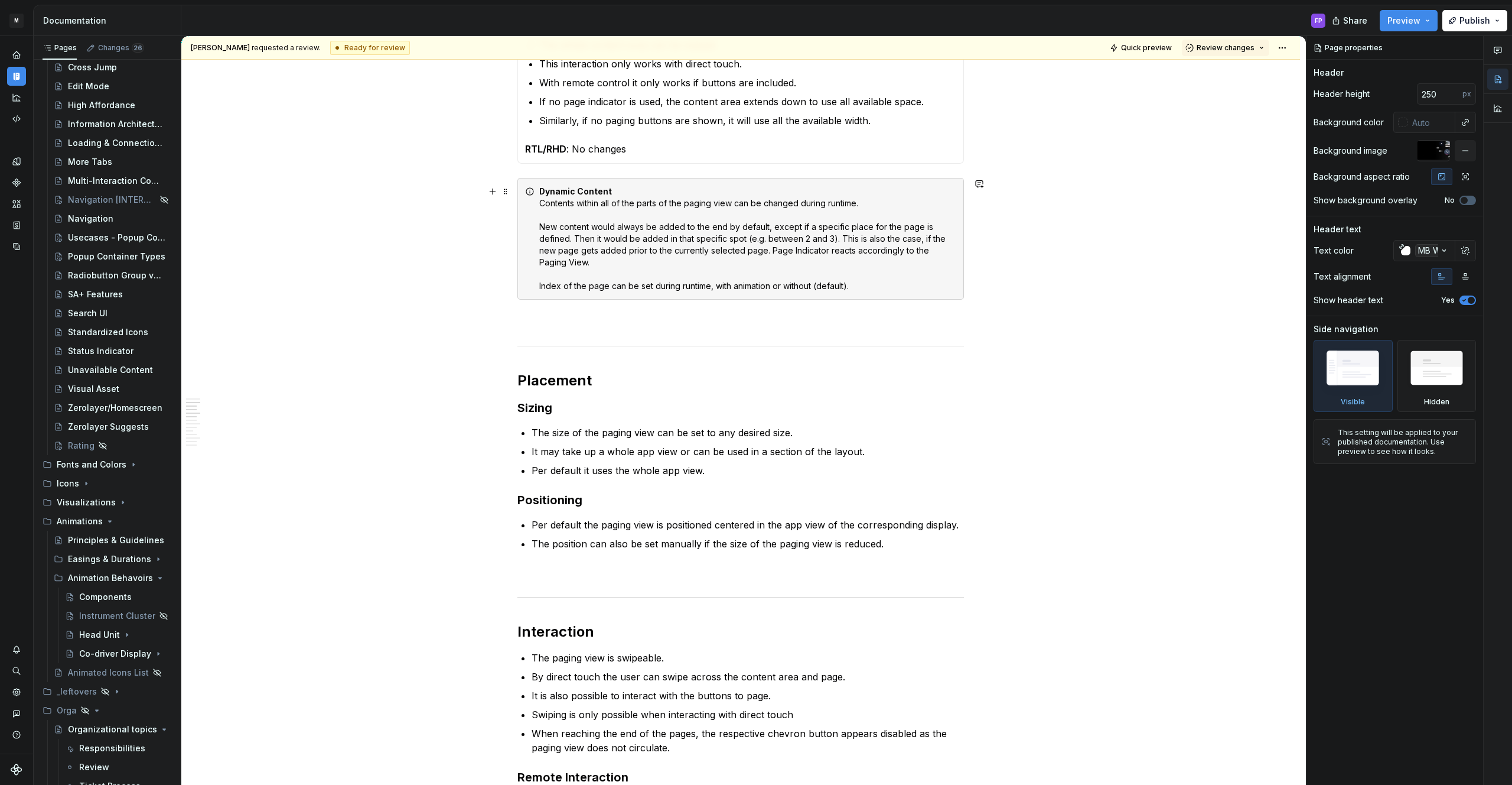
scroll to position [840, 0]
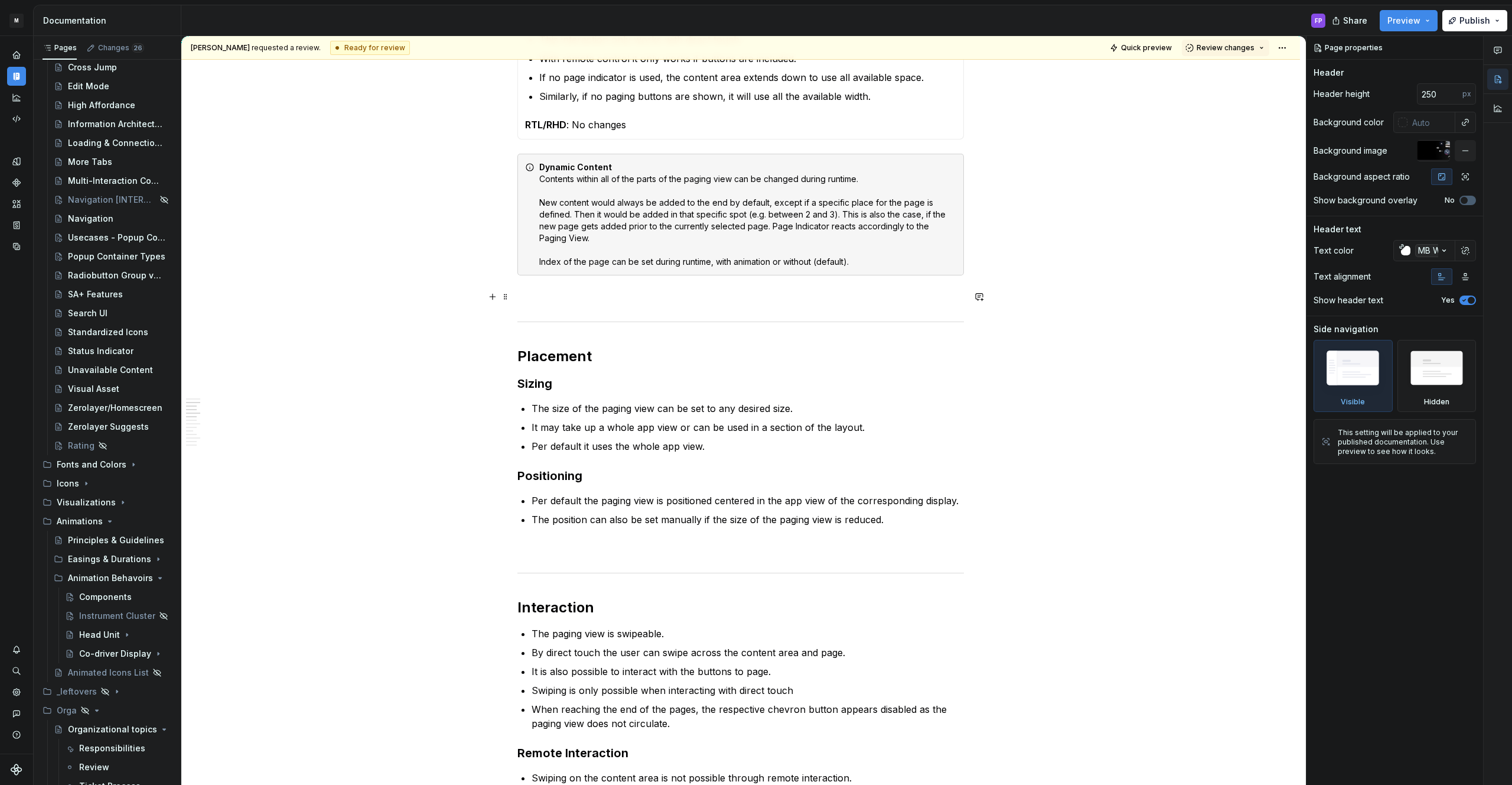
click at [634, 296] on p at bounding box center [740, 297] width 446 height 14
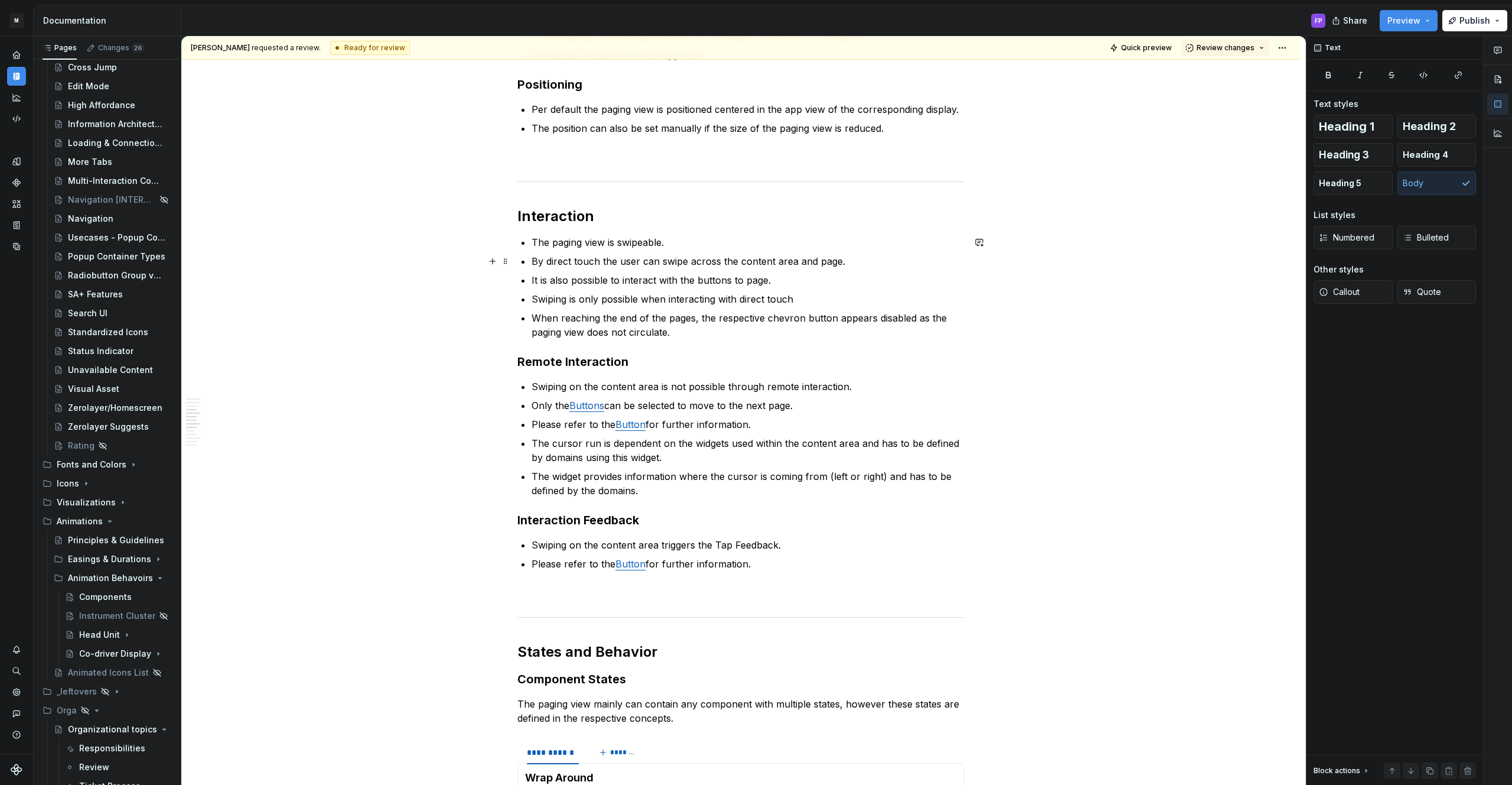
scroll to position [1174, 0]
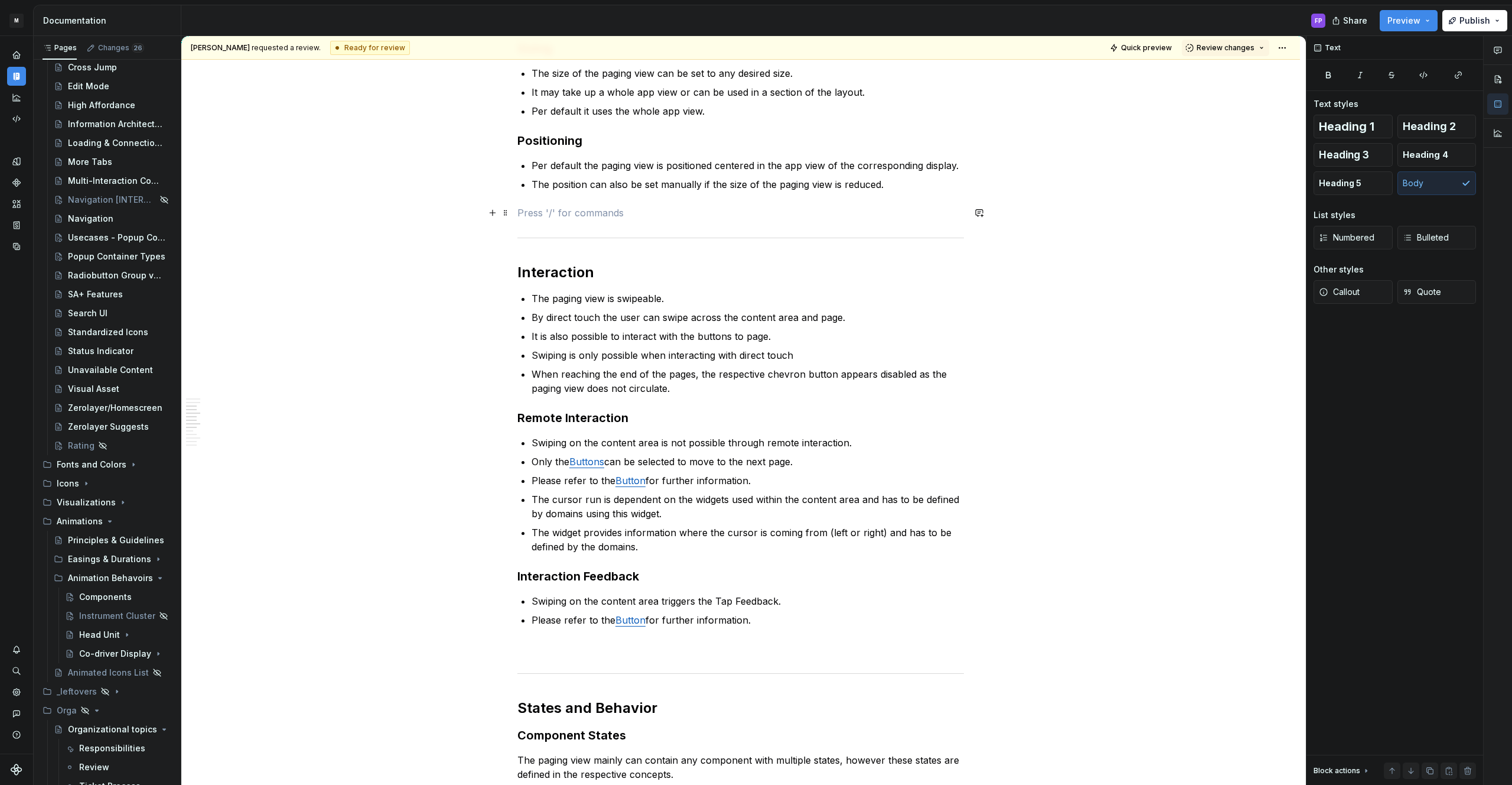
click at [659, 219] on p at bounding box center [740, 213] width 446 height 14
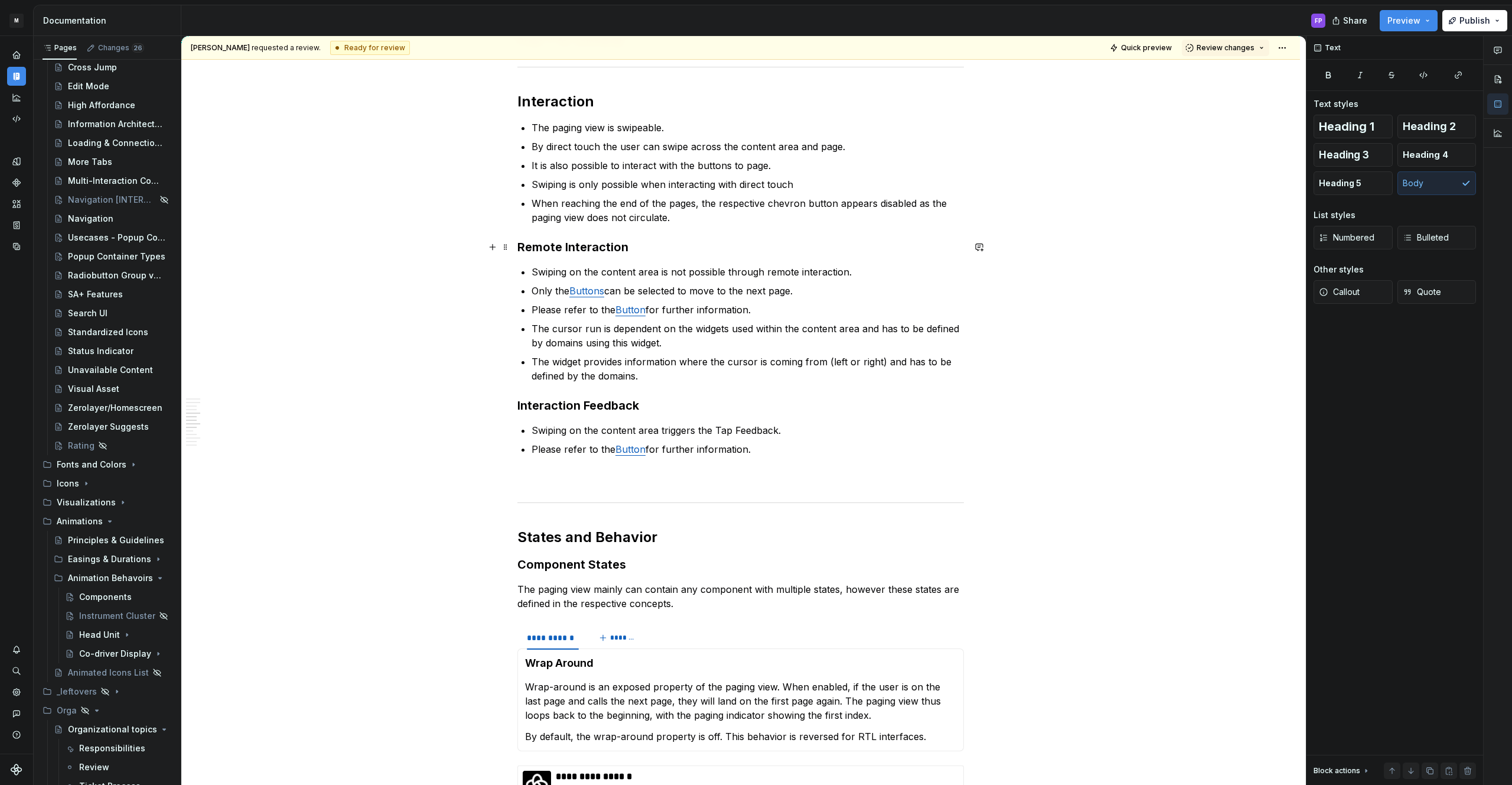
scroll to position [1372, 0]
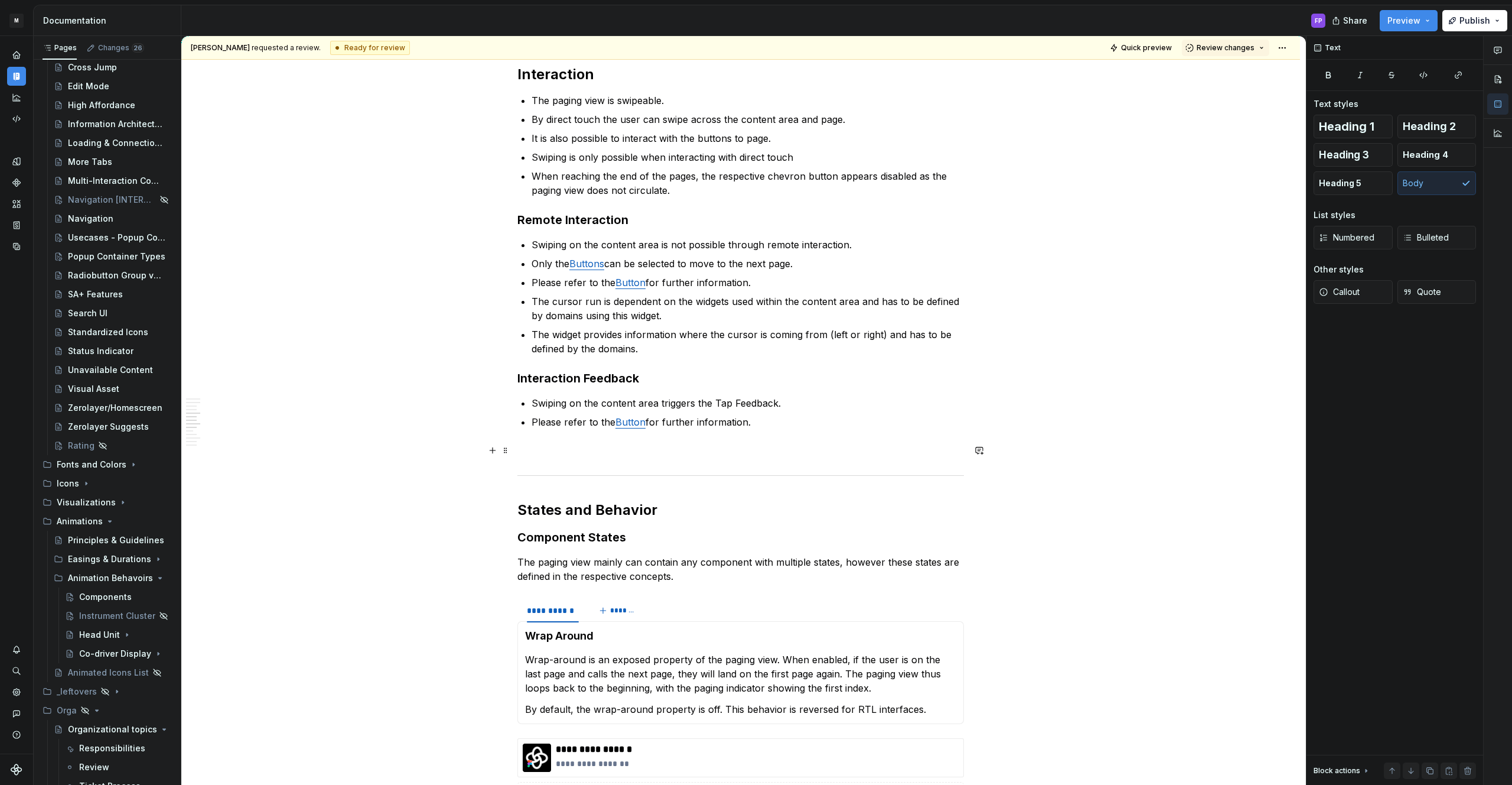
click at [597, 447] on p at bounding box center [740, 450] width 446 height 14
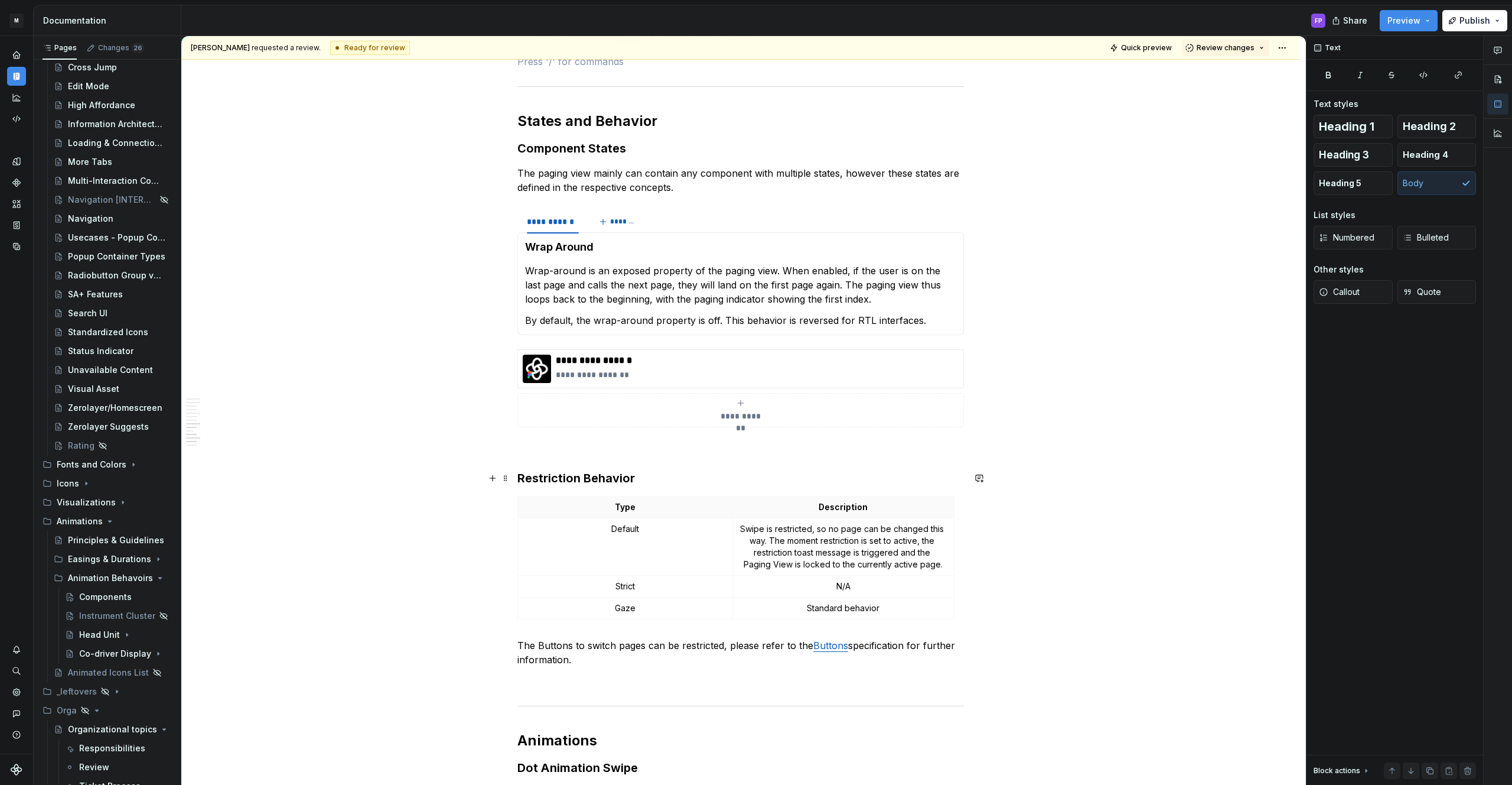
scroll to position [1762, 0]
click at [579, 456] on div "**********" at bounding box center [740, 116] width 446 height 3226
click at [588, 443] on p at bounding box center [740, 447] width 446 height 14
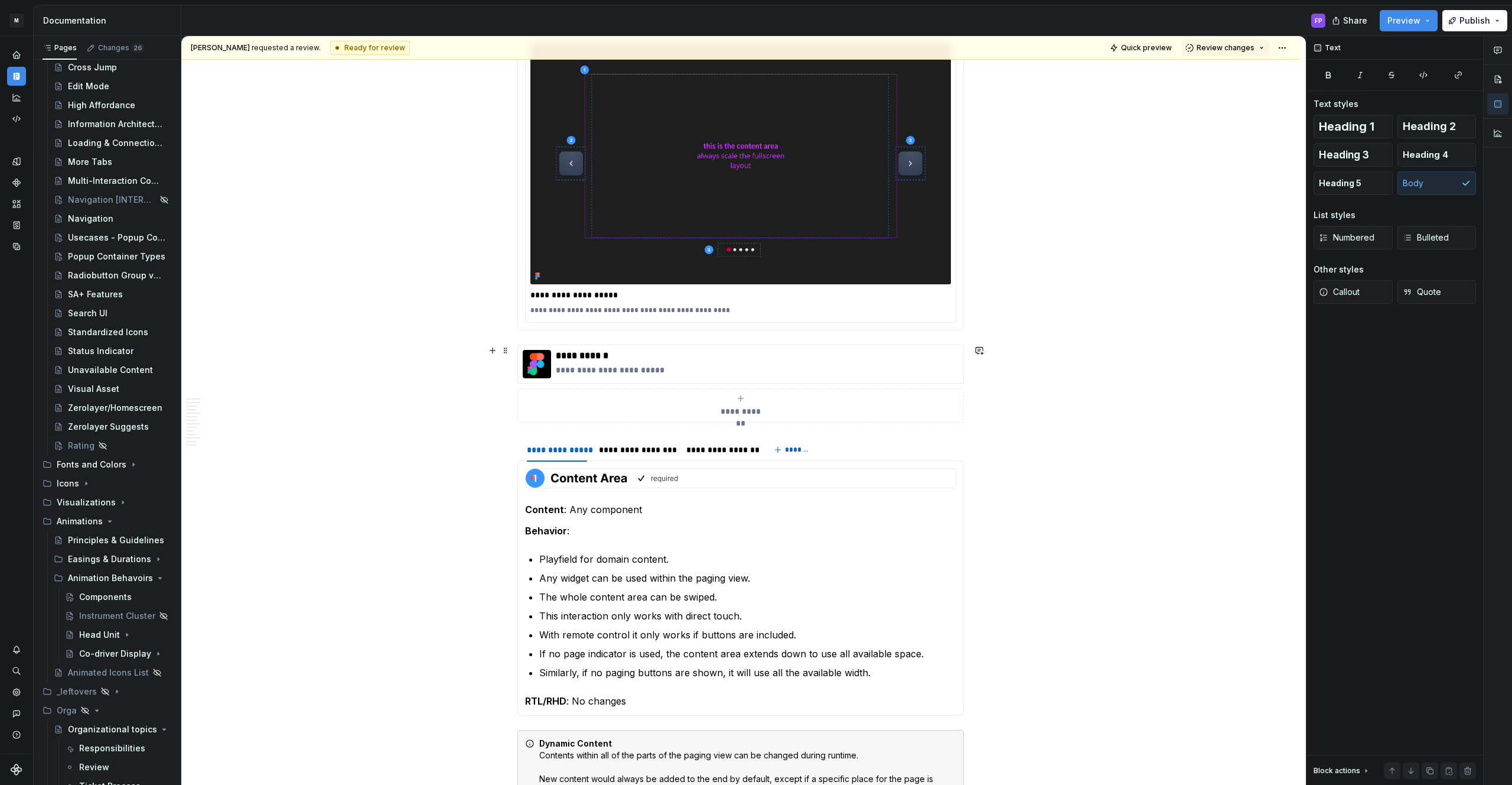
scroll to position [0, 0]
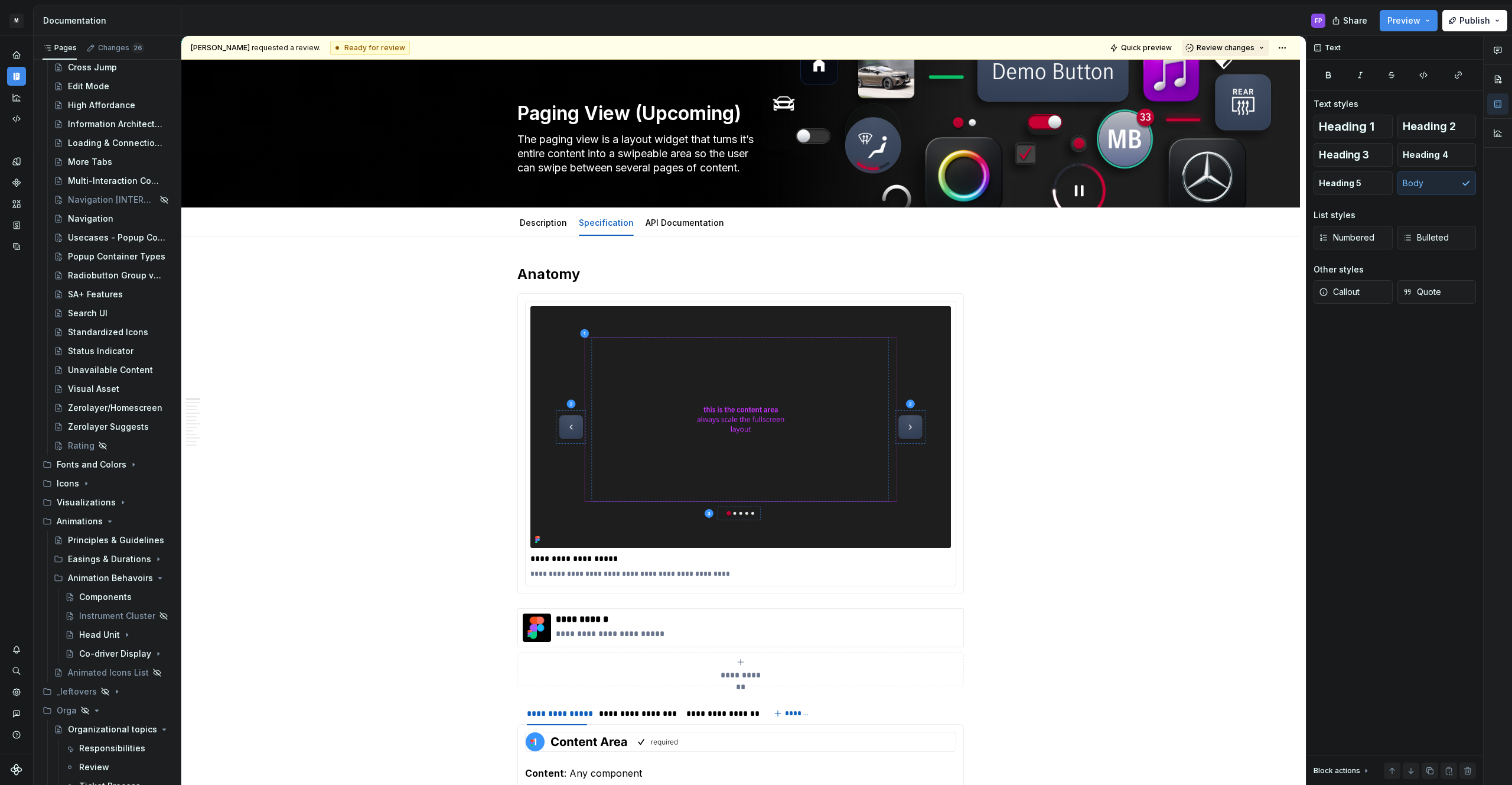
click at [1224, 49] on span "Review changes" at bounding box center [1226, 48] width 58 height 9
click at [1222, 75] on div "Approve" at bounding box center [1264, 71] width 104 height 12
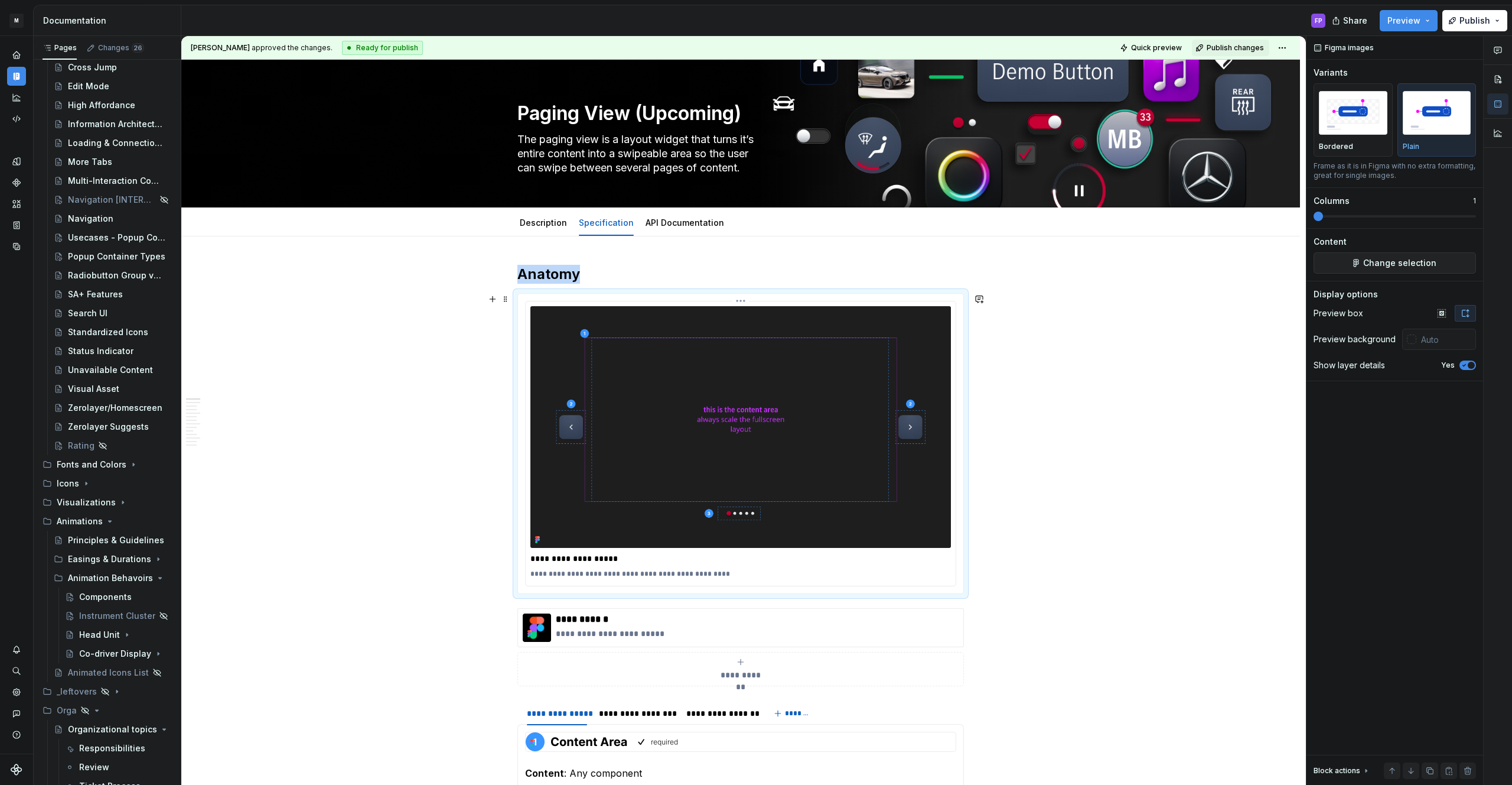
click at [701, 364] on img at bounding box center [741, 427] width 421 height 242
click at [674, 224] on link "API Documentation" at bounding box center [685, 222] width 78 height 10
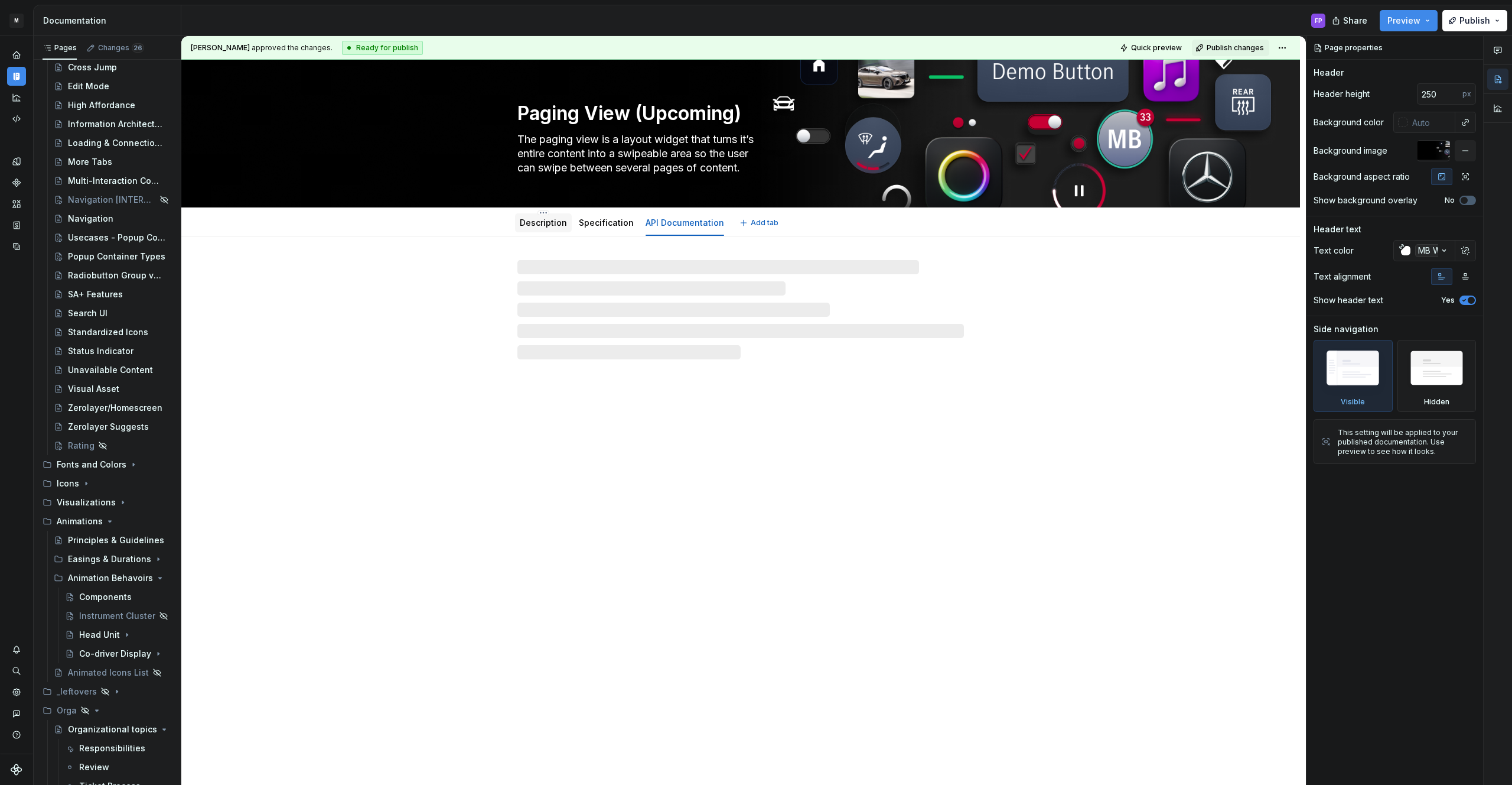
click at [538, 224] on link "Description" at bounding box center [543, 222] width 47 height 10
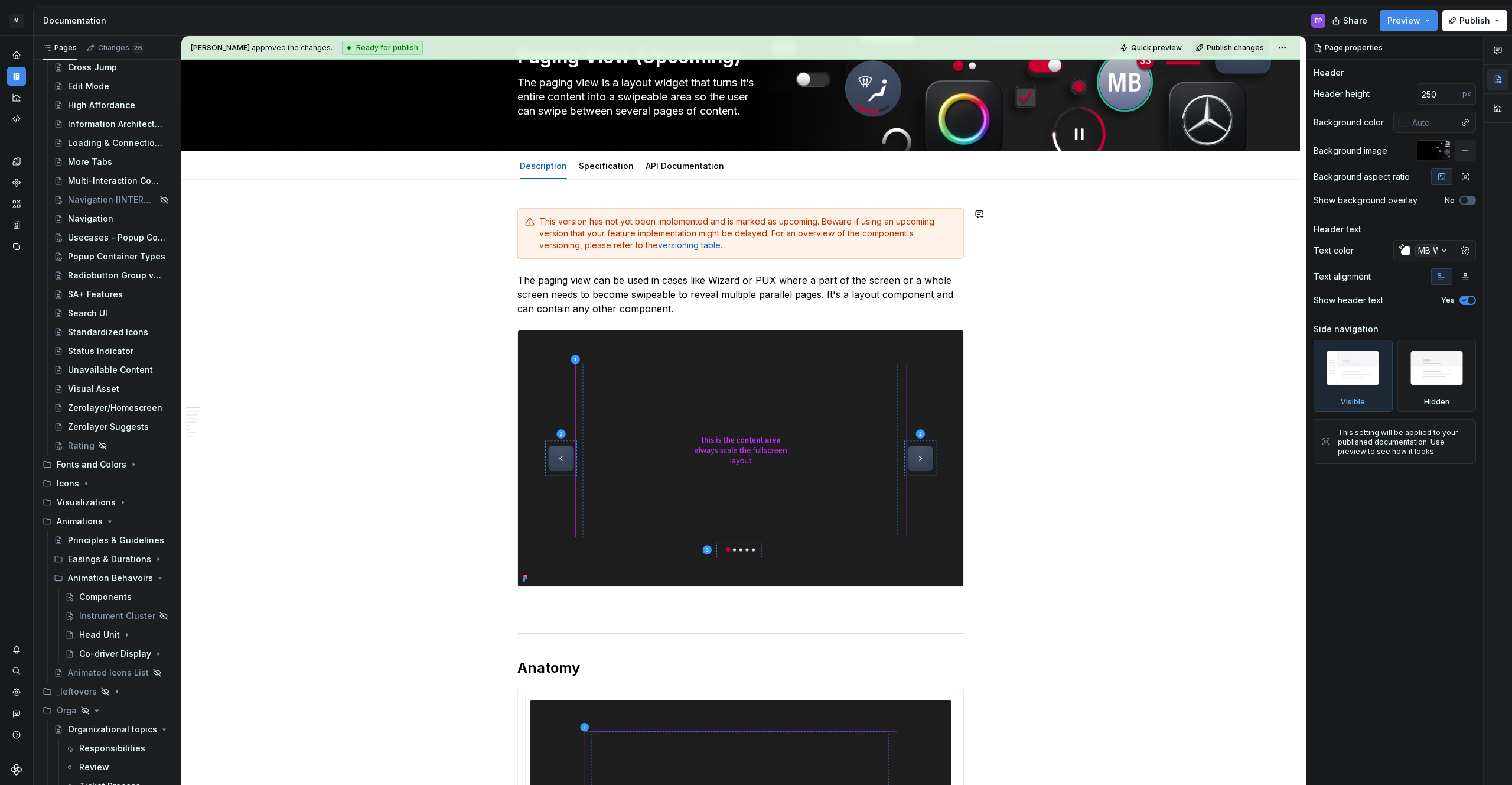
scroll to position [64, 0]
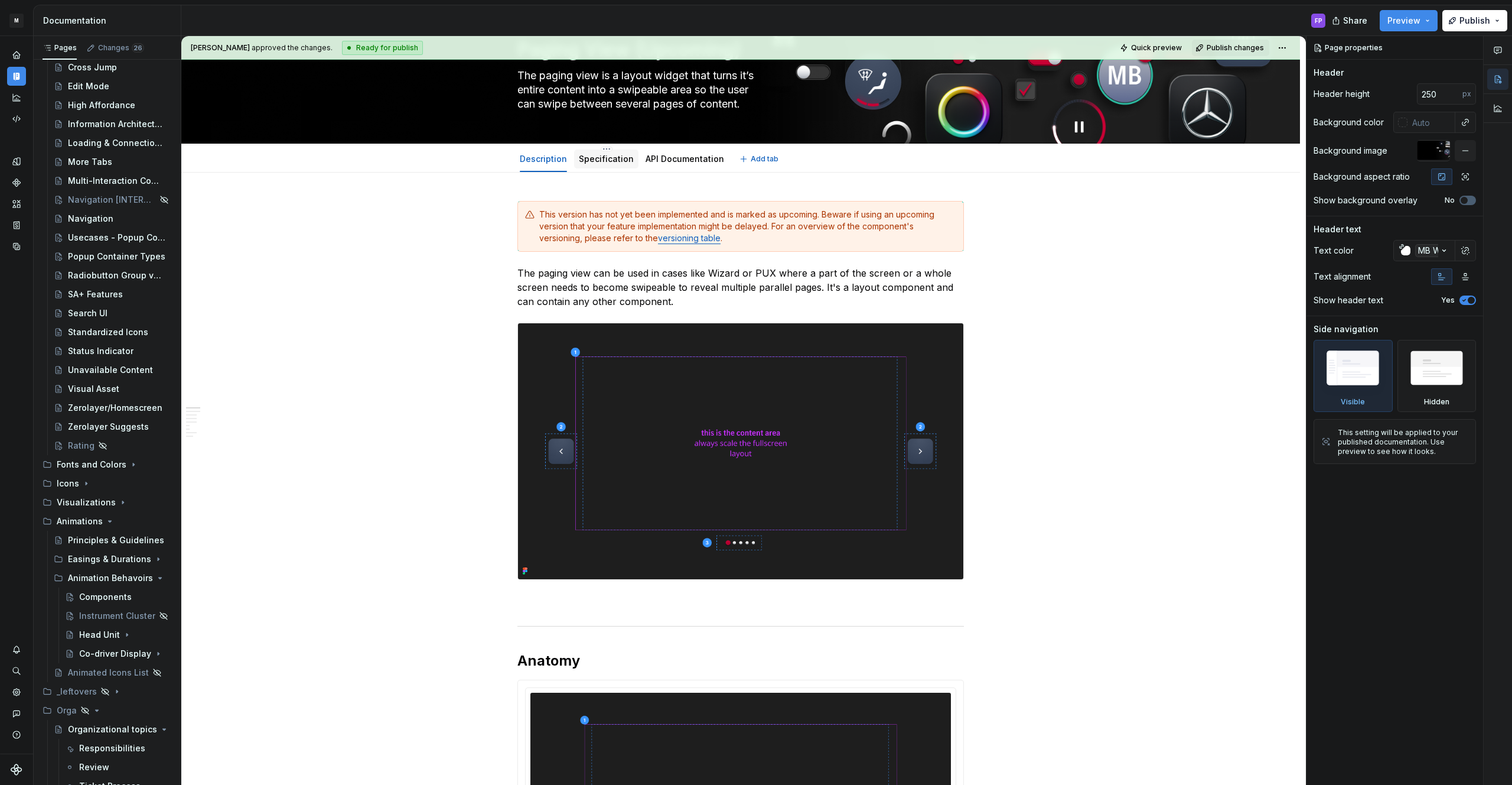
click at [582, 159] on link "Specification" at bounding box center [607, 159] width 55 height 10
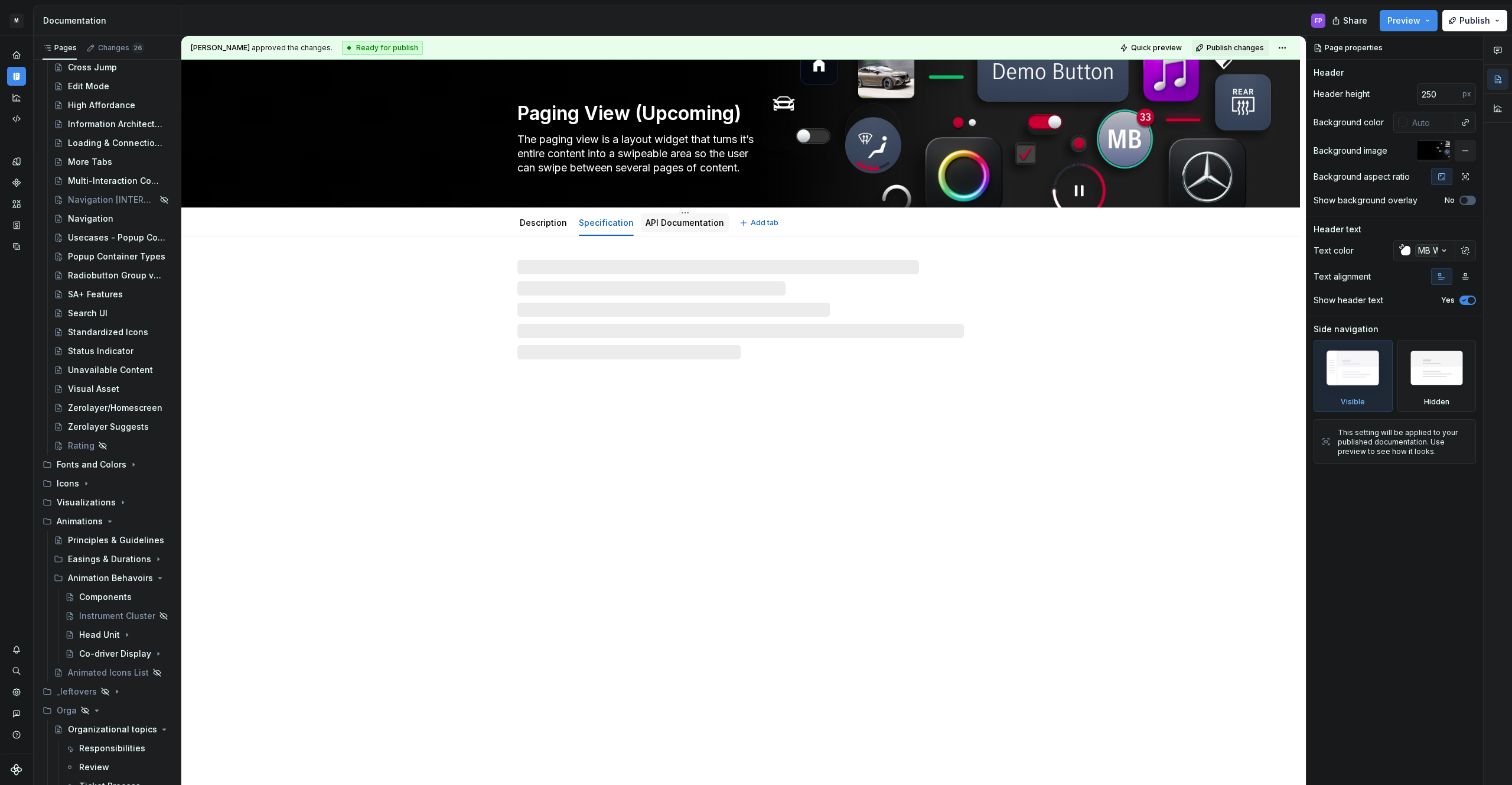
click at [684, 224] on link "API Documentation" at bounding box center [685, 222] width 78 height 10
click at [1496, 20] on button "Publish" at bounding box center [1474, 20] width 65 height 21
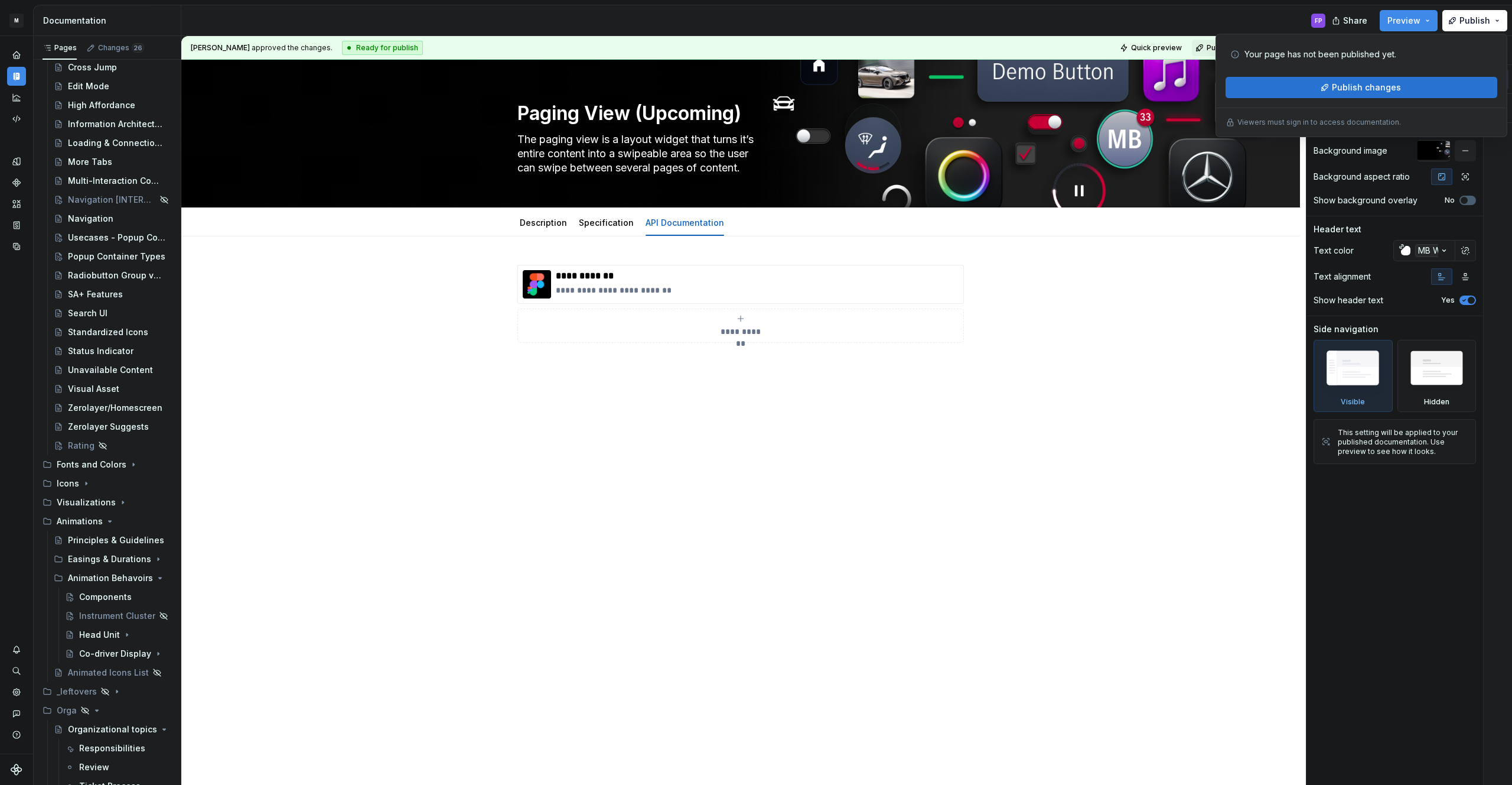
click at [1329, 91] on button "Publish changes" at bounding box center [1361, 87] width 271 height 21
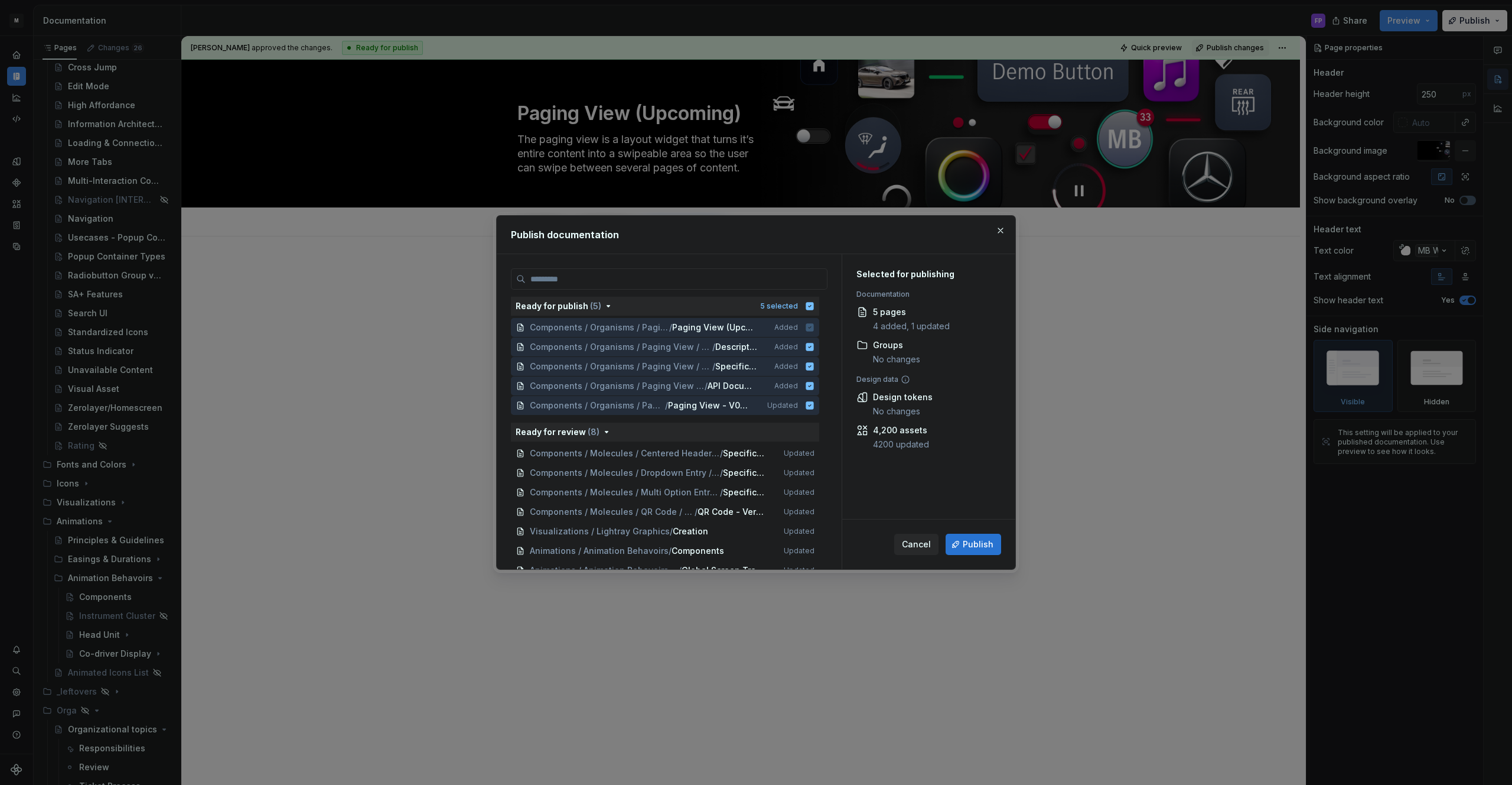
click at [993, 546] on span "Publish" at bounding box center [978, 544] width 31 height 12
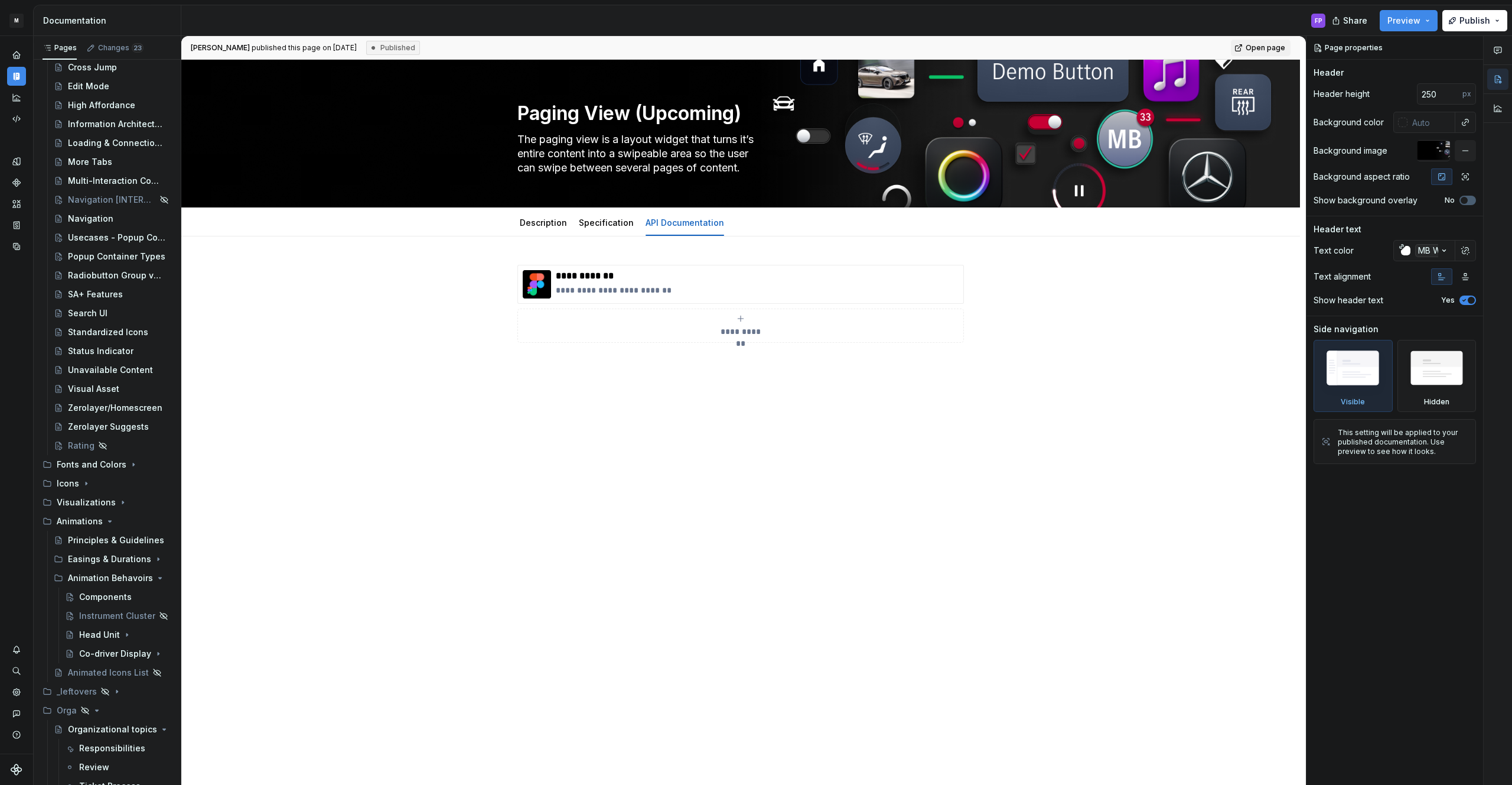
type textarea "*"
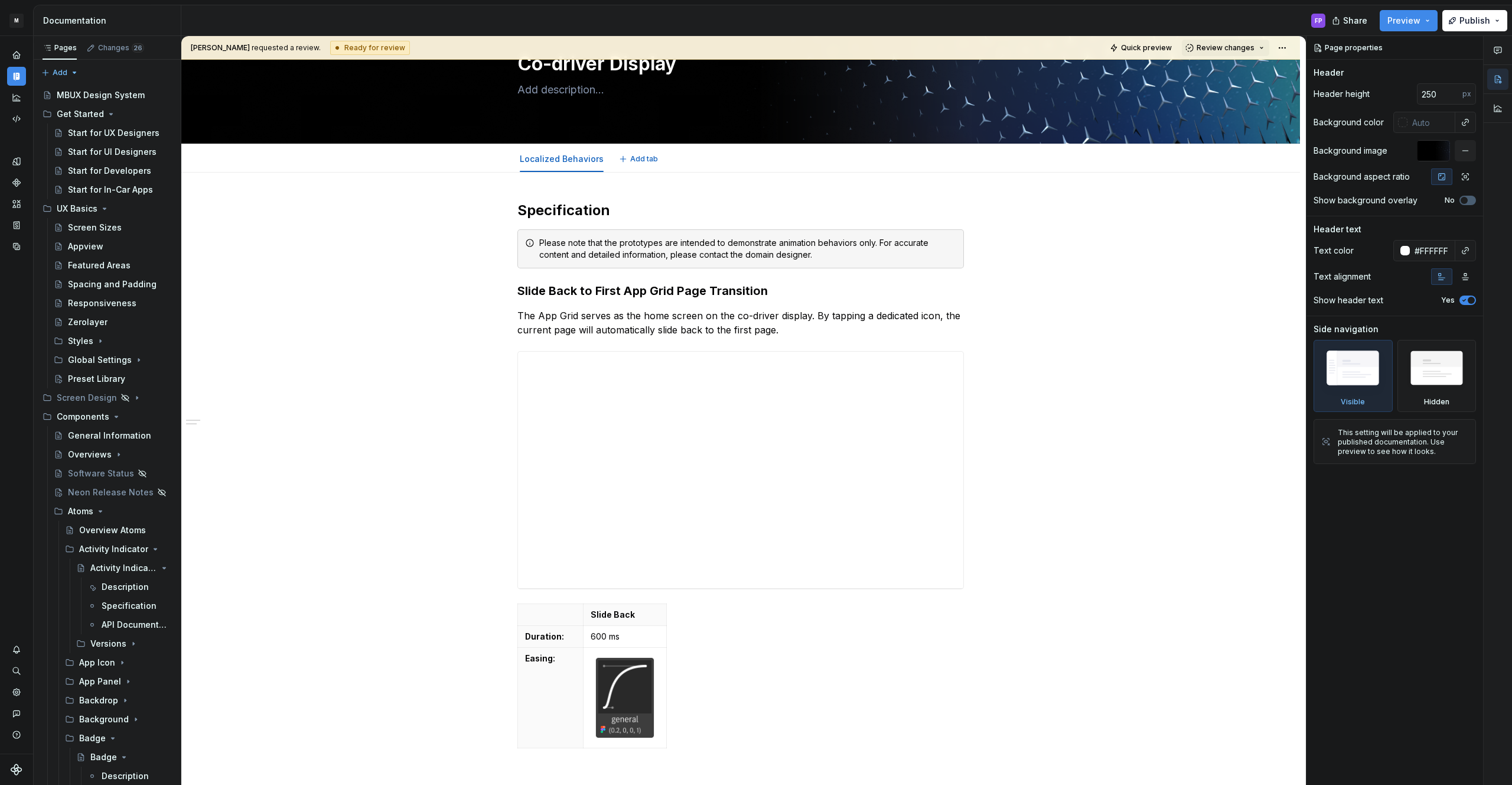
scroll to position [64, 0]
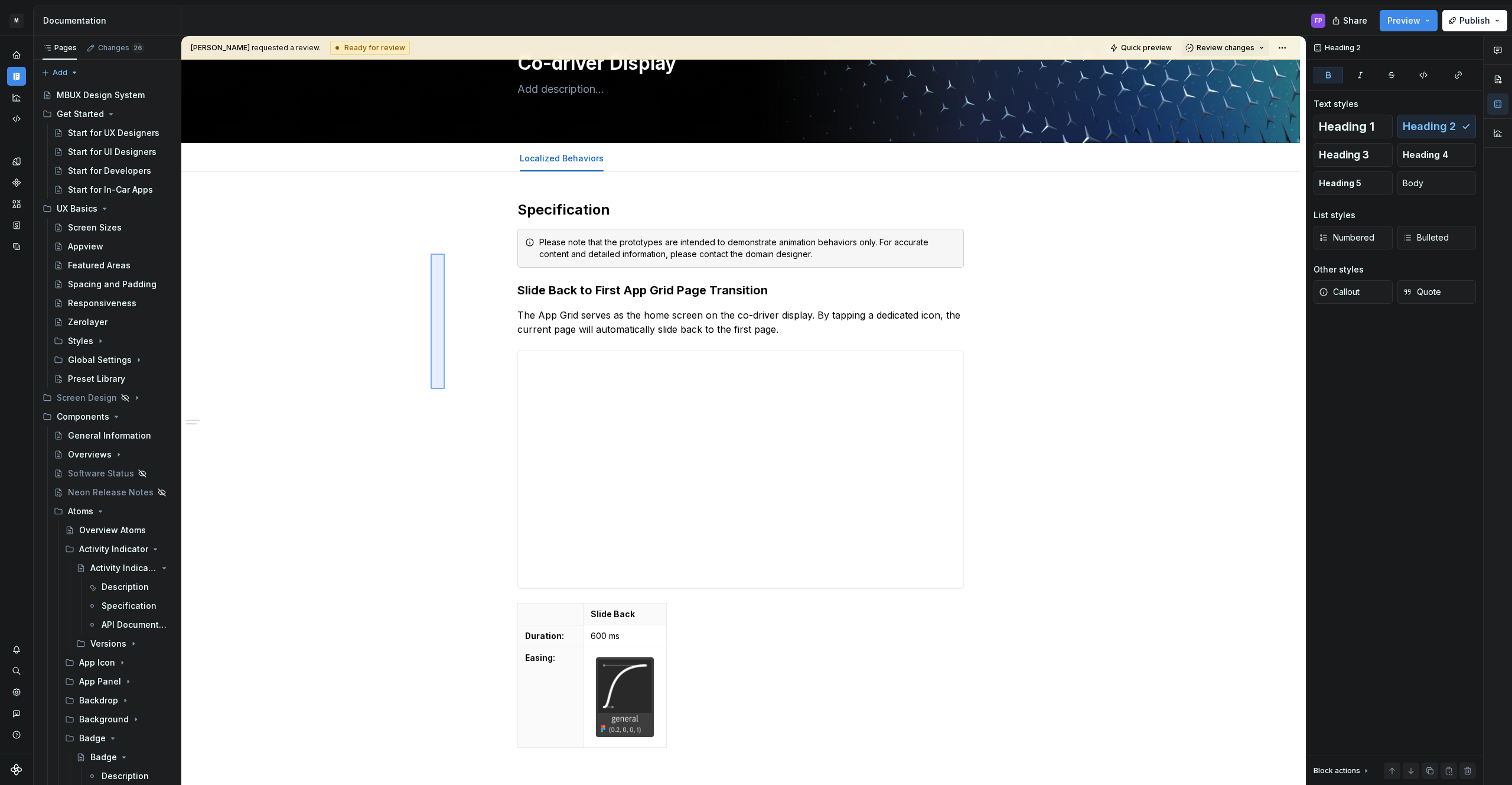
drag, startPoint x: 431, startPoint y: 254, endPoint x: 448, endPoint y: 394, distance: 141.0
click at [448, 394] on div "**********" at bounding box center [743, 411] width 1124 height 749
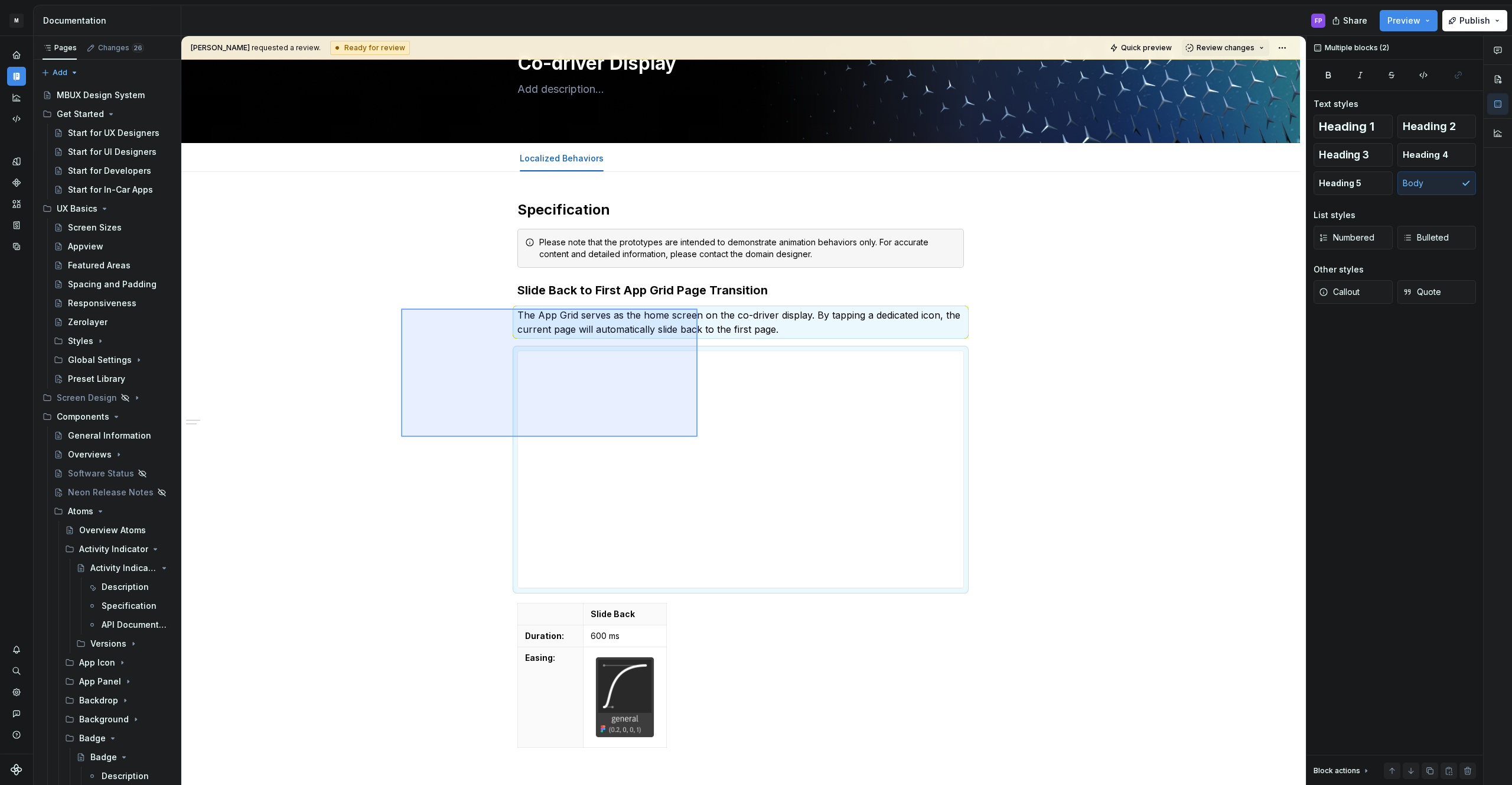
drag, startPoint x: 413, startPoint y: 309, endPoint x: 708, endPoint y: 453, distance: 328.3
click at [708, 453] on div "**********" at bounding box center [743, 411] width 1124 height 749
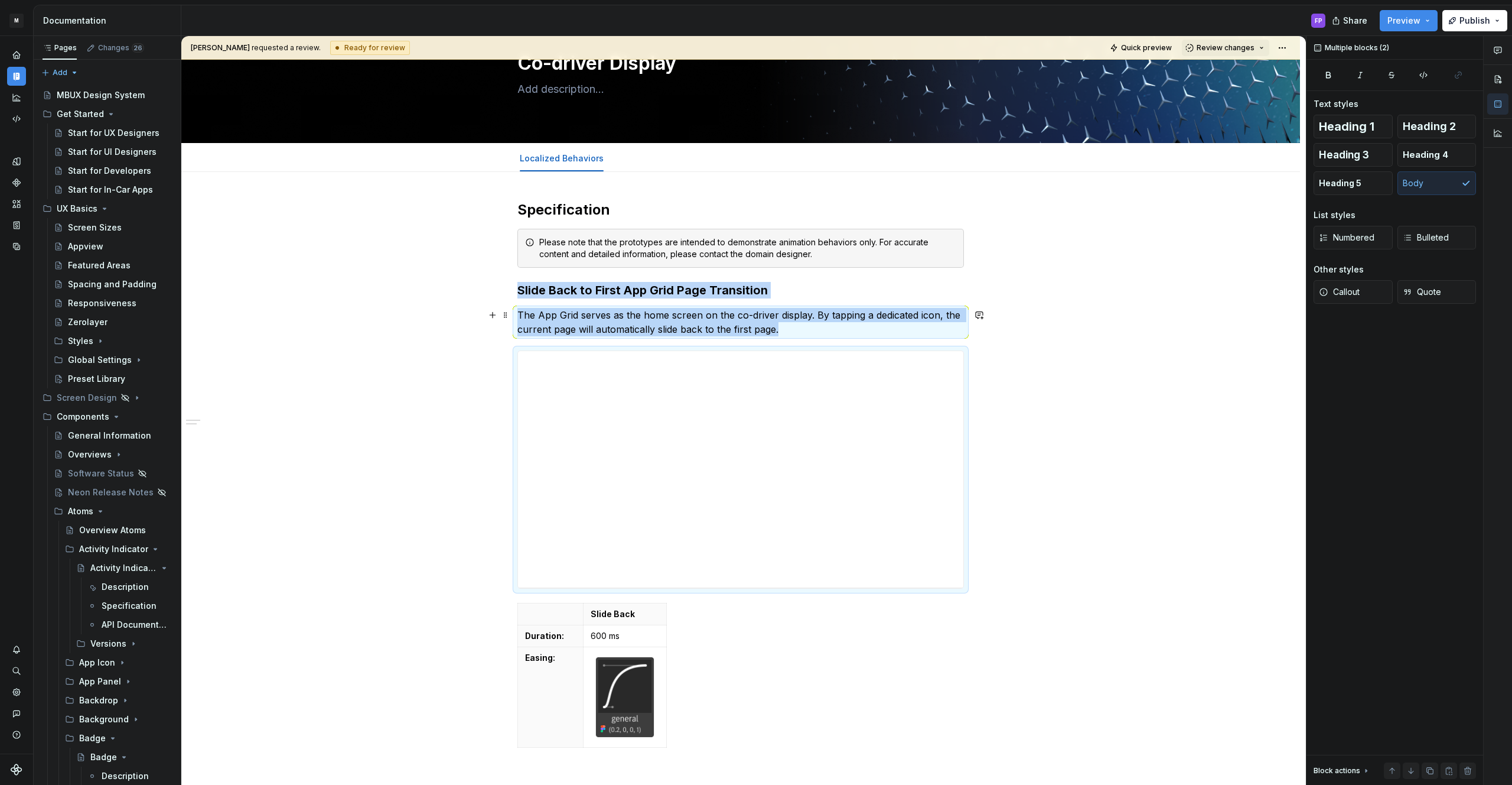
click at [400, 312] on div "**********" at bounding box center [741, 586] width 1119 height 830
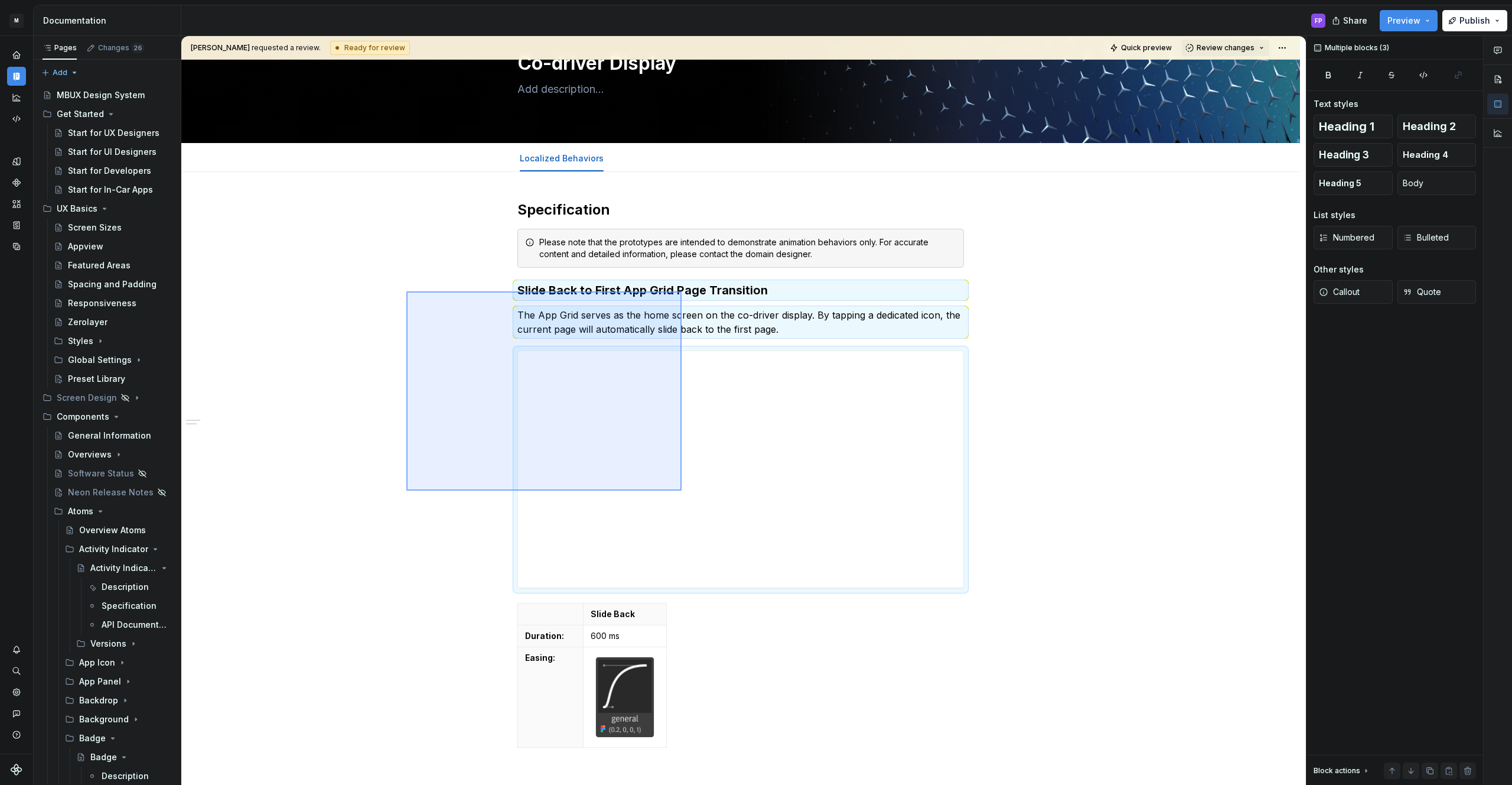
drag, startPoint x: 406, startPoint y: 291, endPoint x: 682, endPoint y: 491, distance: 340.8
click at [682, 491] on div "**********" at bounding box center [743, 411] width 1124 height 749
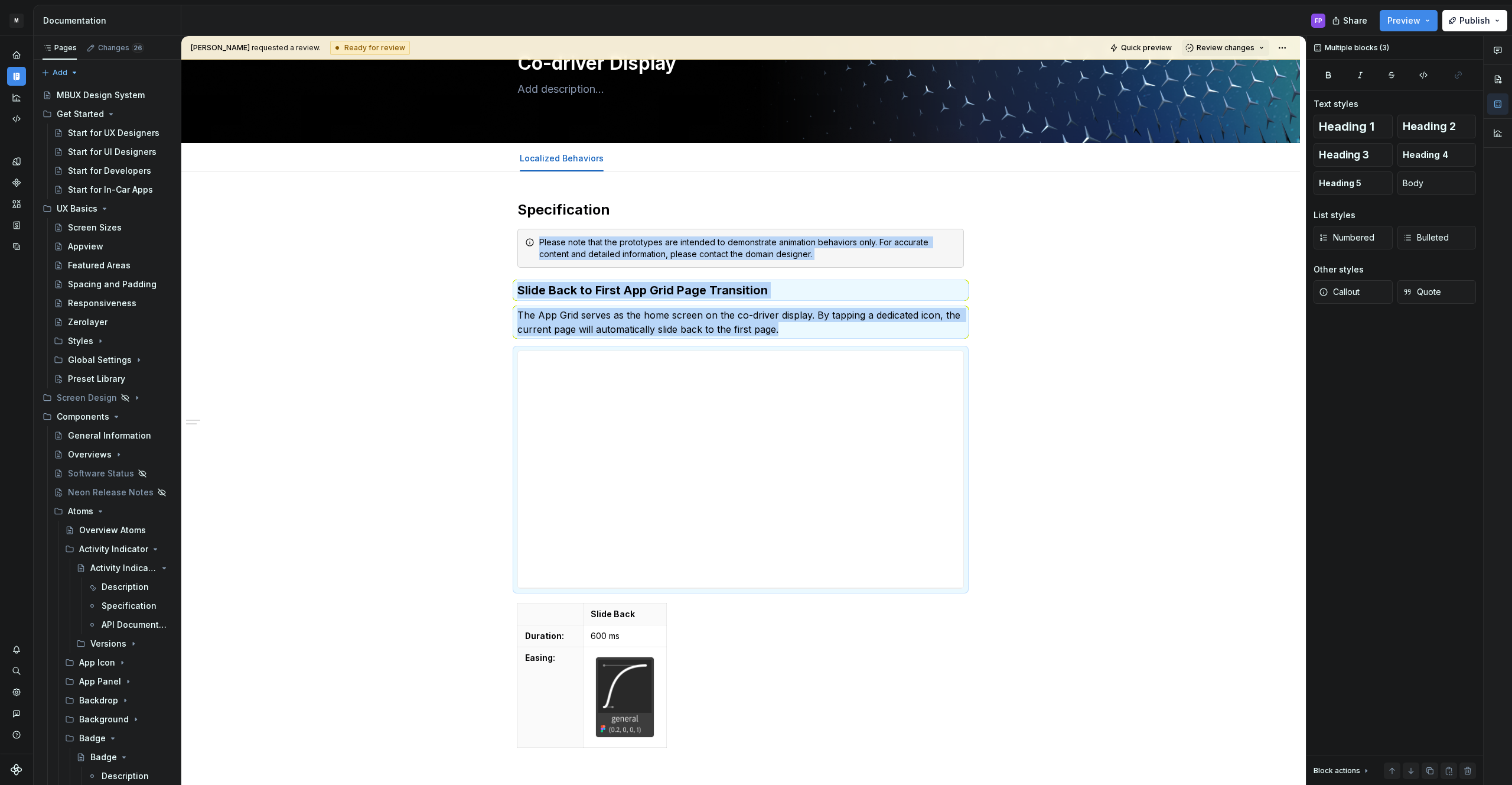
copy div "Please note that the prototypes are intended to demonstrate animation behaviors…"
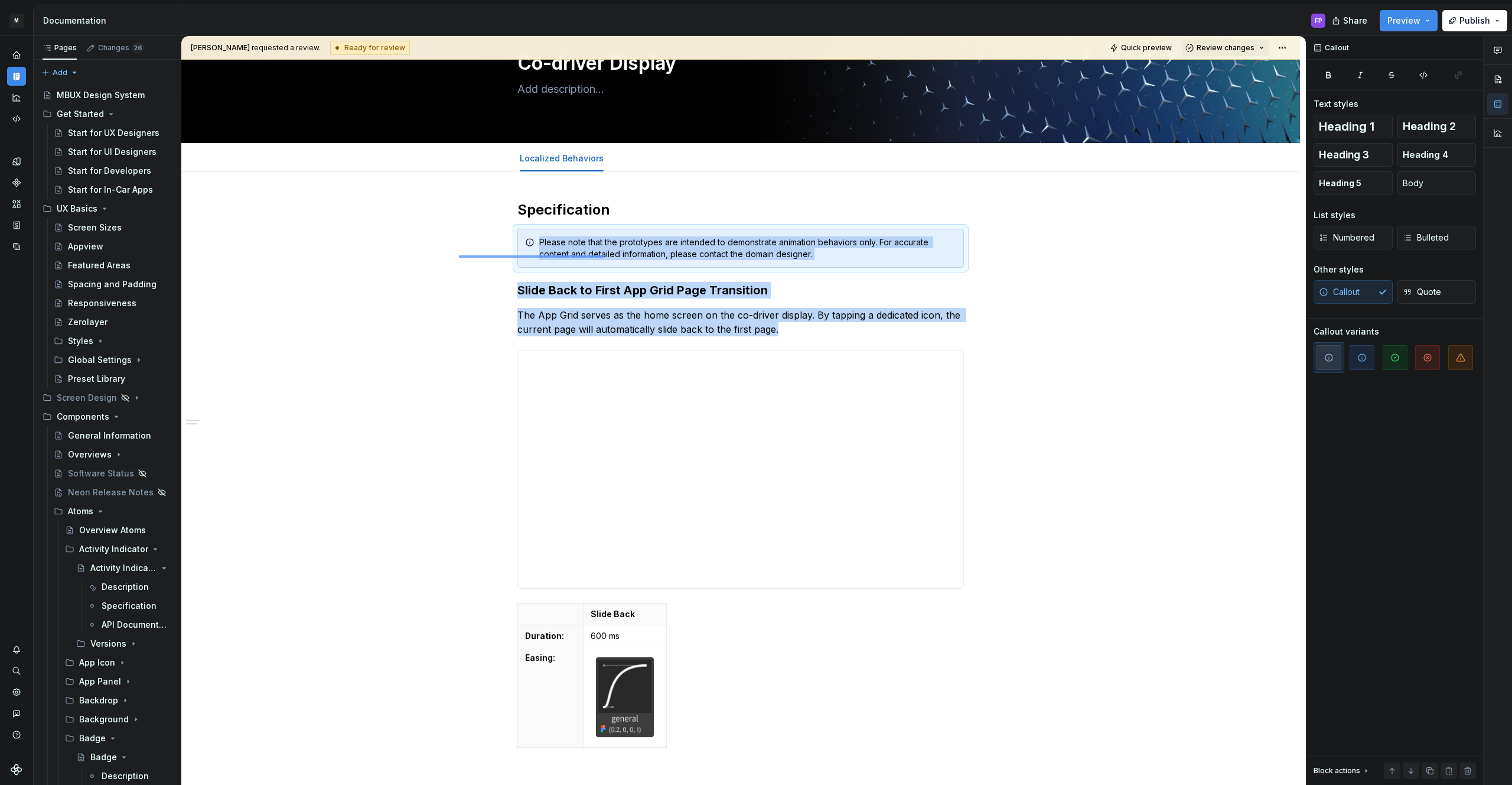
drag, startPoint x: 459, startPoint y: 255, endPoint x: 603, endPoint y: 257, distance: 144.0
click at [603, 257] on div "**********" at bounding box center [743, 411] width 1124 height 749
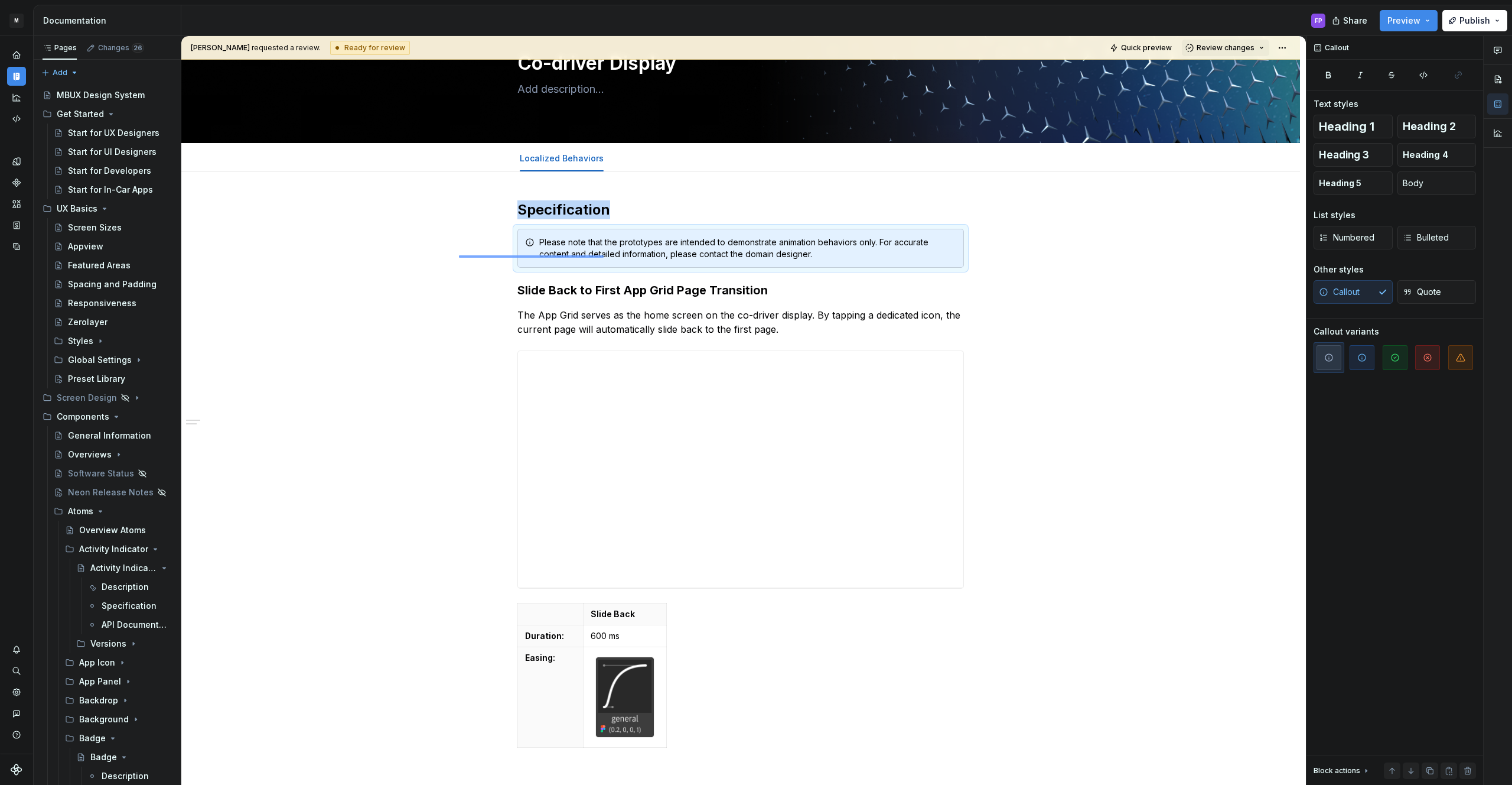
copy strong "Specification"
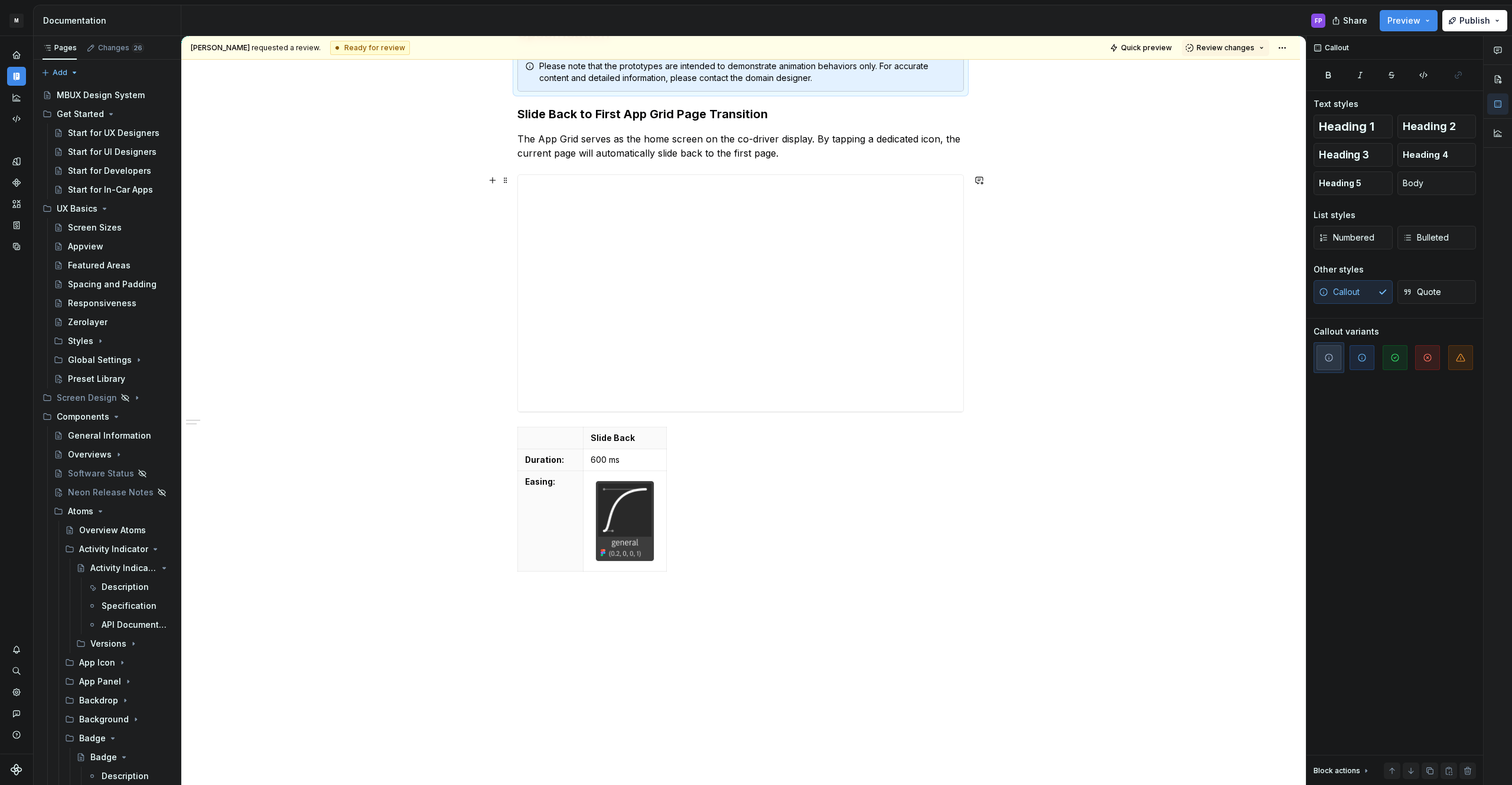
scroll to position [266, 0]
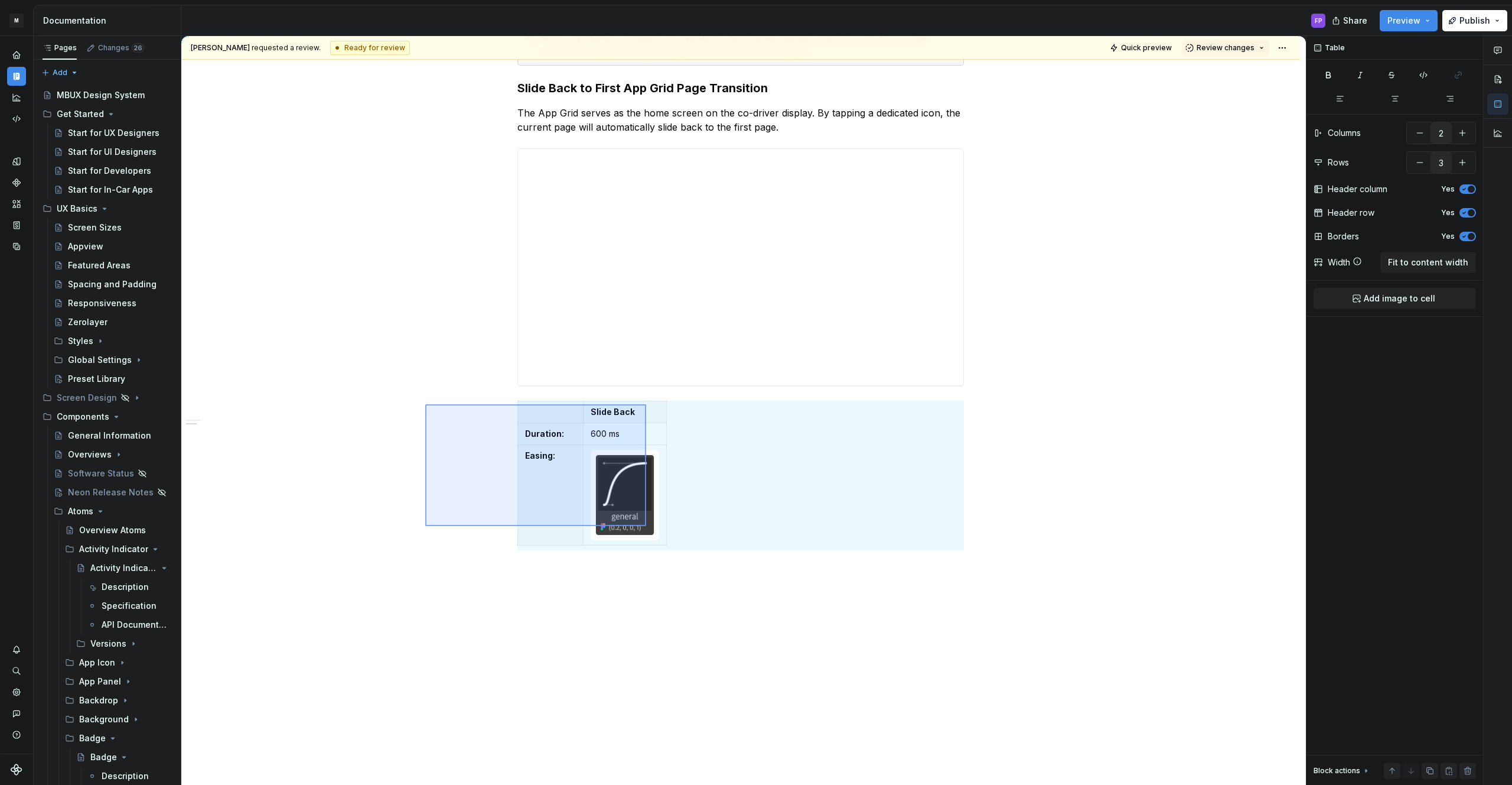
drag, startPoint x: 425, startPoint y: 404, endPoint x: 650, endPoint y: 530, distance: 257.9
click at [650, 530] on div "**********" at bounding box center [743, 411] width 1124 height 749
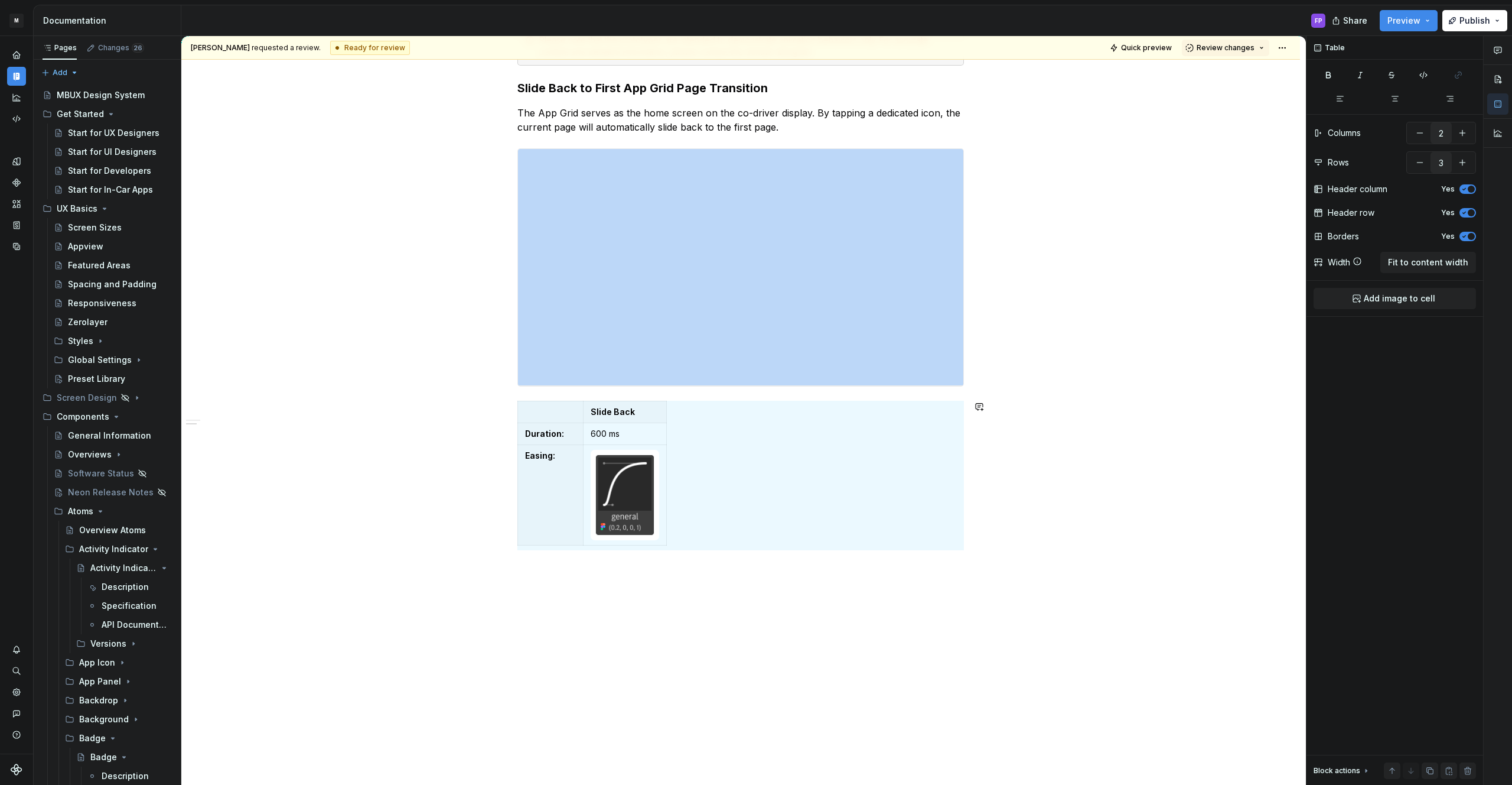
copy div "**********"
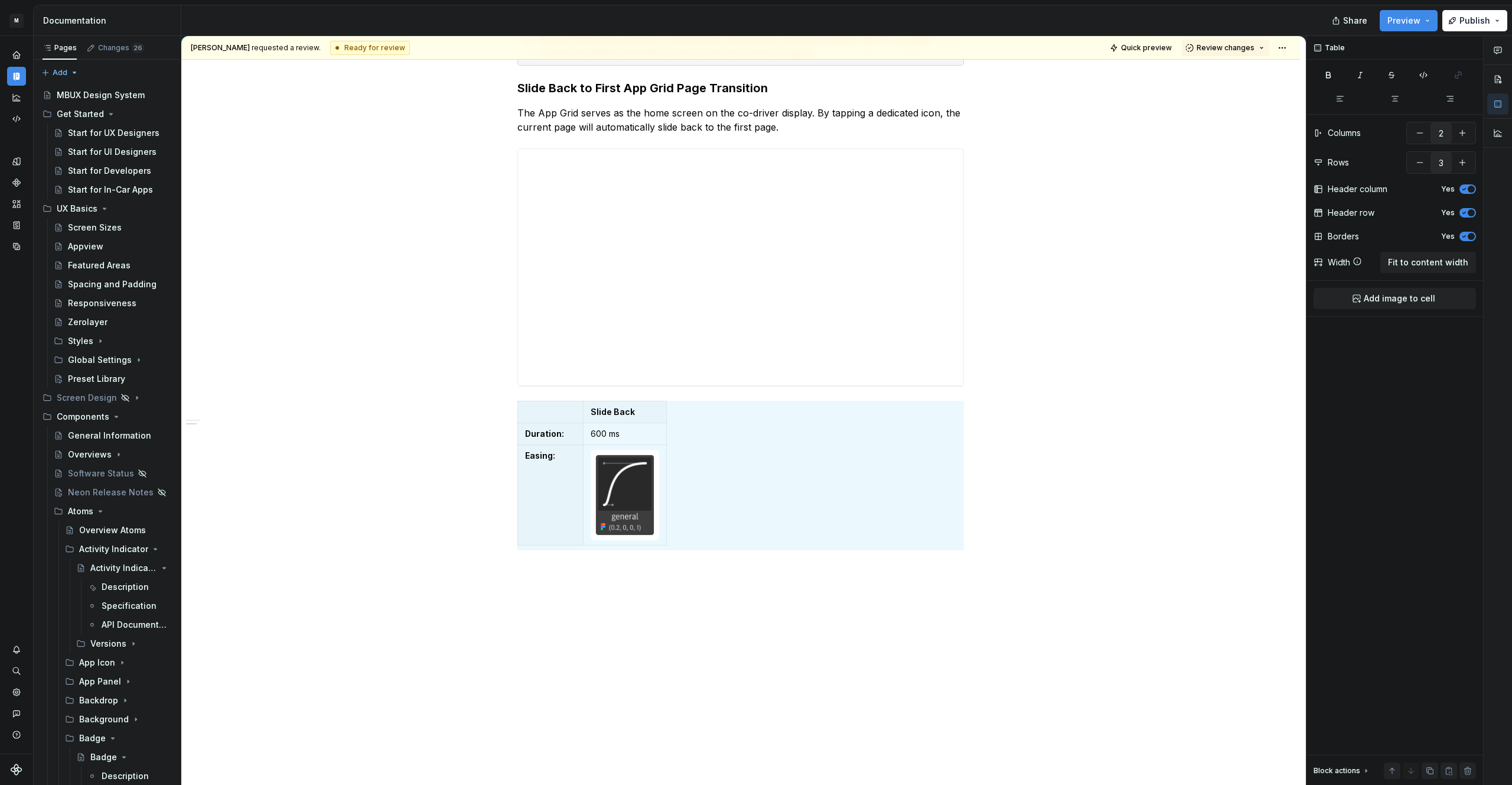
type textarea "*"
